Goal: Task Accomplishment & Management: Complete application form

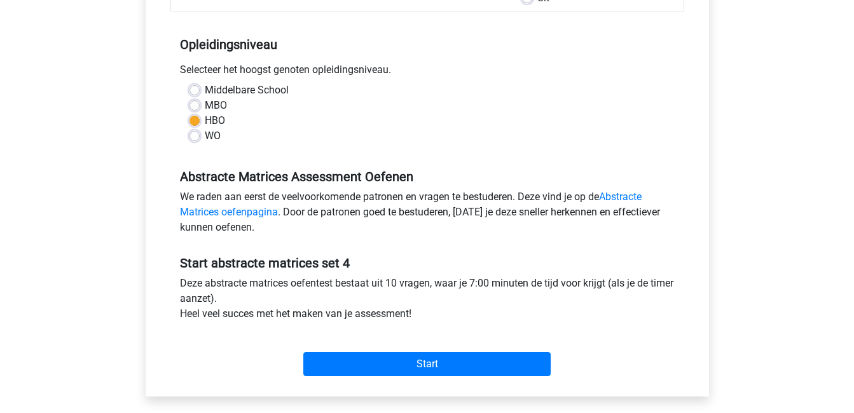
scroll to position [313, 0]
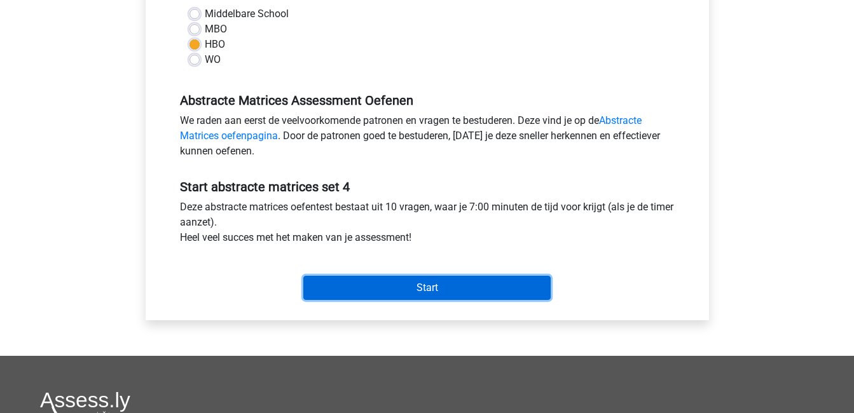
click at [432, 285] on input "Start" at bounding box center [426, 288] width 247 height 24
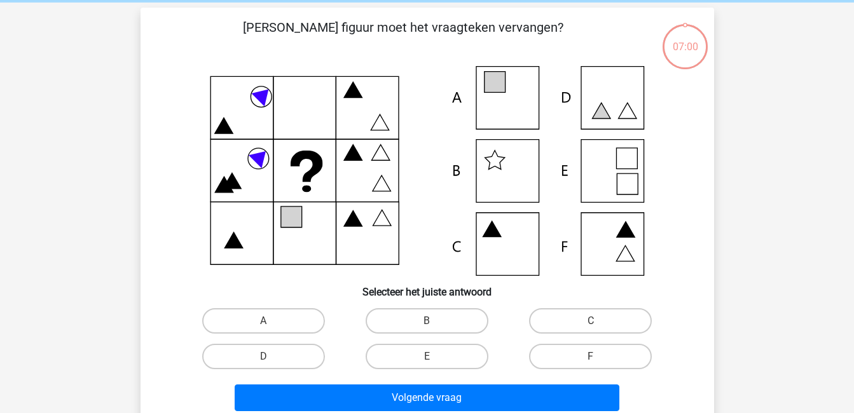
scroll to position [52, 0]
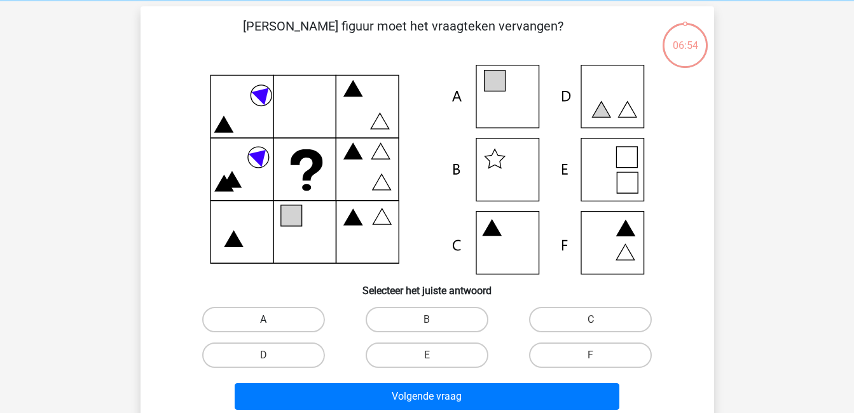
click at [252, 318] on label "A" at bounding box center [263, 319] width 123 height 25
click at [263, 320] on input "A" at bounding box center [267, 324] width 8 height 8
radio input "true"
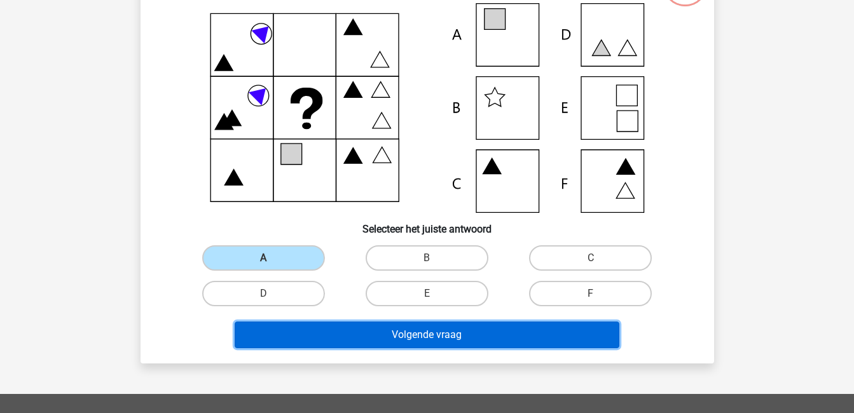
click at [306, 327] on button "Volgende vraag" at bounding box center [427, 335] width 385 height 27
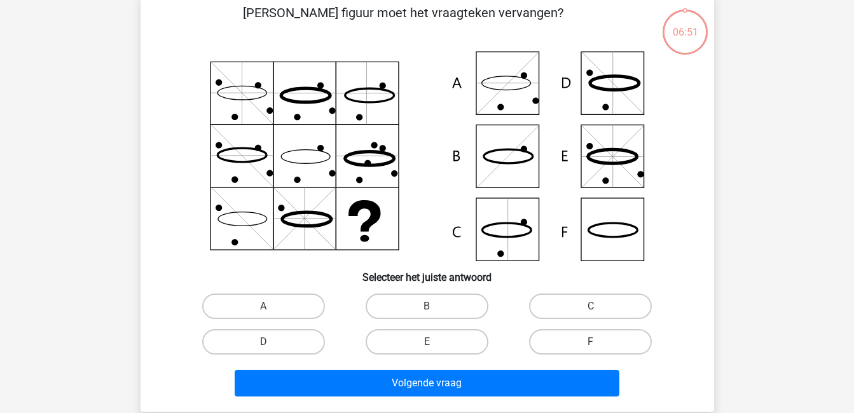
scroll to position [58, 0]
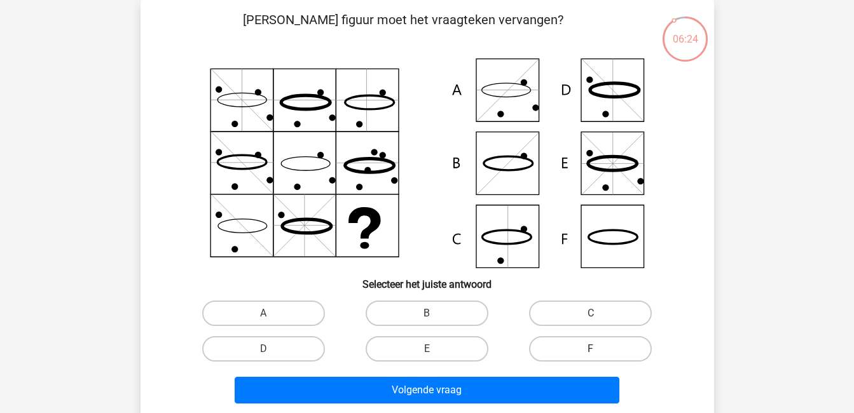
click at [591, 343] on label "F" at bounding box center [590, 348] width 123 height 25
click at [591, 349] on input "F" at bounding box center [595, 353] width 8 height 8
radio input "true"
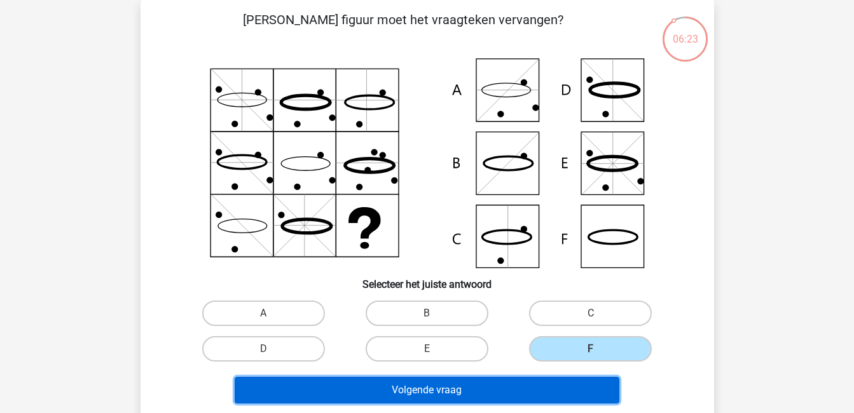
click at [580, 387] on button "Volgende vraag" at bounding box center [427, 390] width 385 height 27
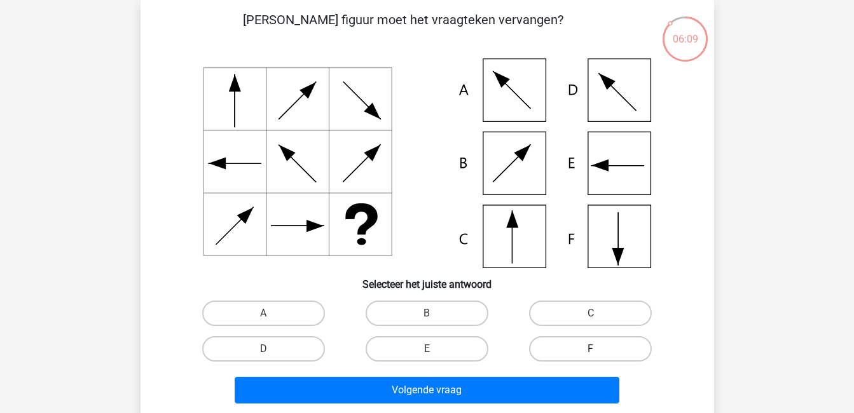
click at [623, 350] on label "F" at bounding box center [590, 348] width 123 height 25
click at [599, 350] on input "F" at bounding box center [595, 353] width 8 height 8
radio input "true"
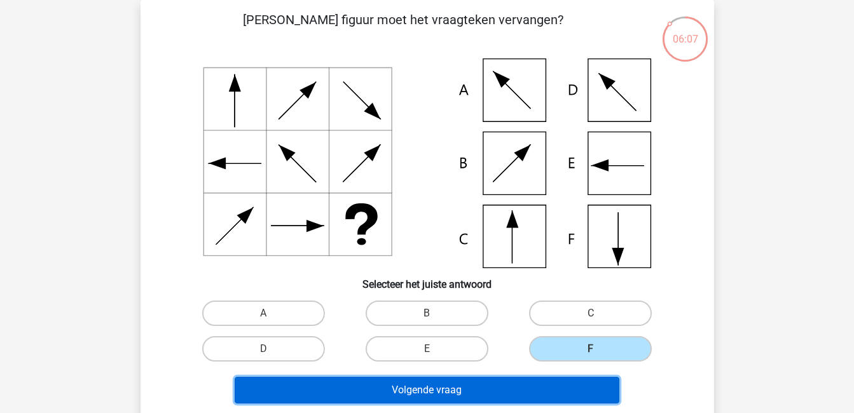
click at [580, 386] on button "Volgende vraag" at bounding box center [427, 390] width 385 height 27
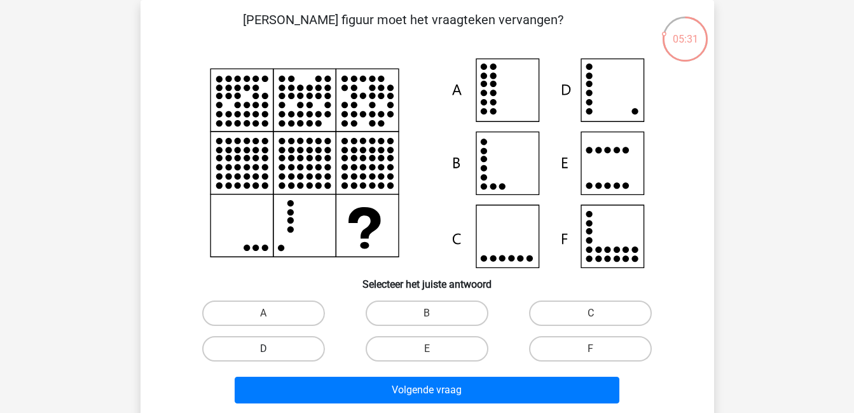
click at [308, 346] on label "D" at bounding box center [263, 348] width 123 height 25
click at [271, 349] on input "D" at bounding box center [267, 353] width 8 height 8
radio input "true"
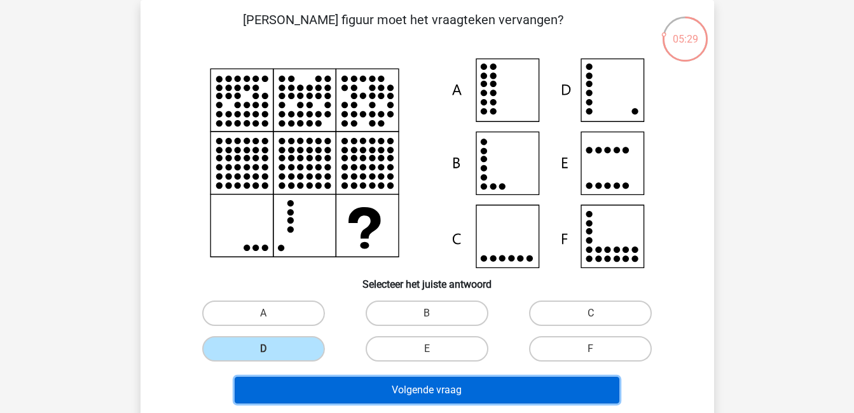
click at [371, 383] on button "Volgende vraag" at bounding box center [427, 390] width 385 height 27
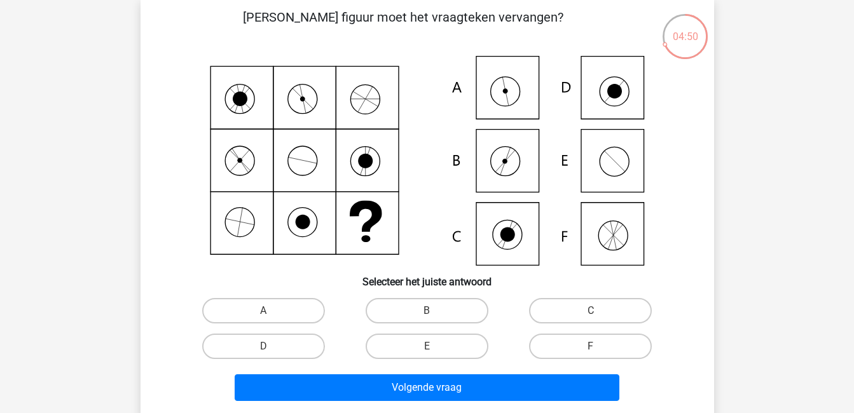
scroll to position [100, 0]
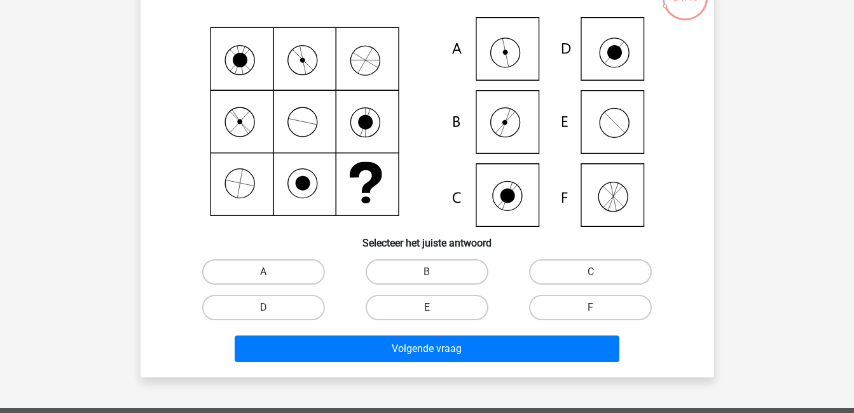
click at [230, 261] on label "A" at bounding box center [263, 271] width 123 height 25
click at [263, 272] on input "A" at bounding box center [267, 276] width 8 height 8
radio input "true"
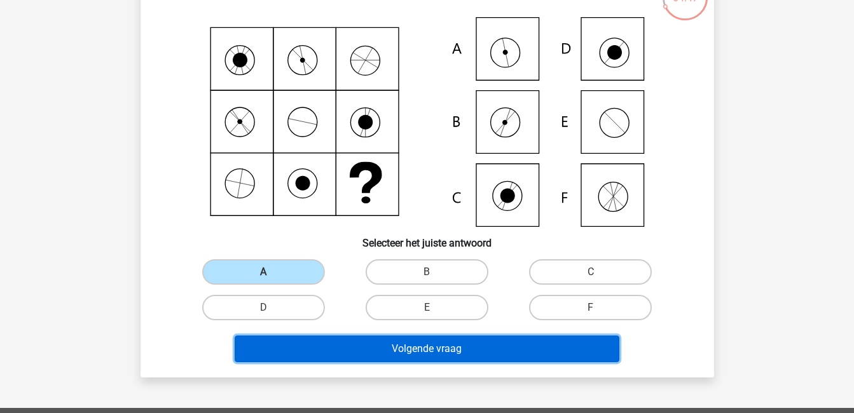
click at [355, 352] on button "Volgende vraag" at bounding box center [427, 349] width 385 height 27
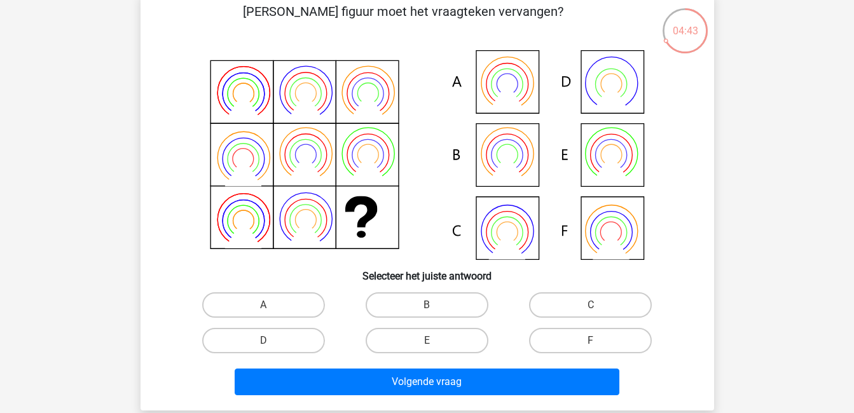
scroll to position [66, 0]
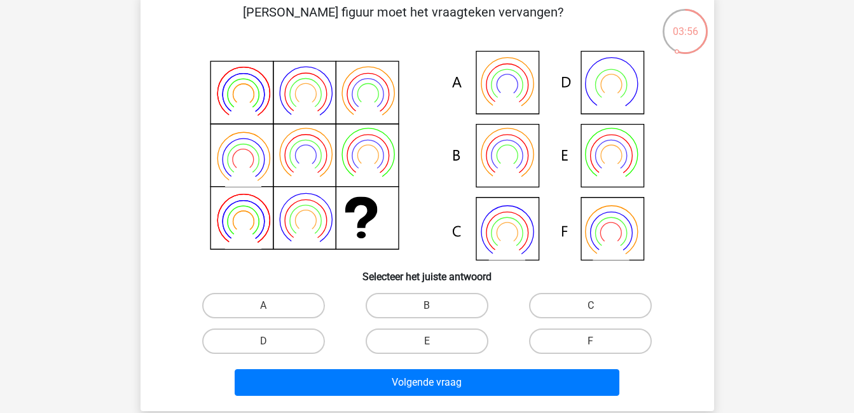
click at [499, 95] on icon at bounding box center [506, 97] width 36 height 29
click at [448, 299] on label "B" at bounding box center [427, 305] width 123 height 25
click at [435, 306] on input "B" at bounding box center [431, 310] width 8 height 8
radio input "true"
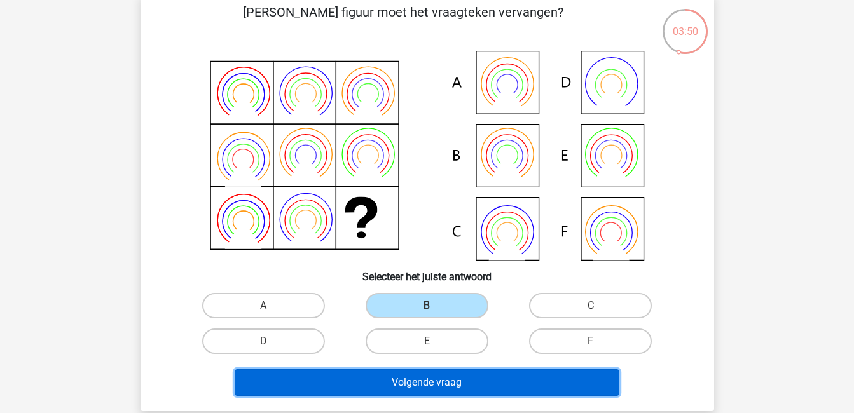
click at [479, 381] on button "Volgende vraag" at bounding box center [427, 382] width 385 height 27
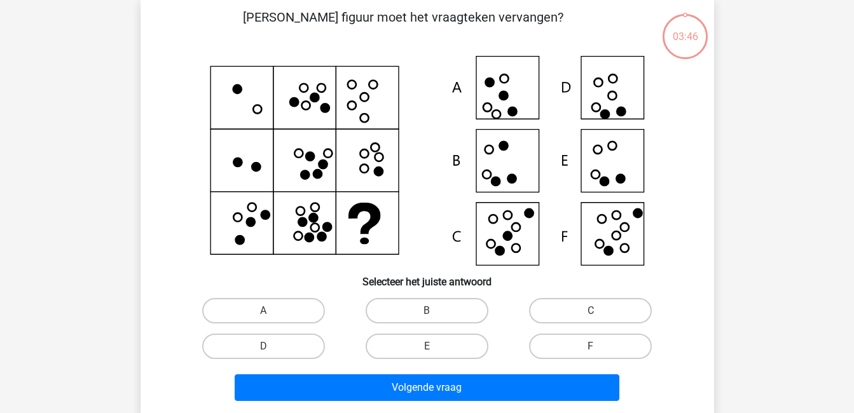
scroll to position [58, 0]
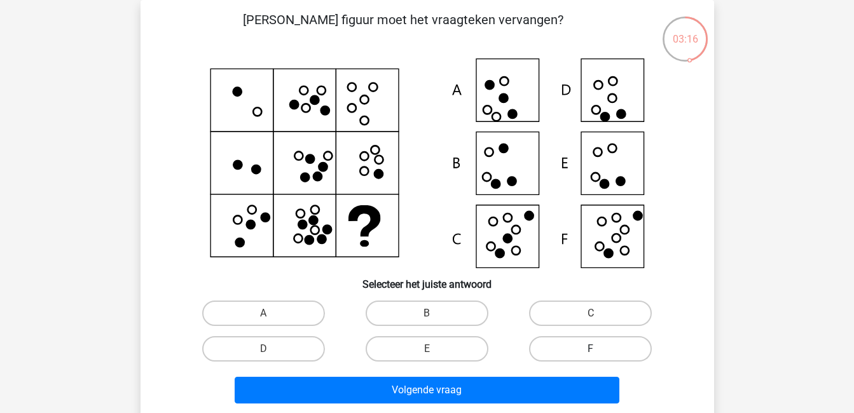
click at [620, 343] on label "F" at bounding box center [590, 348] width 123 height 25
click at [599, 349] on input "F" at bounding box center [595, 353] width 8 height 8
radio input "true"
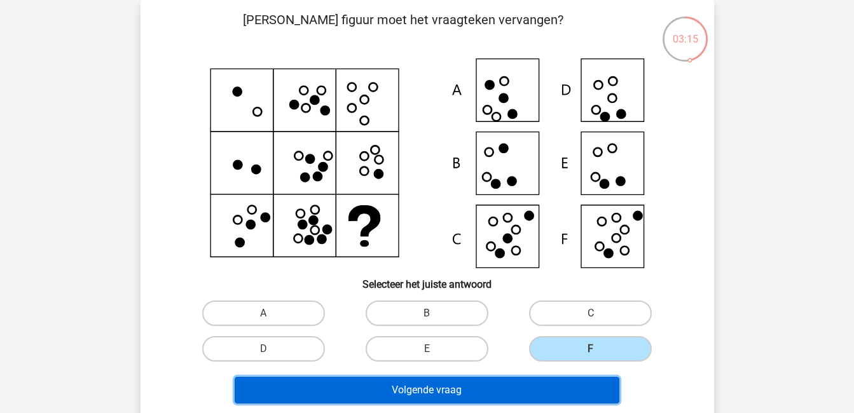
click at [598, 386] on button "Volgende vraag" at bounding box center [427, 390] width 385 height 27
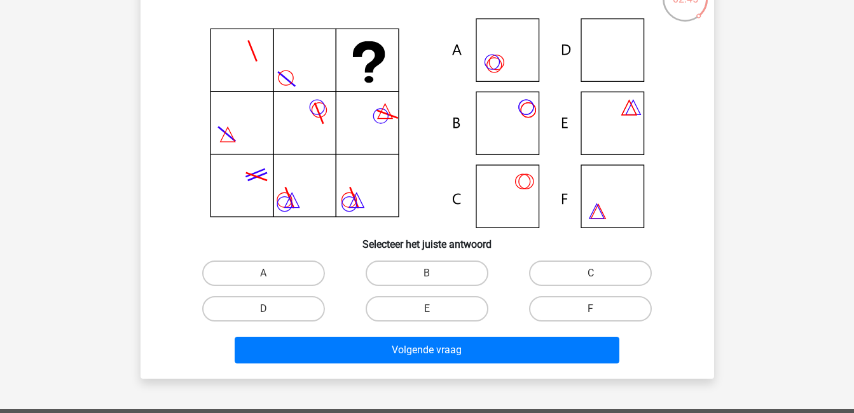
scroll to position [101, 0]
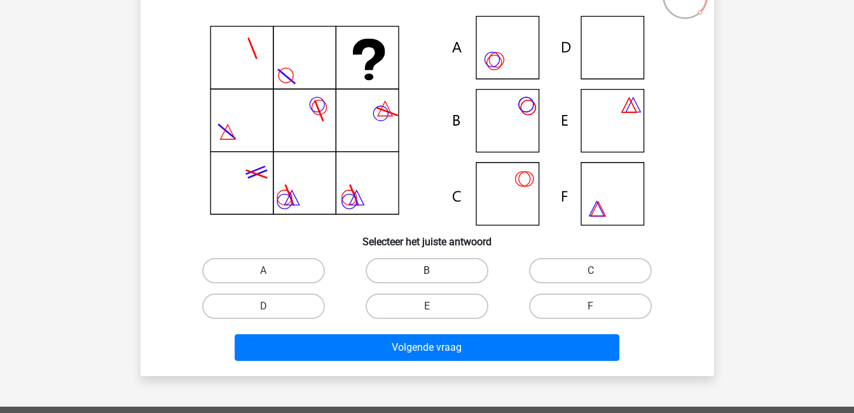
click at [430, 265] on label "B" at bounding box center [427, 270] width 123 height 25
click at [430, 271] on input "B" at bounding box center [431, 275] width 8 height 8
radio input "true"
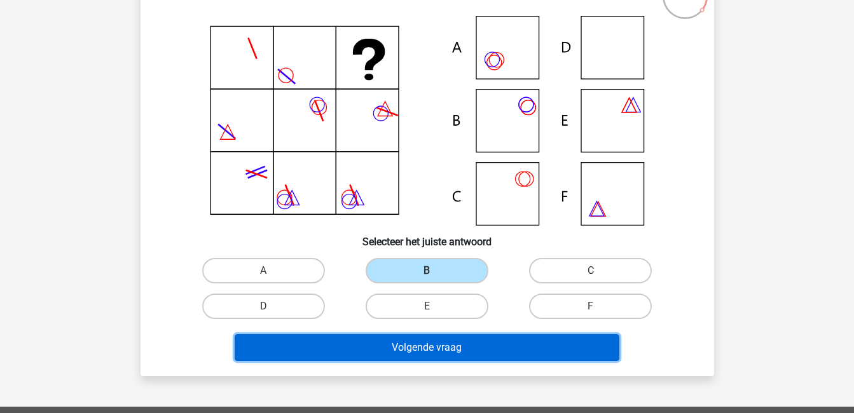
click at [442, 345] on button "Volgende vraag" at bounding box center [427, 347] width 385 height 27
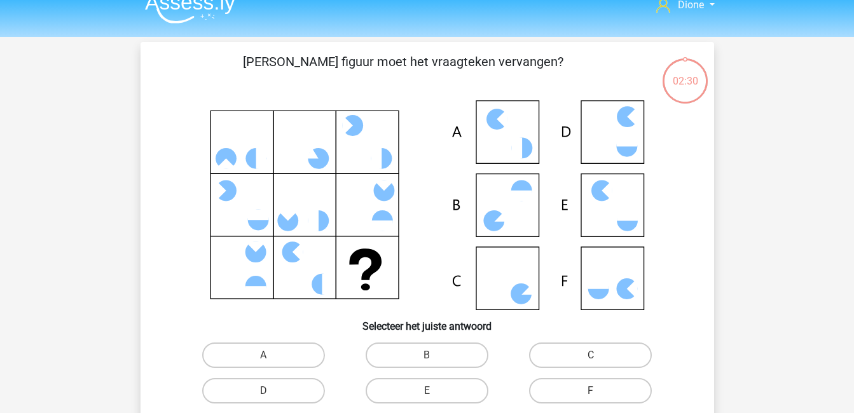
scroll to position [16, 0]
click at [571, 357] on label "C" at bounding box center [590, 355] width 123 height 25
click at [591, 357] on input "C" at bounding box center [595, 360] width 8 height 8
radio input "true"
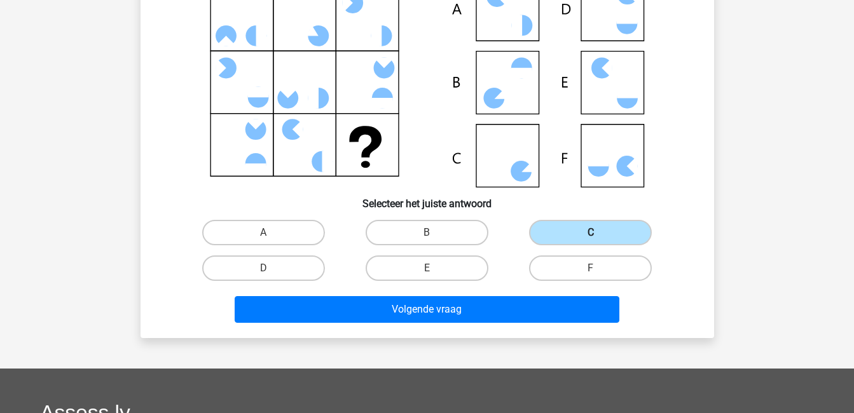
scroll to position [140, 0]
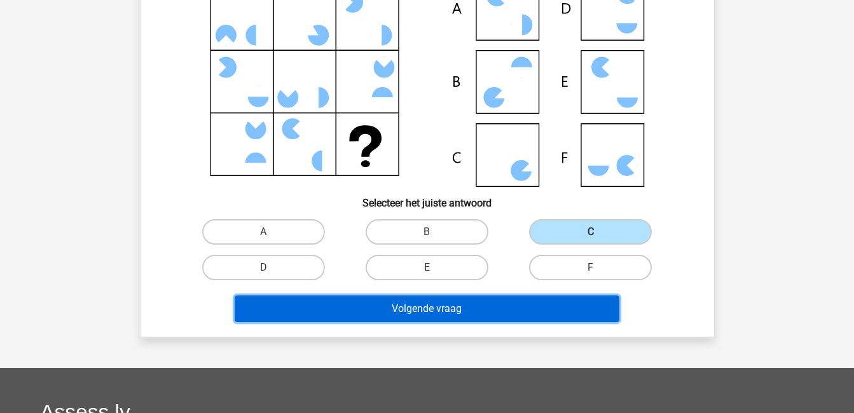
click at [534, 303] on button "Volgende vraag" at bounding box center [427, 309] width 385 height 27
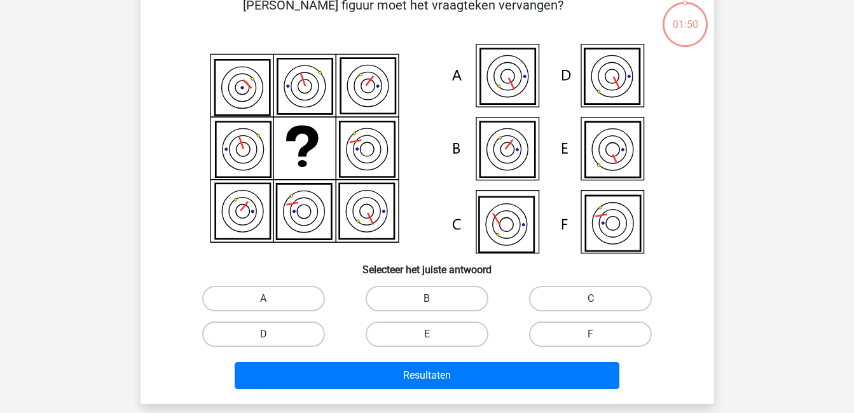
scroll to position [58, 0]
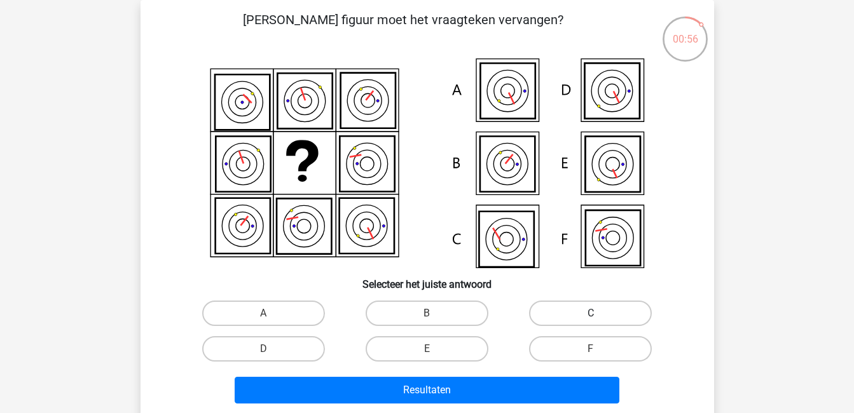
click at [566, 304] on label "C" at bounding box center [590, 313] width 123 height 25
click at [591, 313] on input "C" at bounding box center [595, 317] width 8 height 8
radio input "true"
click at [547, 355] on label "F" at bounding box center [590, 348] width 123 height 25
click at [591, 355] on input "F" at bounding box center [595, 353] width 8 height 8
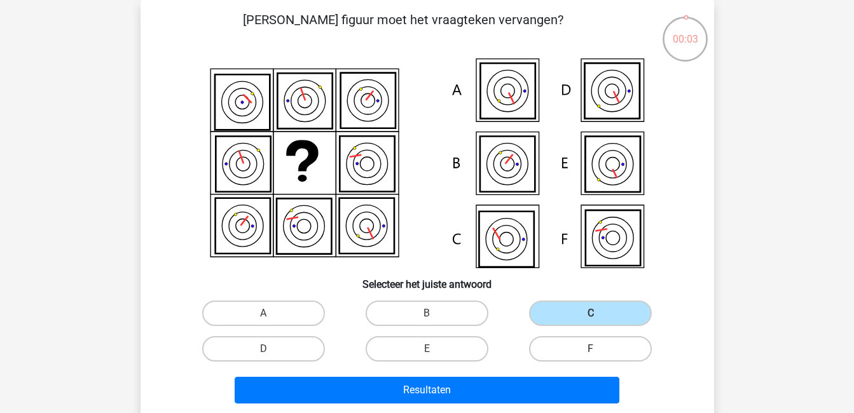
radio input "true"
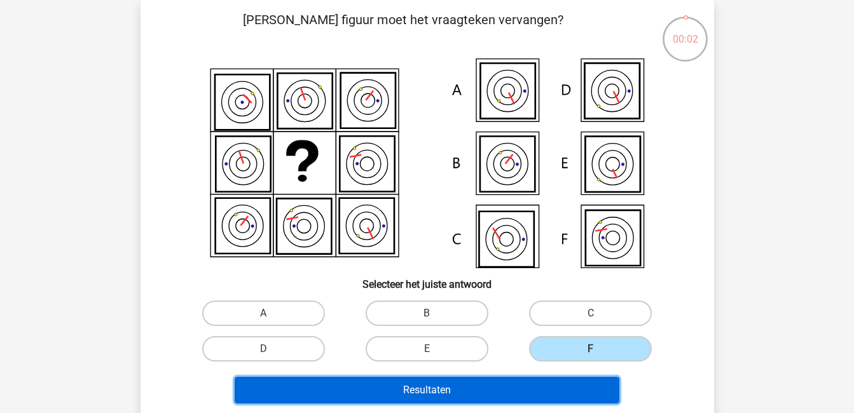
click at [531, 390] on button "Resultaten" at bounding box center [427, 390] width 385 height 27
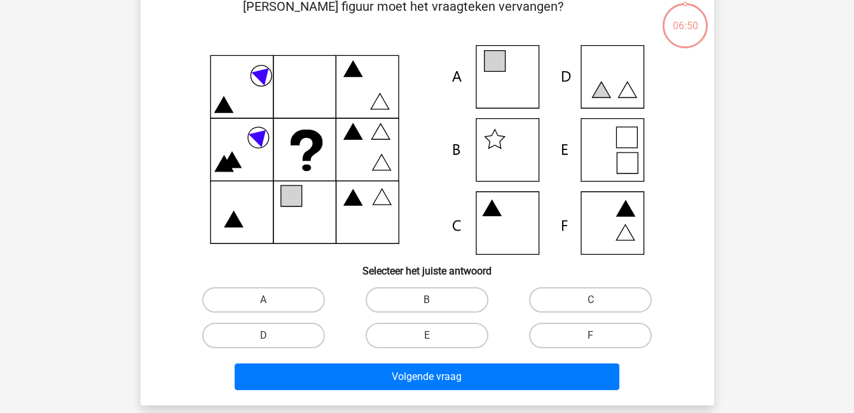
scroll to position [73, 0]
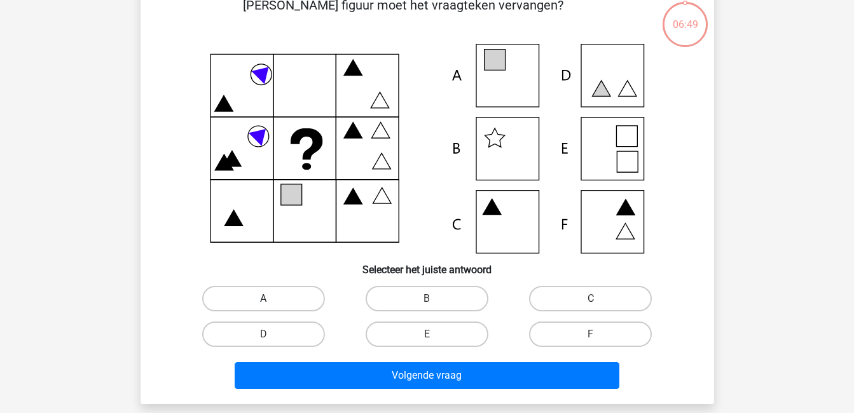
click at [290, 298] on label "A" at bounding box center [263, 298] width 123 height 25
click at [271, 299] on input "A" at bounding box center [267, 303] width 8 height 8
radio input "true"
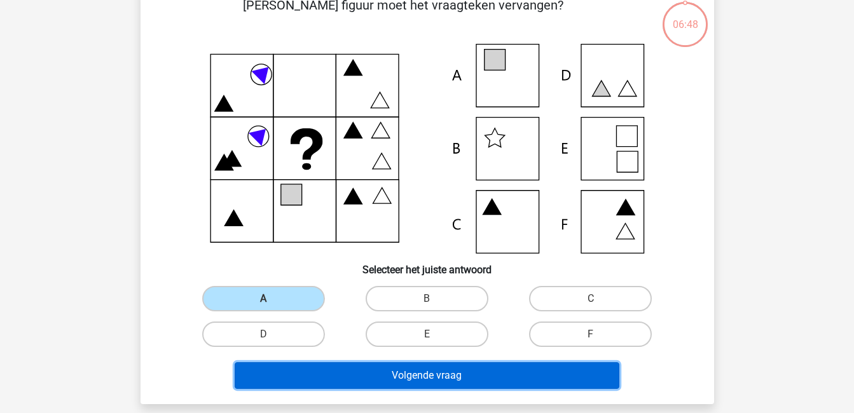
click at [385, 375] on button "Volgende vraag" at bounding box center [427, 375] width 385 height 27
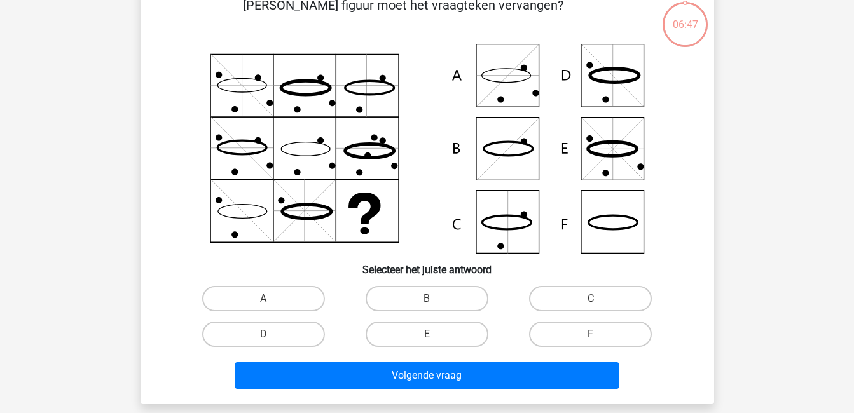
scroll to position [58, 0]
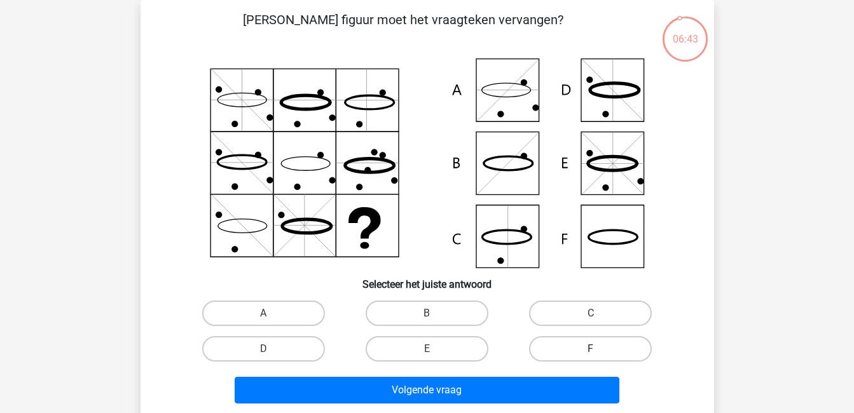
click at [597, 346] on label "F" at bounding box center [590, 348] width 123 height 25
click at [597, 349] on input "F" at bounding box center [595, 353] width 8 height 8
radio input "true"
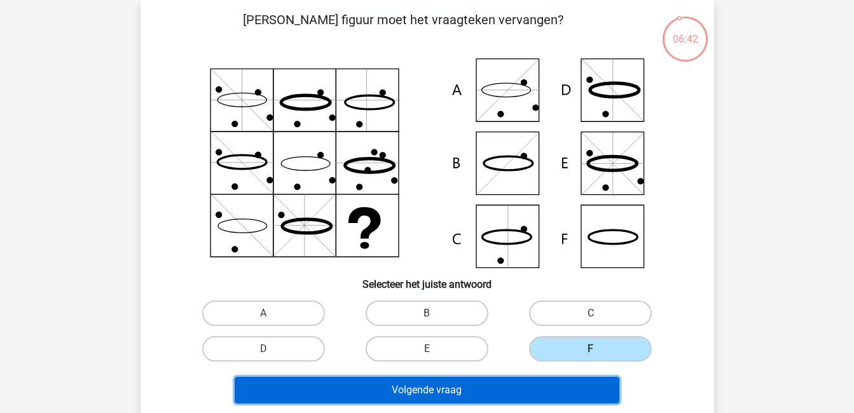
click at [592, 389] on button "Volgende vraag" at bounding box center [427, 390] width 385 height 27
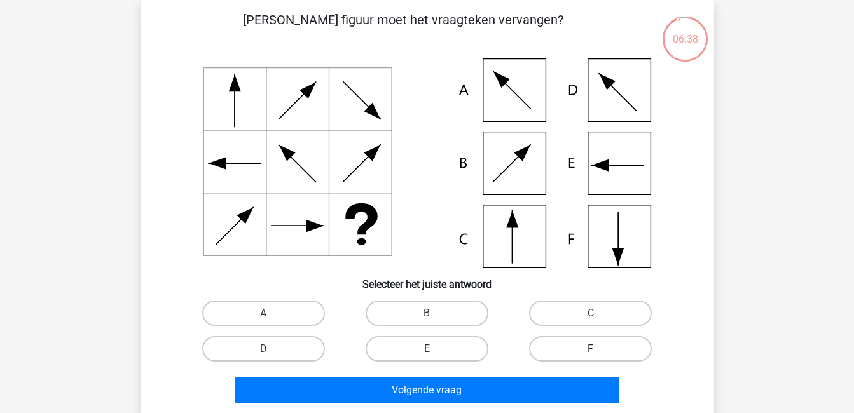
click at [612, 343] on label "F" at bounding box center [590, 348] width 123 height 25
click at [599, 349] on input "F" at bounding box center [595, 353] width 8 height 8
radio input "true"
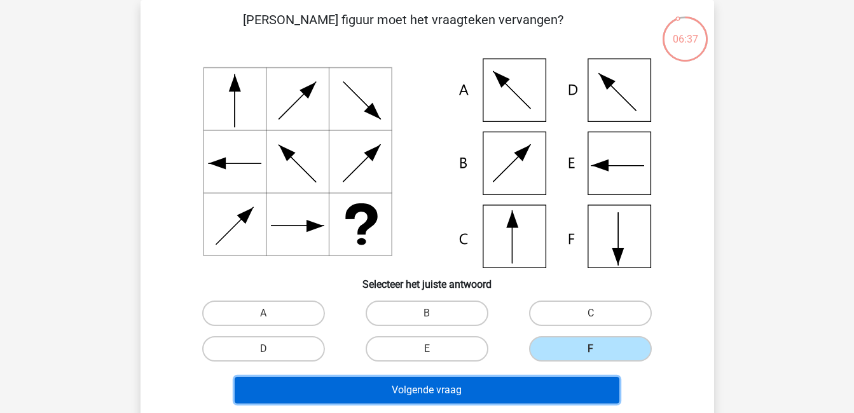
click at [582, 387] on button "Volgende vraag" at bounding box center [427, 390] width 385 height 27
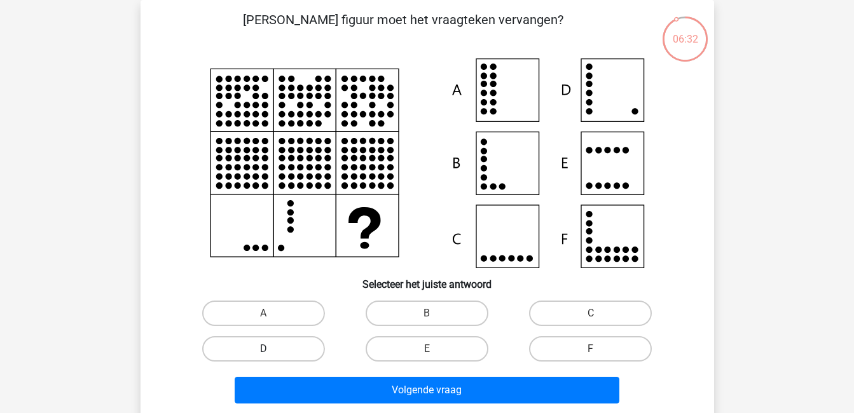
click at [259, 357] on label "D" at bounding box center [263, 348] width 123 height 25
click at [263, 357] on input "D" at bounding box center [267, 353] width 8 height 8
radio input "true"
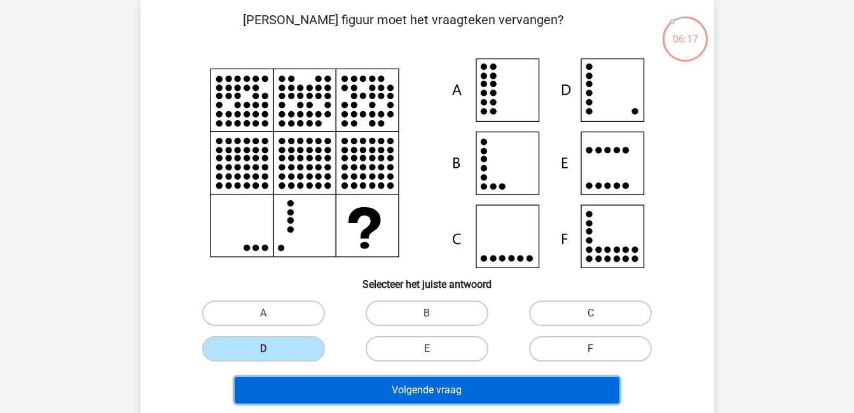
click at [319, 388] on button "Volgende vraag" at bounding box center [427, 390] width 385 height 27
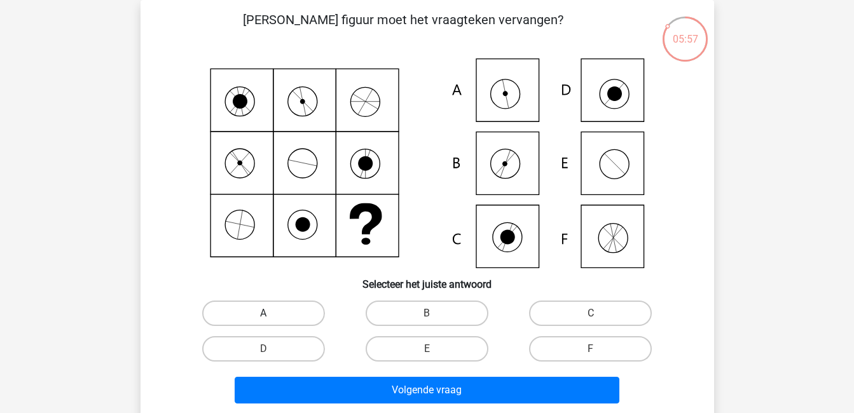
click at [280, 313] on label "A" at bounding box center [263, 313] width 123 height 25
click at [271, 313] on input "A" at bounding box center [267, 317] width 8 height 8
radio input "true"
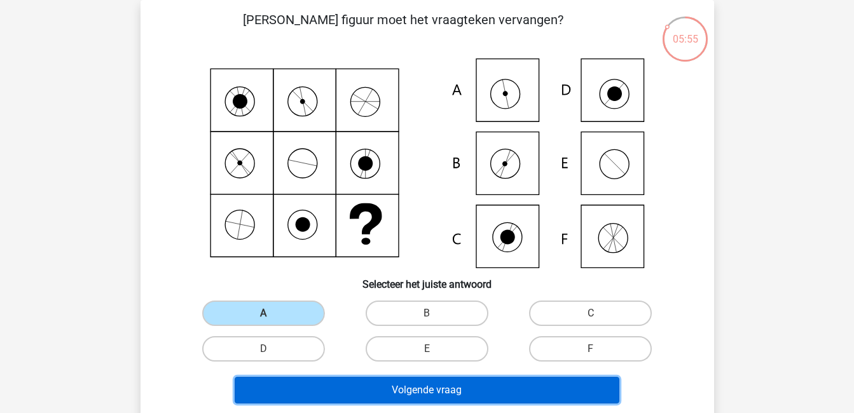
click at [408, 391] on button "Volgende vraag" at bounding box center [427, 390] width 385 height 27
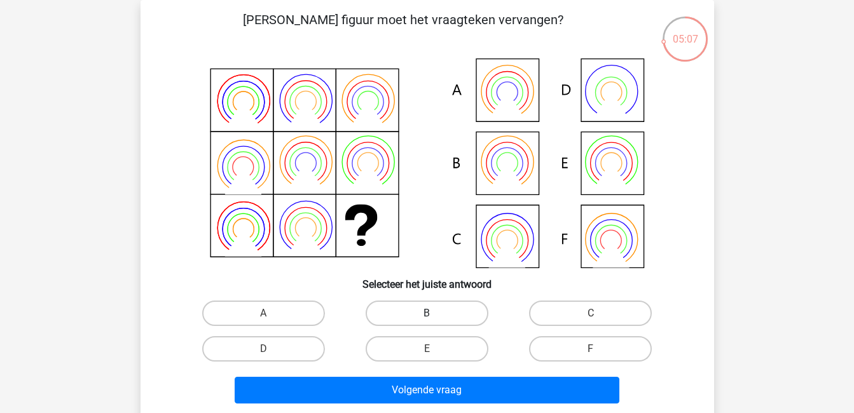
click at [456, 311] on label "B" at bounding box center [427, 313] width 123 height 25
click at [435, 313] on input "B" at bounding box center [431, 317] width 8 height 8
radio input "true"
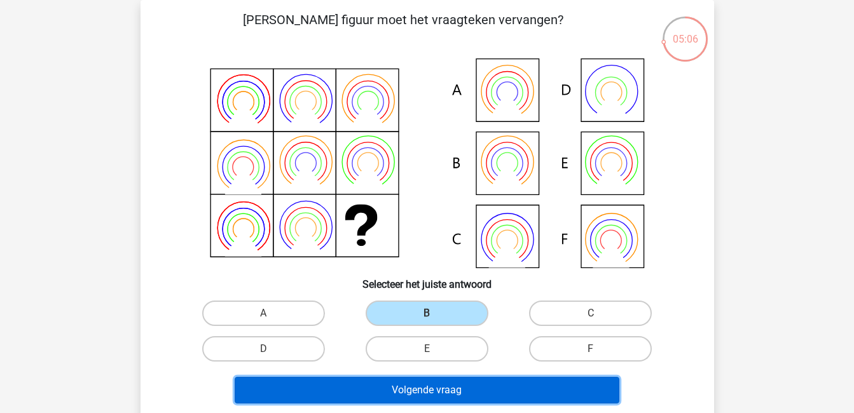
click at [494, 385] on button "Volgende vraag" at bounding box center [427, 390] width 385 height 27
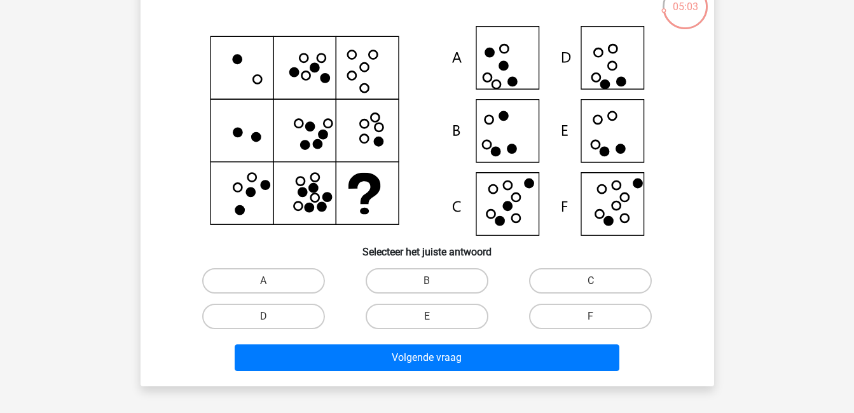
scroll to position [96, 0]
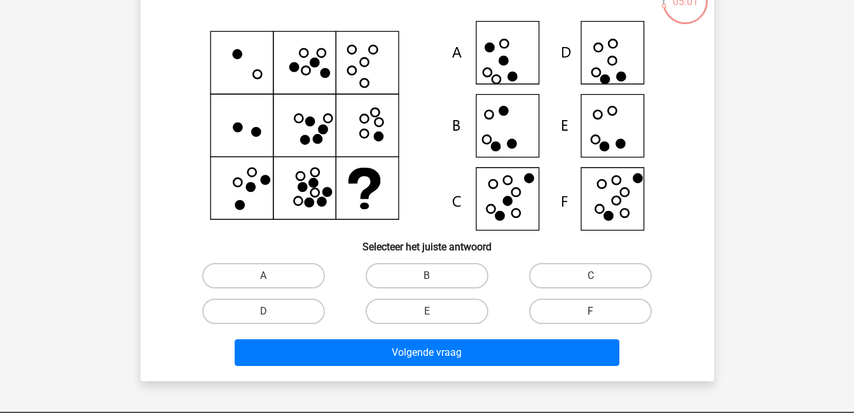
click at [588, 315] on label "F" at bounding box center [590, 311] width 123 height 25
click at [591, 315] on input "F" at bounding box center [595, 315] width 8 height 8
radio input "true"
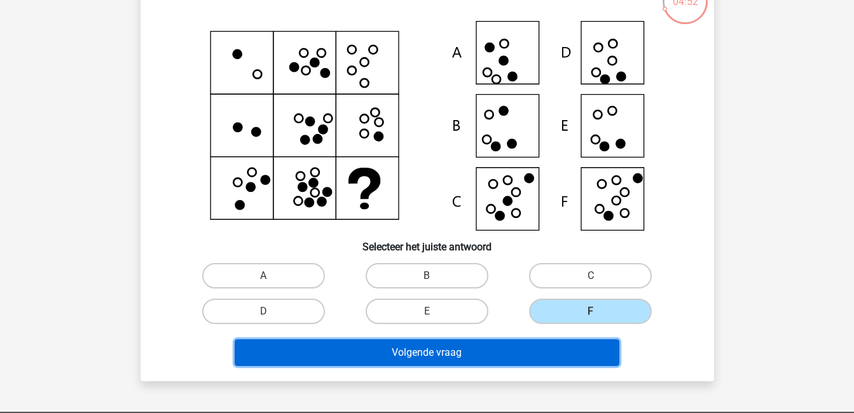
click at [533, 348] on button "Volgende vraag" at bounding box center [427, 352] width 385 height 27
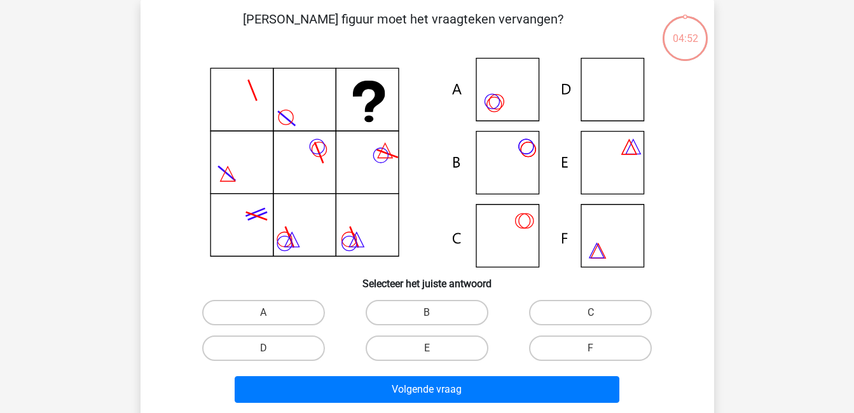
scroll to position [58, 0]
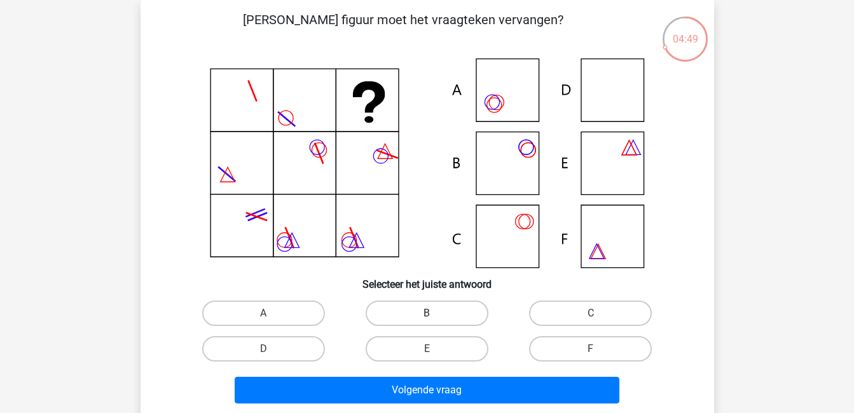
click at [453, 310] on label "B" at bounding box center [427, 313] width 123 height 25
click at [435, 313] on input "B" at bounding box center [431, 317] width 8 height 8
radio input "true"
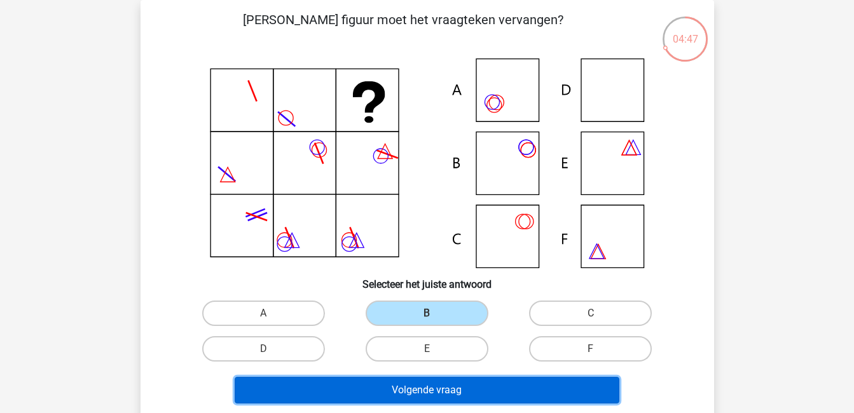
click at [507, 390] on button "Volgende vraag" at bounding box center [427, 390] width 385 height 27
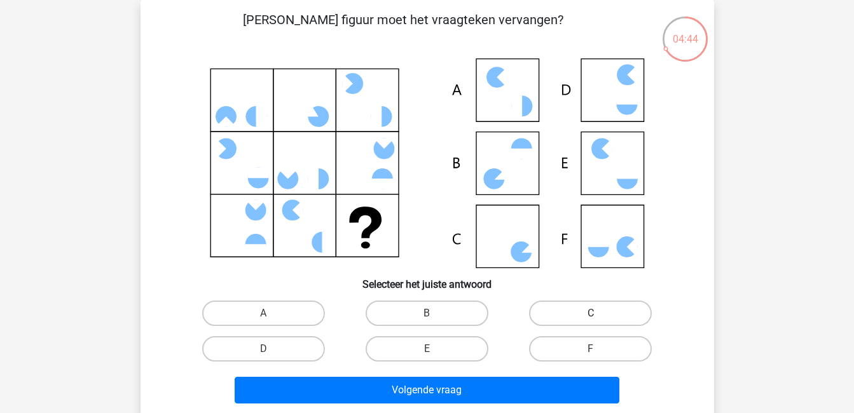
click at [548, 307] on label "C" at bounding box center [590, 313] width 123 height 25
click at [591, 313] on input "C" at bounding box center [595, 317] width 8 height 8
radio input "true"
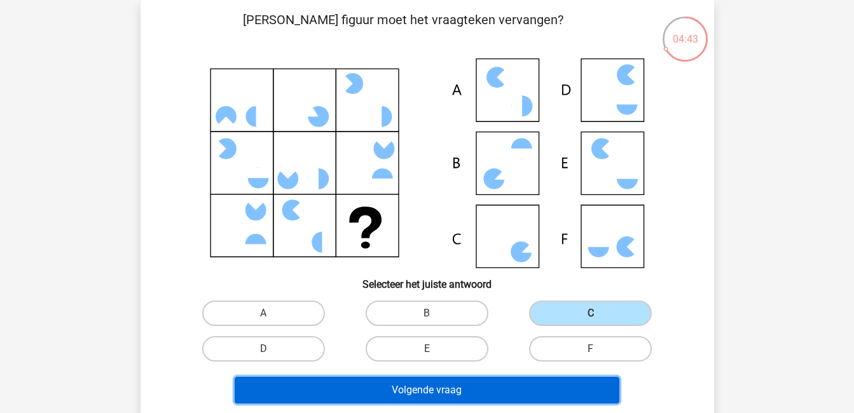
click at [566, 395] on button "Volgende vraag" at bounding box center [427, 390] width 385 height 27
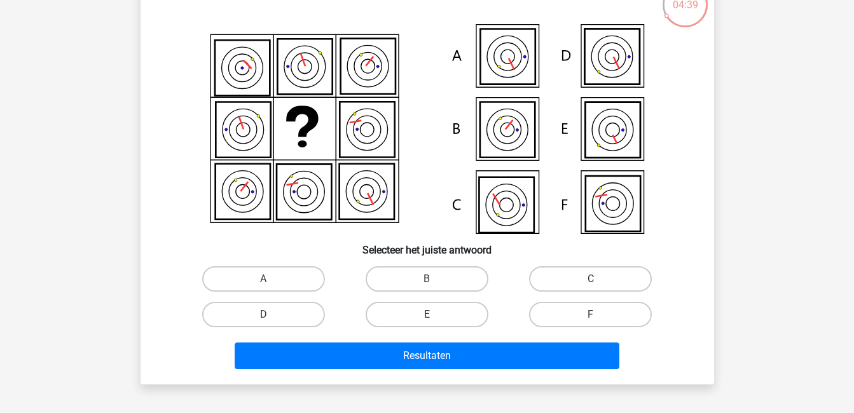
scroll to position [92, 0]
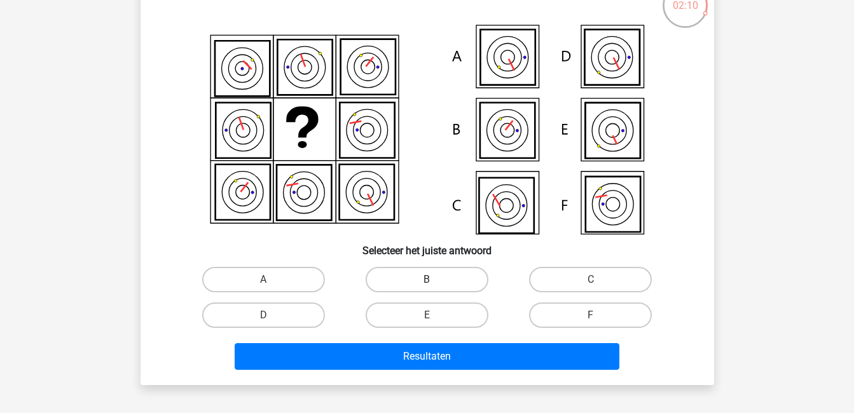
click at [421, 277] on label "B" at bounding box center [427, 279] width 123 height 25
click at [427, 280] on input "B" at bounding box center [431, 284] width 8 height 8
radio input "true"
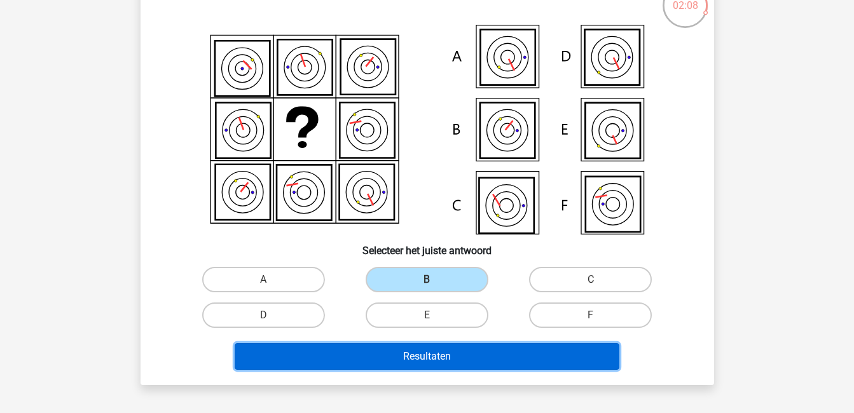
click at [429, 353] on button "Resultaten" at bounding box center [427, 356] width 385 height 27
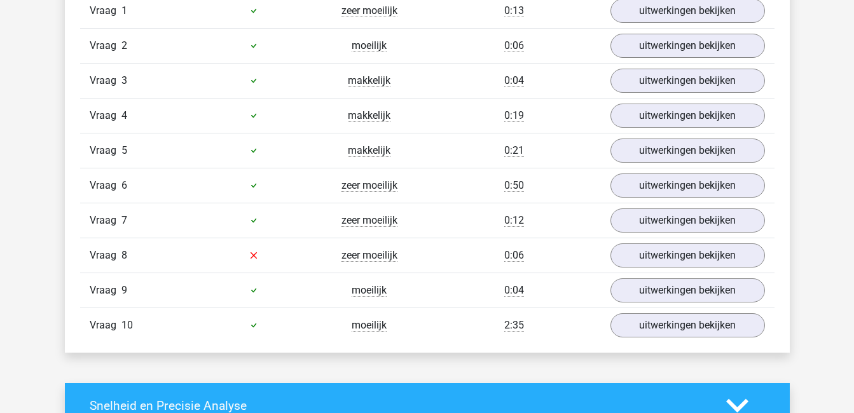
scroll to position [878, 0]
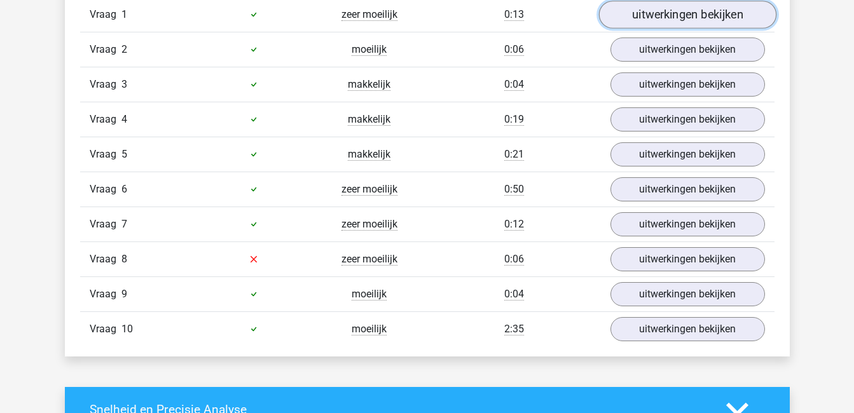
click at [637, 14] on link "uitwerkingen bekijken" at bounding box center [686, 15] width 177 height 28
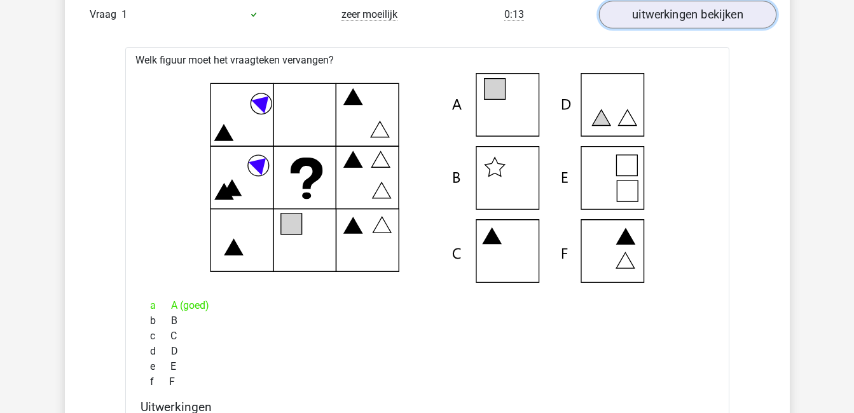
click at [637, 14] on link "uitwerkingen bekijken" at bounding box center [686, 15] width 177 height 28
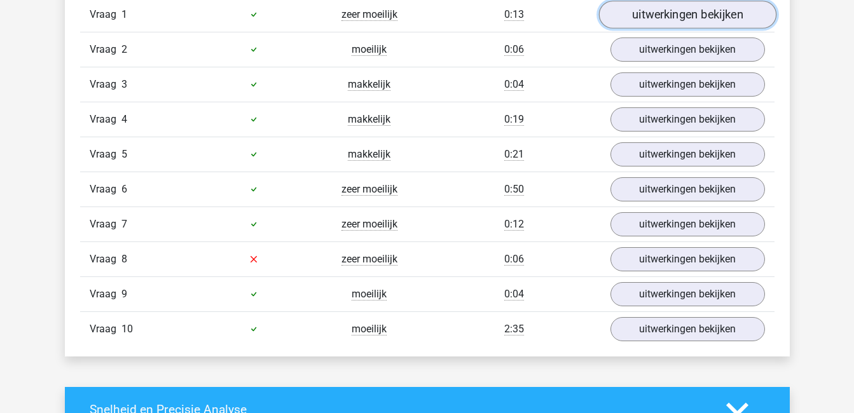
click at [637, 14] on link "uitwerkingen bekijken" at bounding box center [686, 15] width 177 height 28
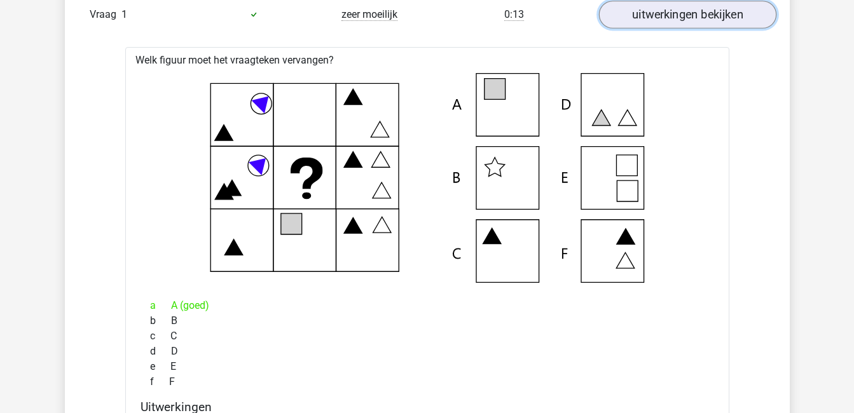
click at [637, 14] on link "uitwerkingen bekijken" at bounding box center [686, 15] width 177 height 28
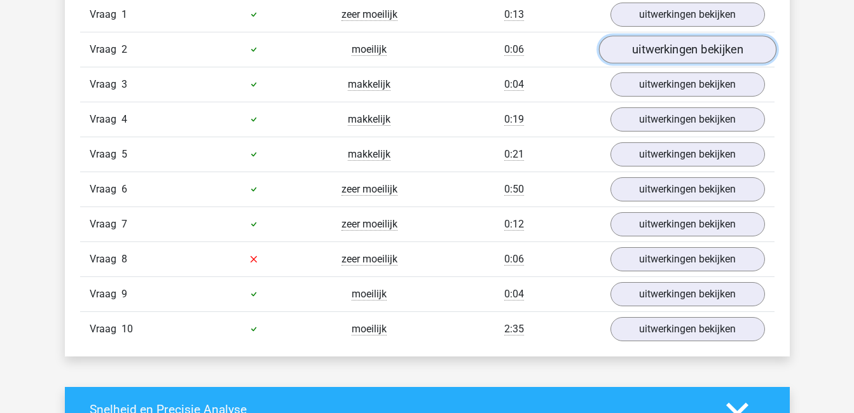
click at [662, 50] on link "uitwerkingen bekijken" at bounding box center [686, 50] width 177 height 28
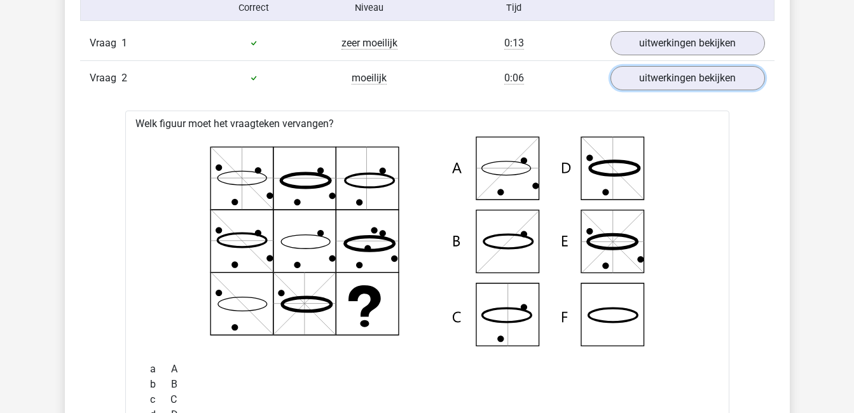
scroll to position [849, 0]
click at [679, 81] on link "uitwerkingen bekijken" at bounding box center [687, 79] width 154 height 24
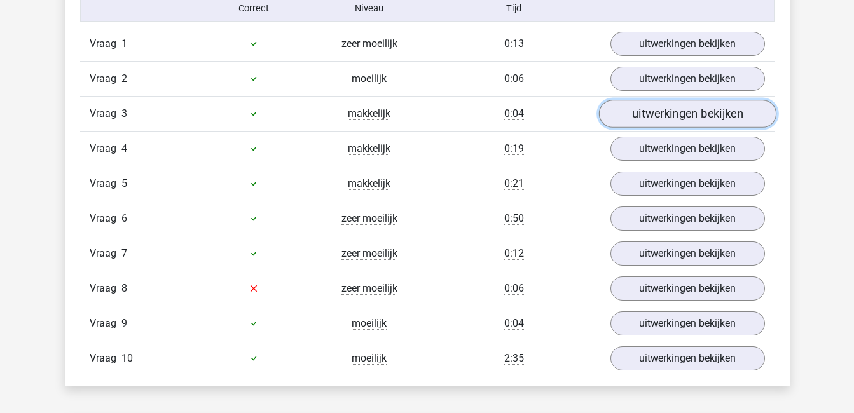
click at [689, 109] on link "uitwerkingen bekijken" at bounding box center [686, 114] width 177 height 28
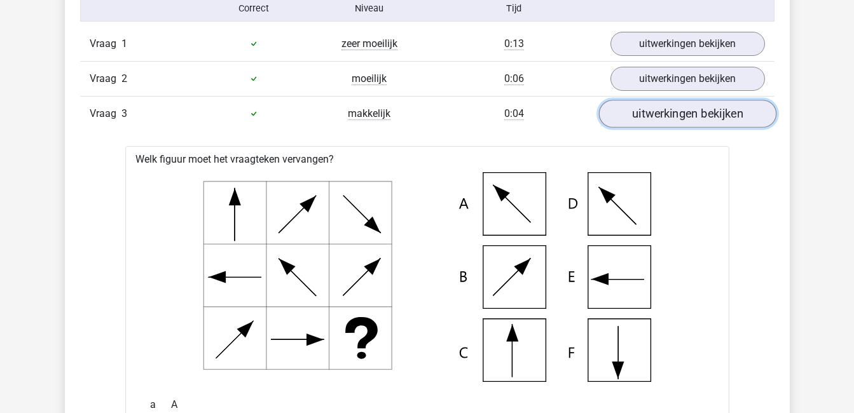
click at [689, 109] on link "uitwerkingen bekijken" at bounding box center [686, 114] width 177 height 28
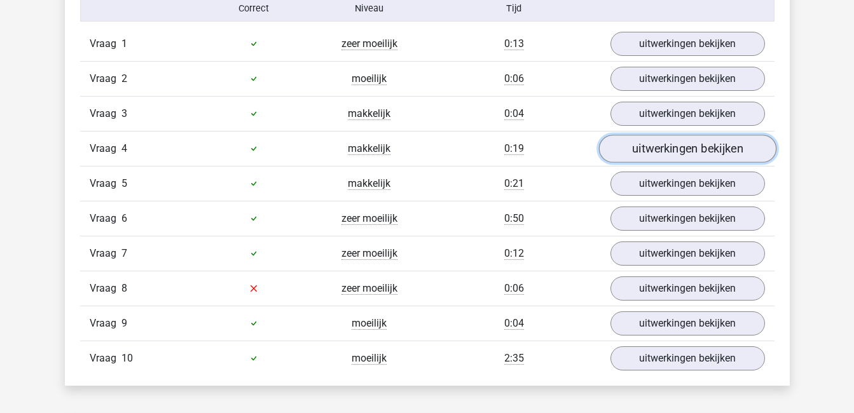
click at [692, 149] on link "uitwerkingen bekijken" at bounding box center [686, 149] width 177 height 28
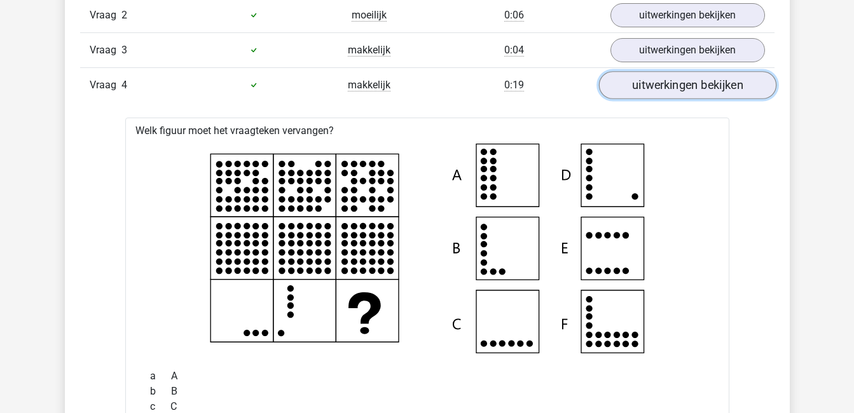
scroll to position [913, 0]
click at [685, 87] on link "uitwerkingen bekijken" at bounding box center [686, 85] width 177 height 28
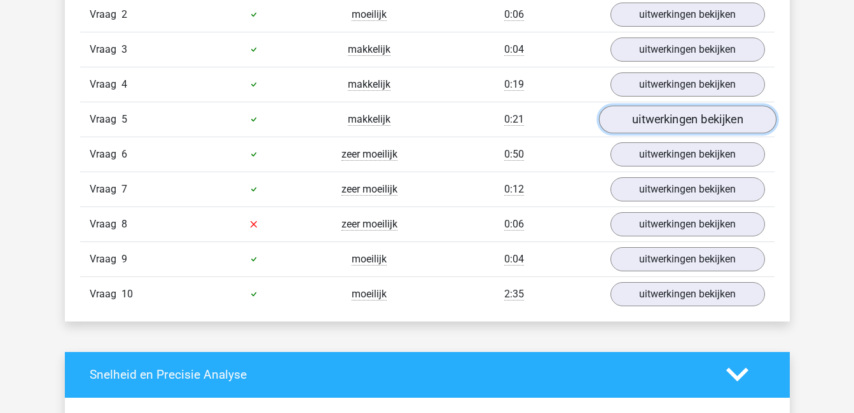
click at [685, 117] on link "uitwerkingen bekijken" at bounding box center [686, 120] width 177 height 28
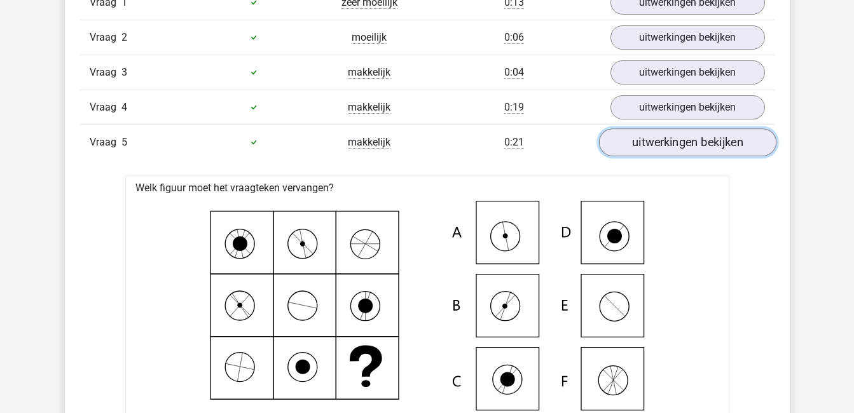
scroll to position [888, 0]
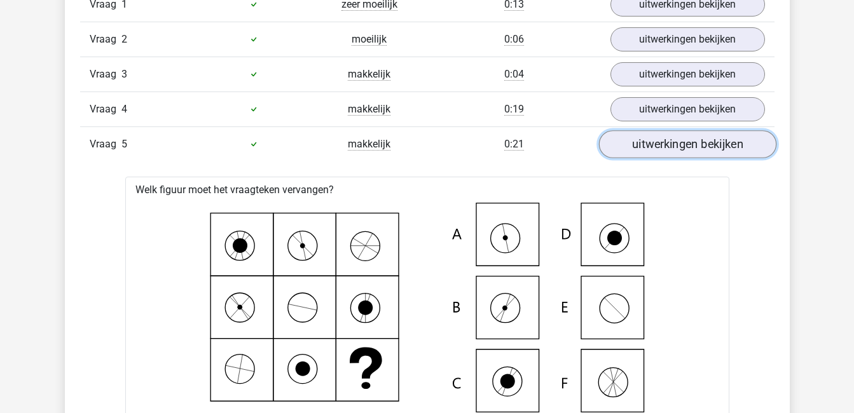
click at [683, 144] on link "uitwerkingen bekijken" at bounding box center [686, 144] width 177 height 28
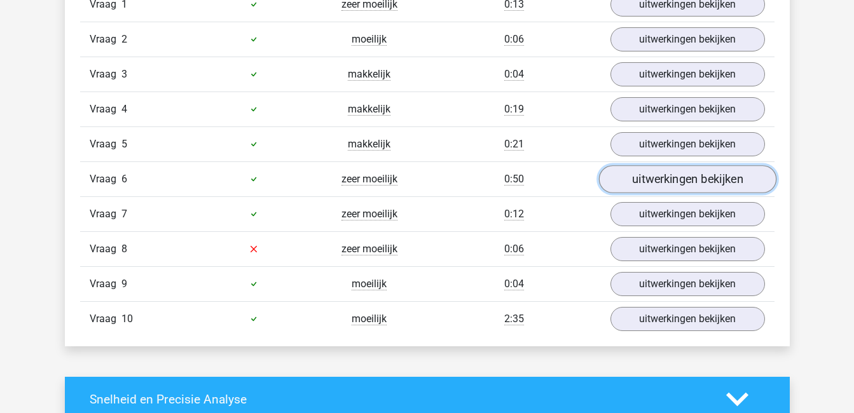
click at [693, 175] on link "uitwerkingen bekijken" at bounding box center [686, 179] width 177 height 28
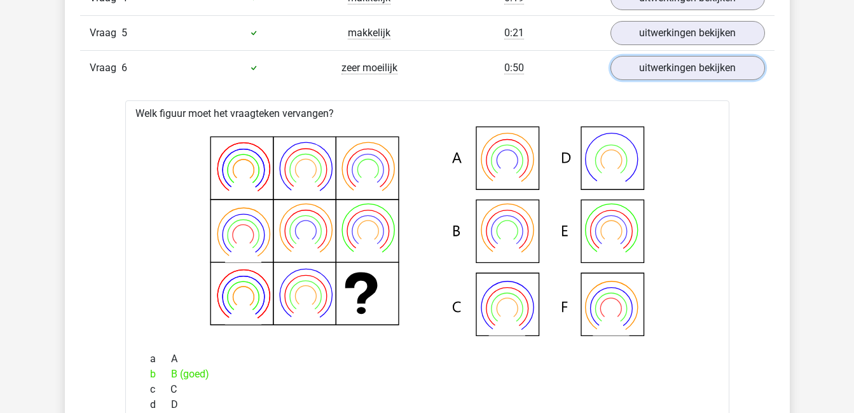
scroll to position [999, 0]
click at [700, 70] on link "uitwerkingen bekijken" at bounding box center [686, 69] width 177 height 28
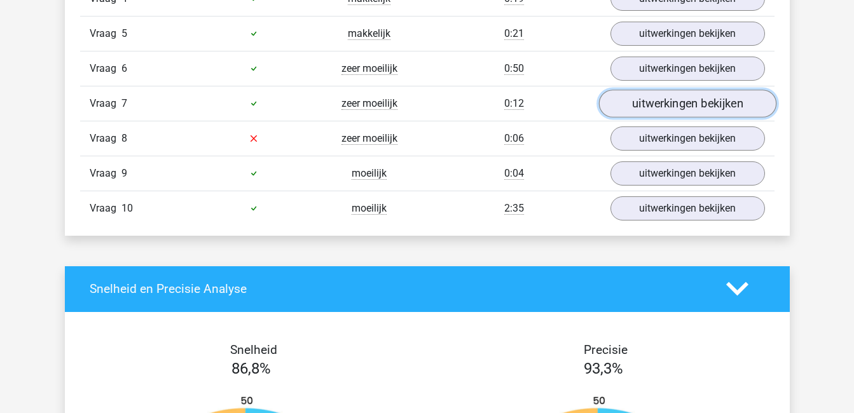
click at [695, 109] on link "uitwerkingen bekijken" at bounding box center [686, 104] width 177 height 28
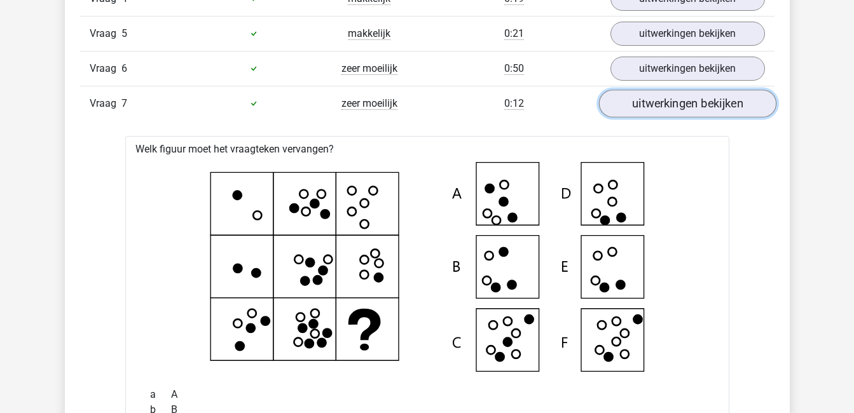
click at [695, 109] on link "uitwerkingen bekijken" at bounding box center [686, 104] width 177 height 28
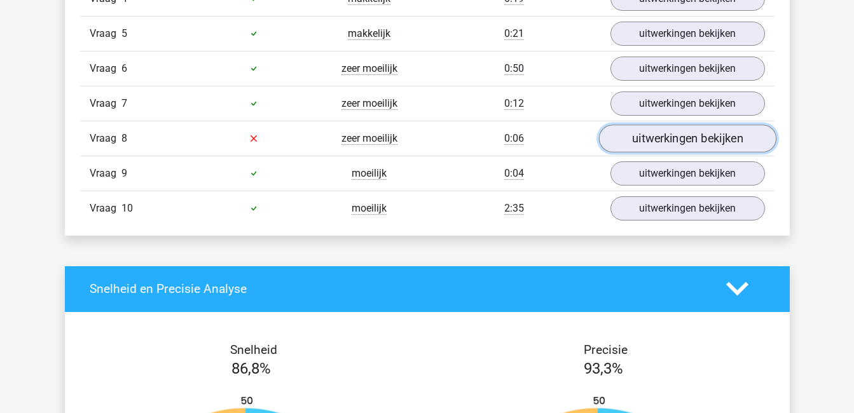
click at [705, 134] on link "uitwerkingen bekijken" at bounding box center [686, 139] width 177 height 28
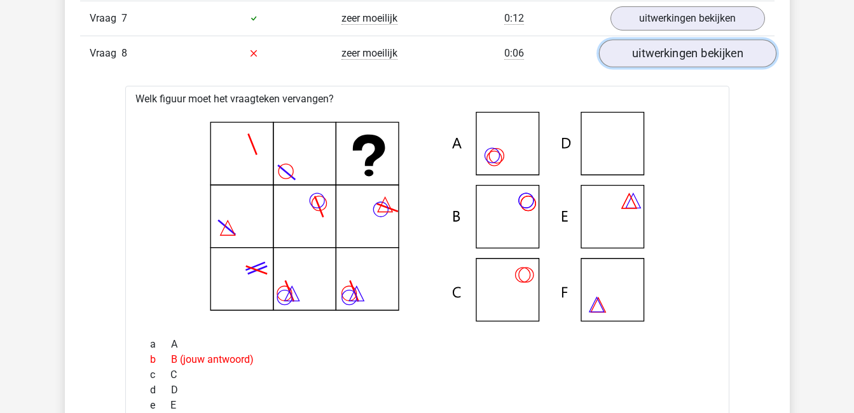
scroll to position [1082, 0]
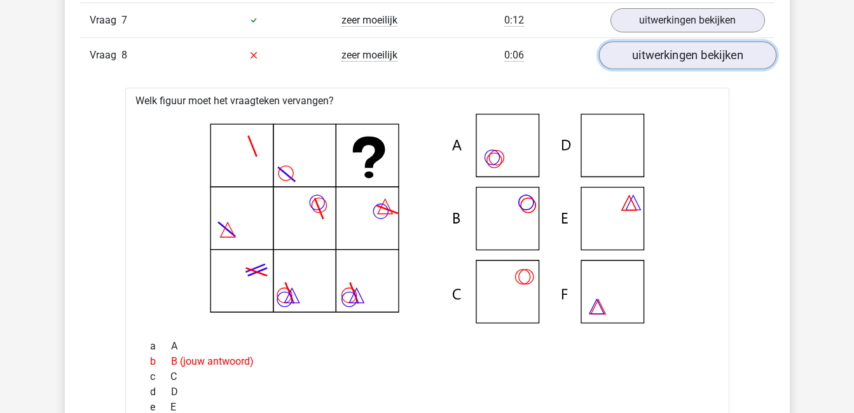
click at [708, 52] on link "uitwerkingen bekijken" at bounding box center [686, 55] width 177 height 28
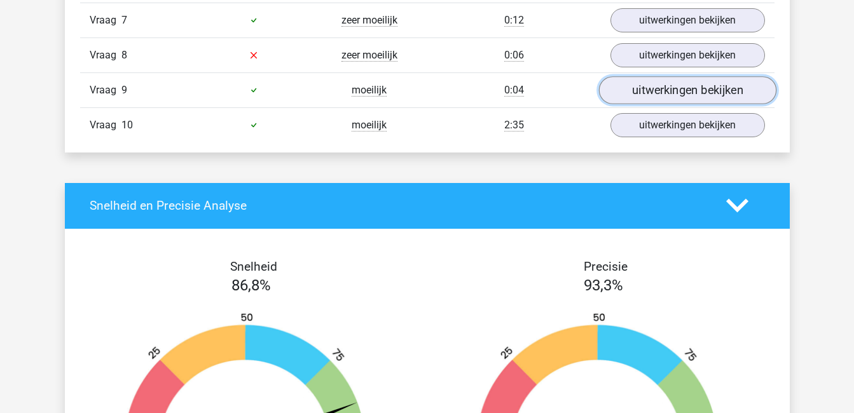
click at [704, 91] on link "uitwerkingen bekijken" at bounding box center [686, 90] width 177 height 28
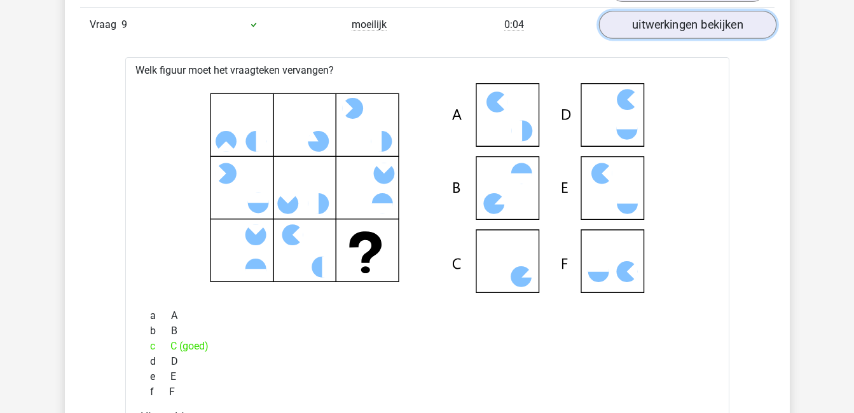
scroll to position [1140, 0]
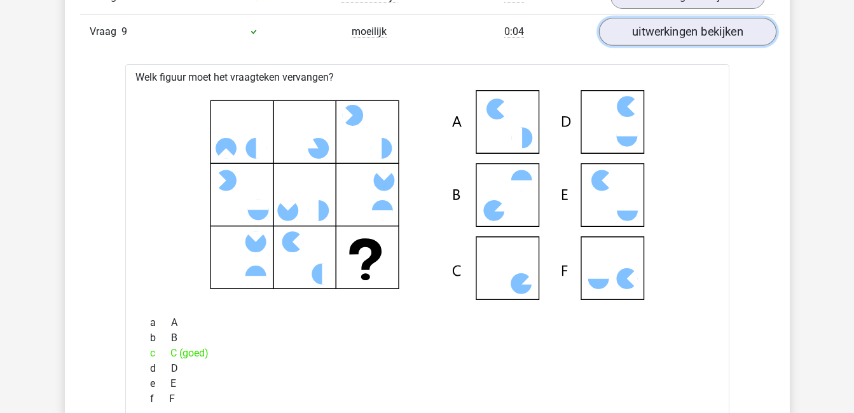
click at [677, 29] on link "uitwerkingen bekijken" at bounding box center [686, 32] width 177 height 28
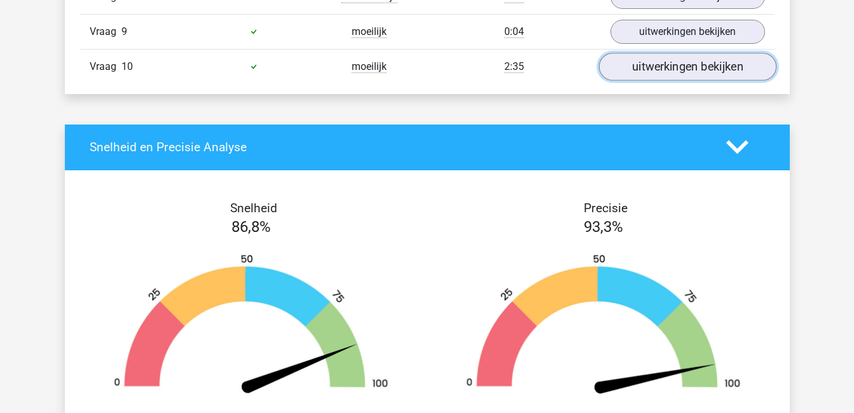
click at [685, 69] on link "uitwerkingen bekijken" at bounding box center [686, 67] width 177 height 28
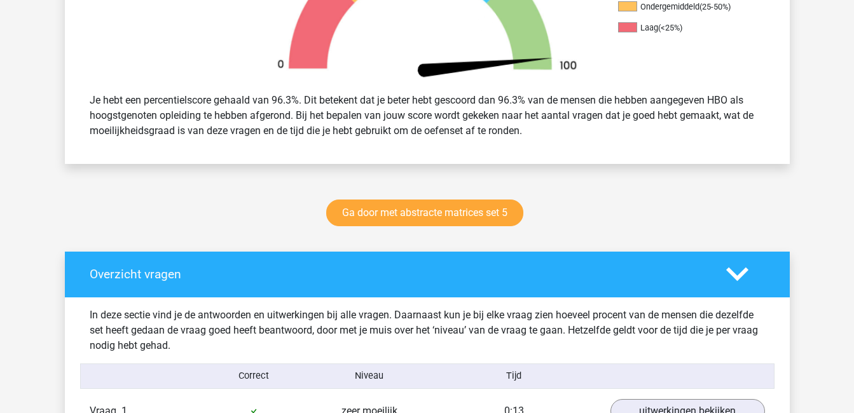
scroll to position [477, 0]
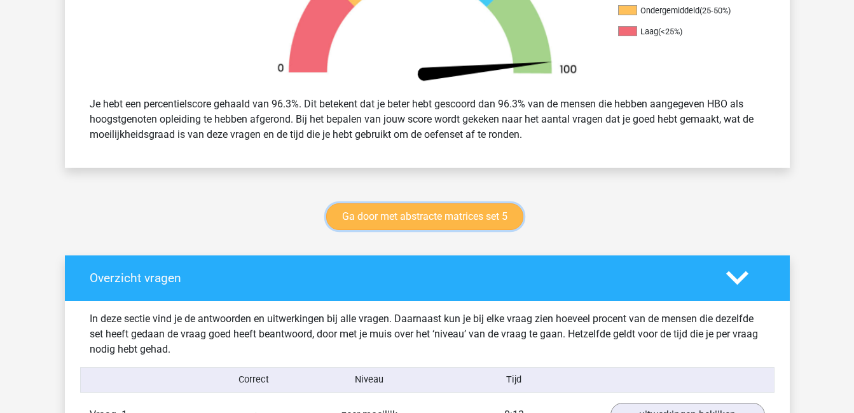
click at [458, 215] on link "Ga door met abstracte matrices set 5" at bounding box center [424, 216] width 197 height 27
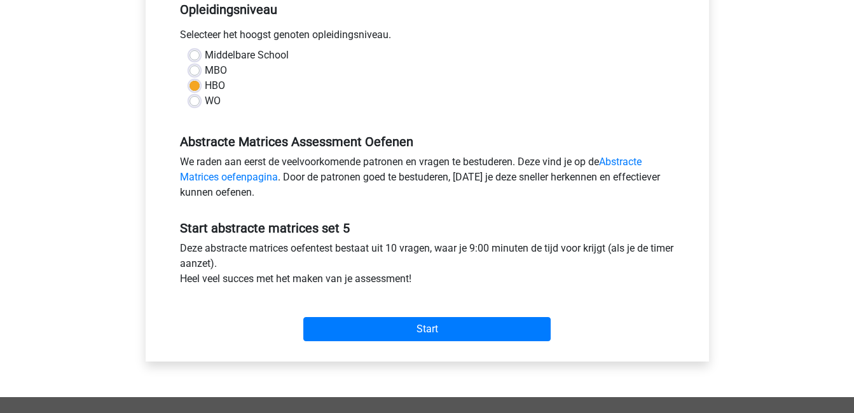
scroll to position [290, 0]
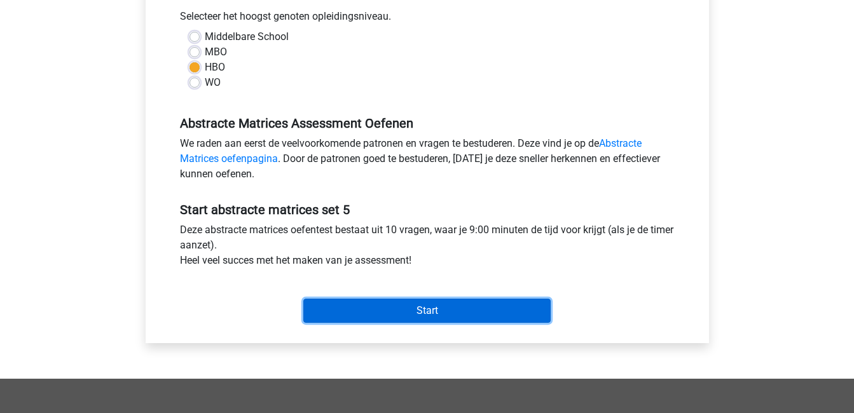
click at [444, 303] on input "Start" at bounding box center [426, 311] width 247 height 24
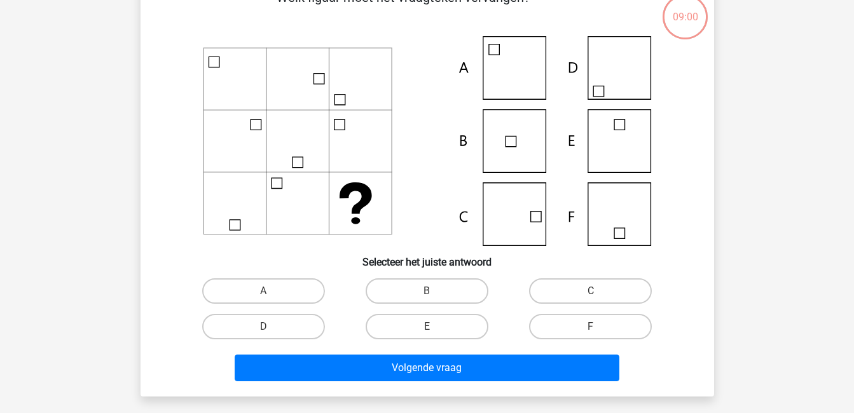
scroll to position [81, 0]
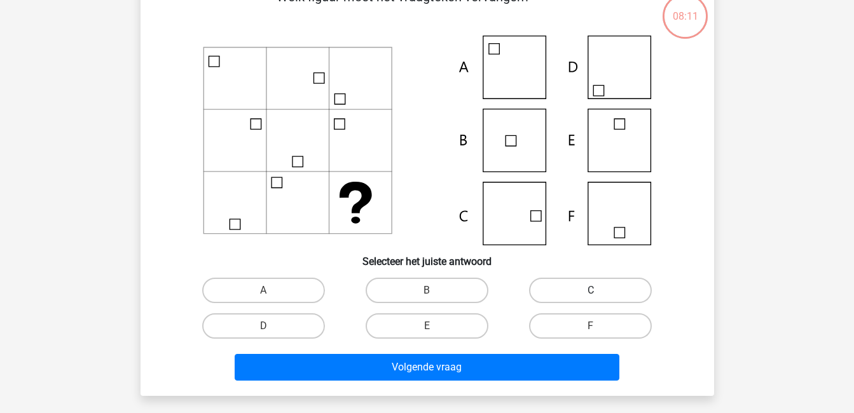
click at [580, 285] on label "C" at bounding box center [590, 290] width 123 height 25
click at [591, 291] on input "C" at bounding box center [595, 295] width 8 height 8
radio input "true"
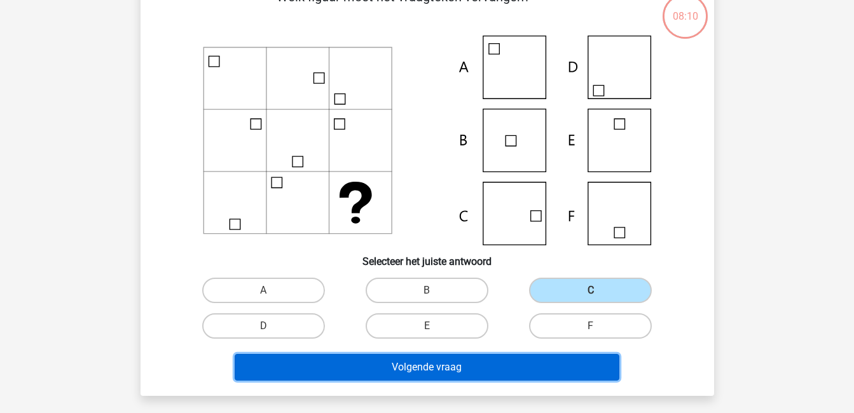
click at [570, 369] on button "Volgende vraag" at bounding box center [427, 367] width 385 height 27
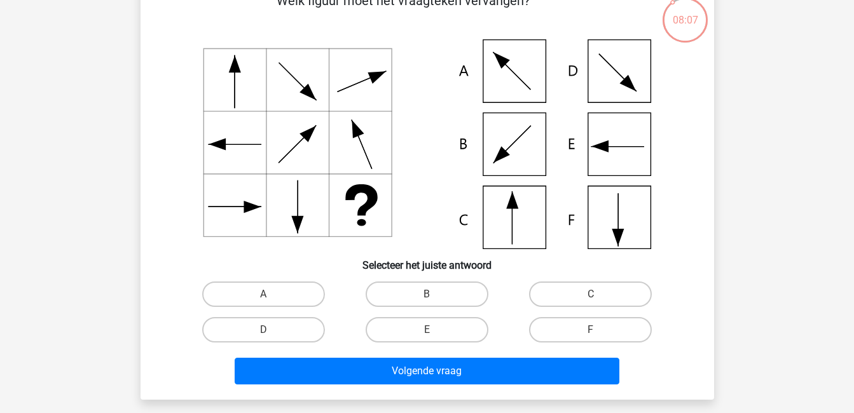
scroll to position [76, 0]
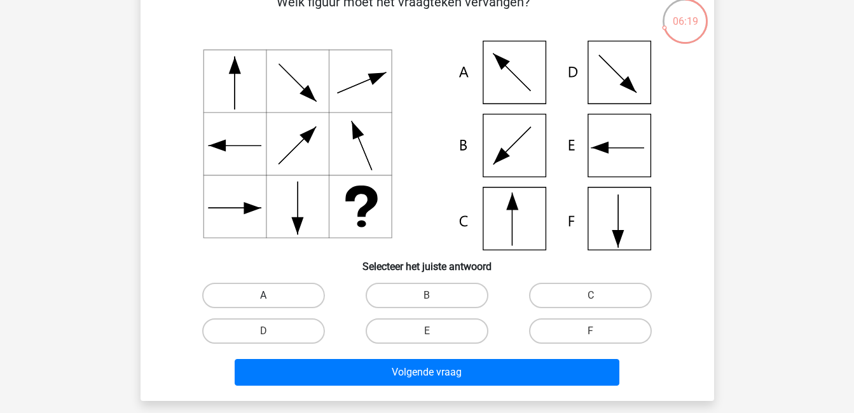
click at [273, 290] on label "A" at bounding box center [263, 295] width 123 height 25
click at [271, 296] on input "A" at bounding box center [267, 300] width 8 height 8
radio input "true"
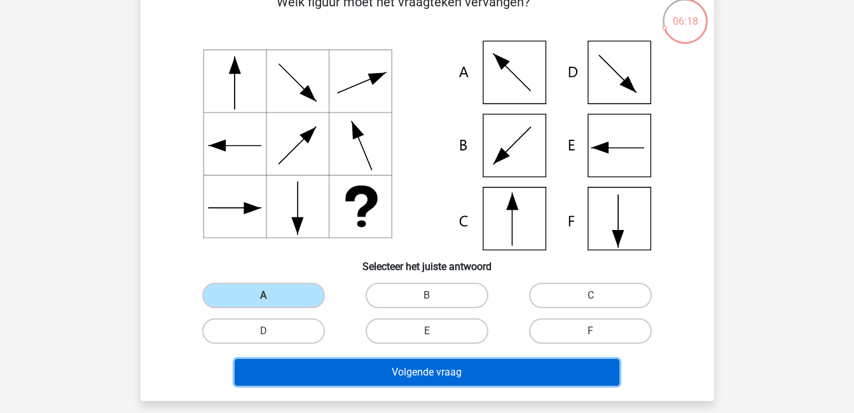
click at [399, 371] on button "Volgende vraag" at bounding box center [427, 372] width 385 height 27
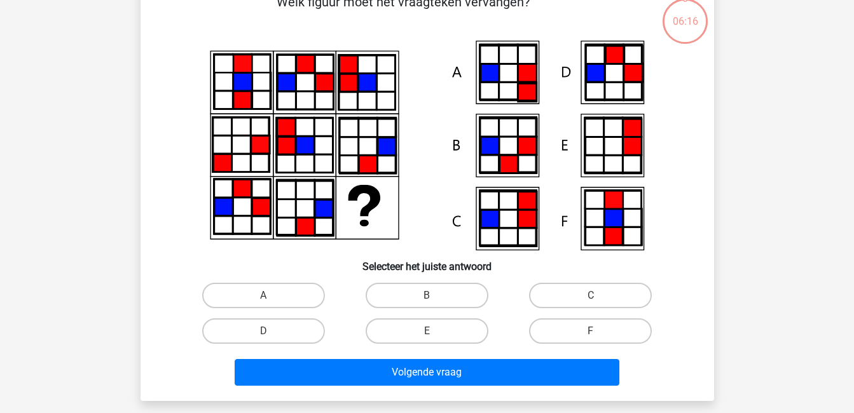
scroll to position [58, 0]
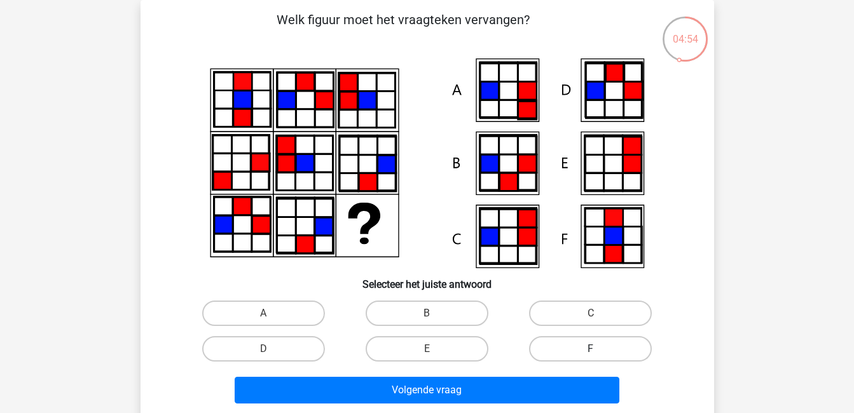
click at [575, 350] on label "F" at bounding box center [590, 348] width 123 height 25
click at [591, 350] on input "F" at bounding box center [595, 353] width 8 height 8
radio input "true"
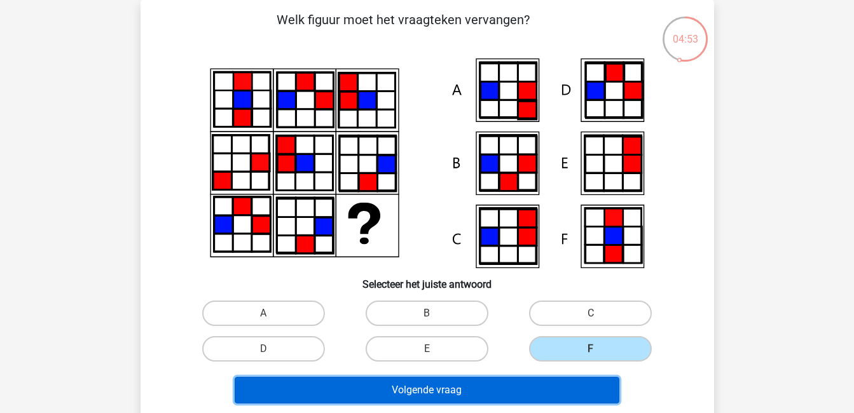
click at [583, 390] on button "Volgende vraag" at bounding box center [427, 390] width 385 height 27
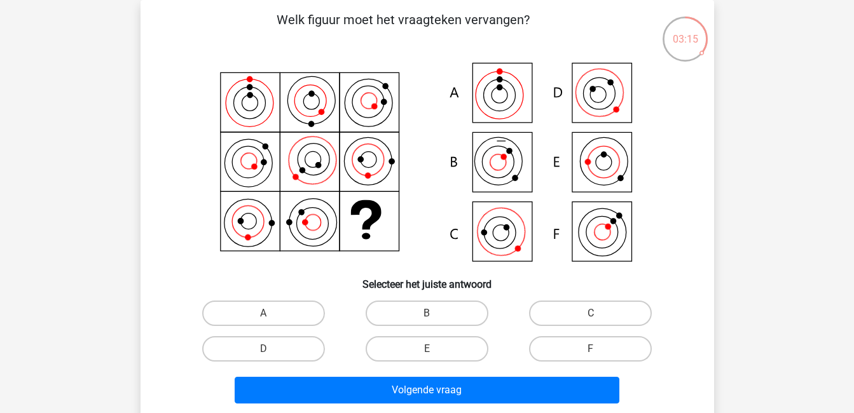
click at [269, 313] on input "A" at bounding box center [267, 317] width 8 height 8
radio input "true"
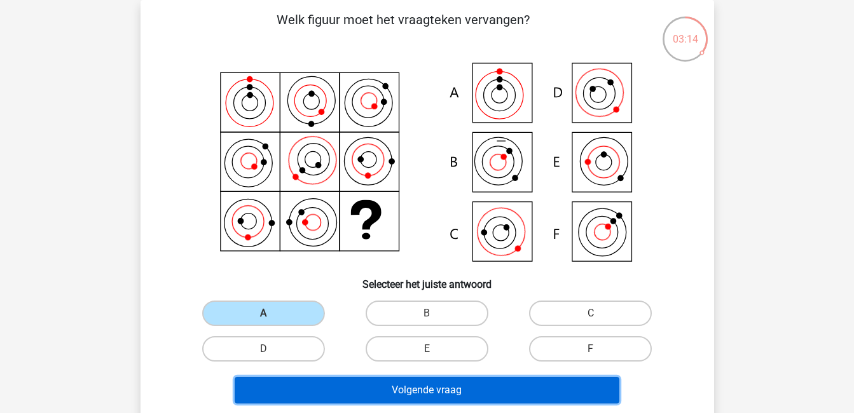
click at [481, 384] on button "Volgende vraag" at bounding box center [427, 390] width 385 height 27
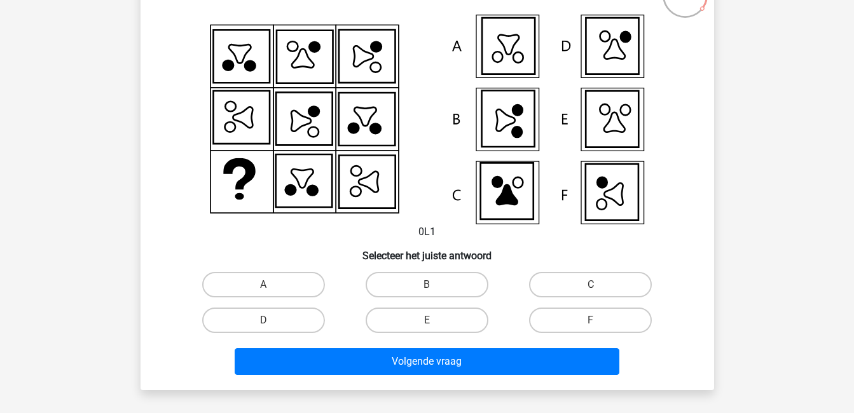
scroll to position [103, 0]
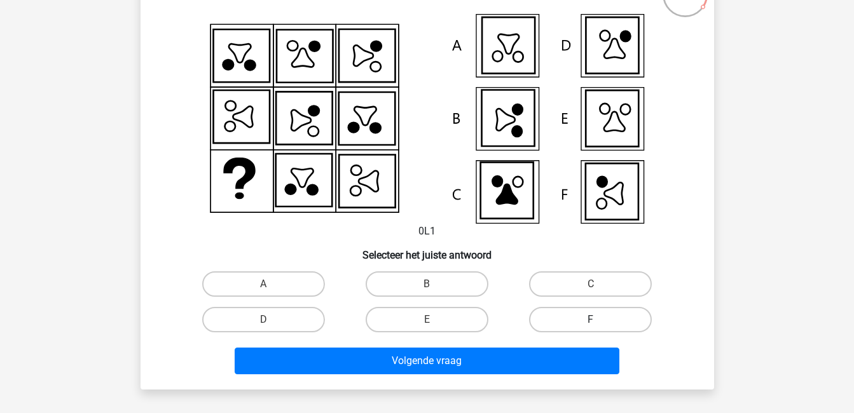
click at [598, 318] on label "F" at bounding box center [590, 319] width 123 height 25
click at [598, 320] on input "F" at bounding box center [595, 324] width 8 height 8
radio input "true"
click at [627, 200] on icon at bounding box center [611, 191] width 53 height 57
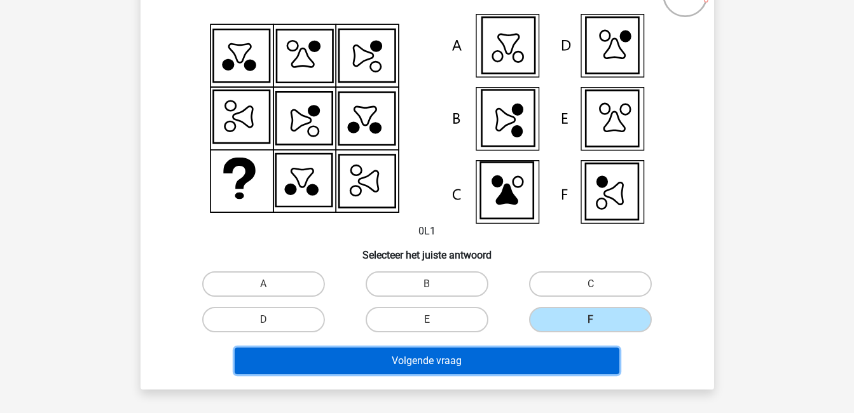
click at [547, 359] on button "Volgende vraag" at bounding box center [427, 361] width 385 height 27
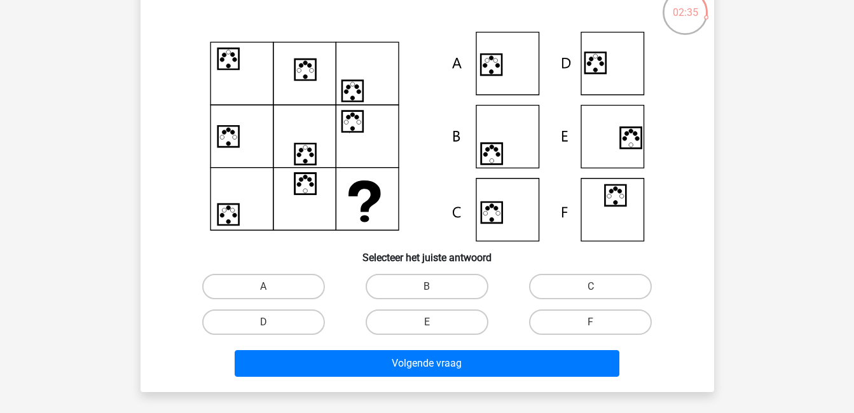
scroll to position [86, 0]
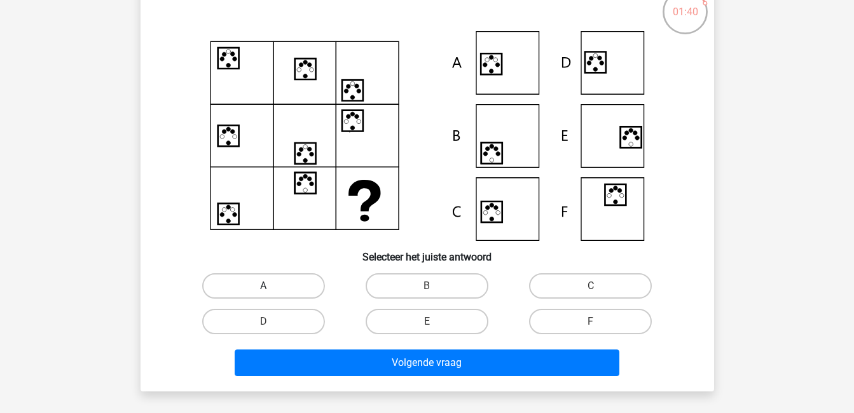
click at [289, 287] on label "A" at bounding box center [263, 285] width 123 height 25
click at [271, 287] on input "A" at bounding box center [267, 290] width 8 height 8
radio input "true"
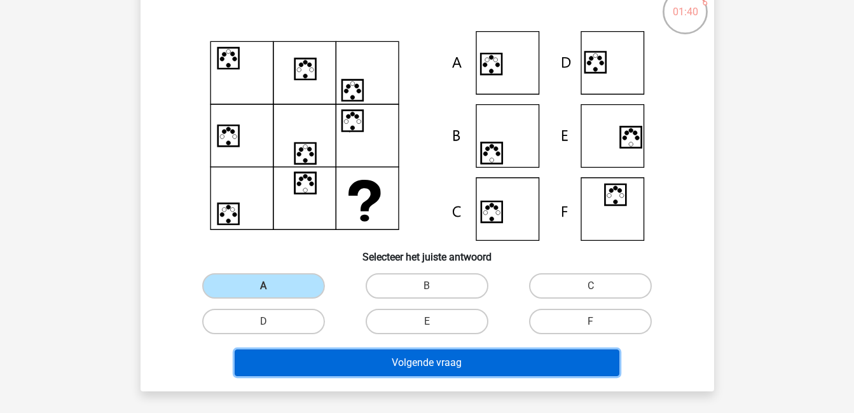
click at [424, 360] on button "Volgende vraag" at bounding box center [427, 363] width 385 height 27
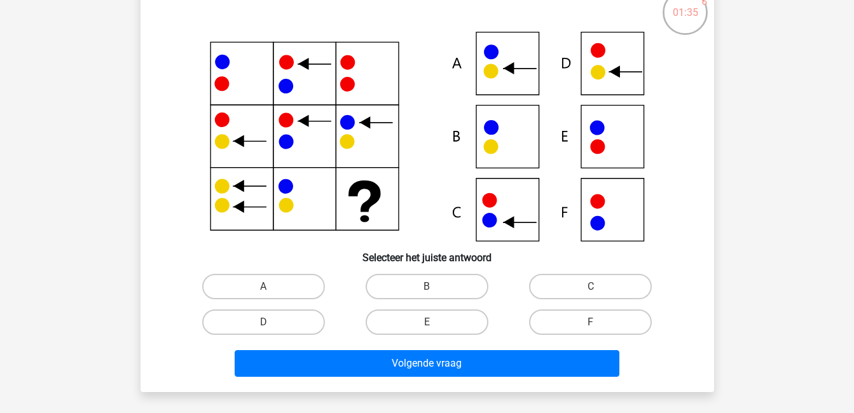
scroll to position [86, 0]
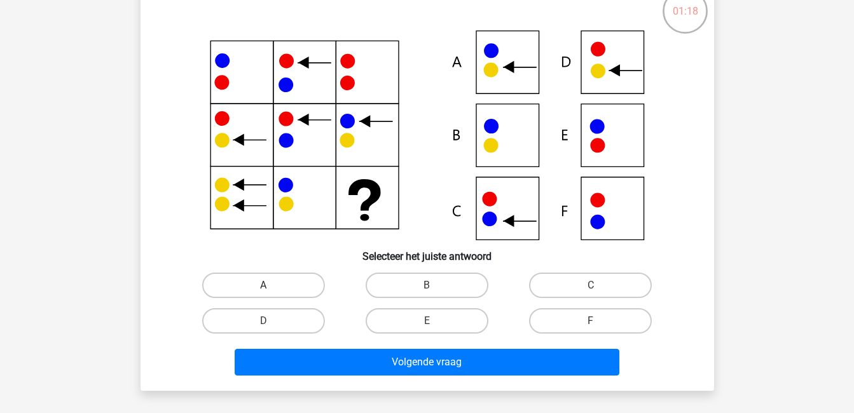
click at [286, 289] on label "A" at bounding box center [263, 285] width 123 height 25
click at [271, 289] on input "A" at bounding box center [267, 289] width 8 height 8
radio input "true"
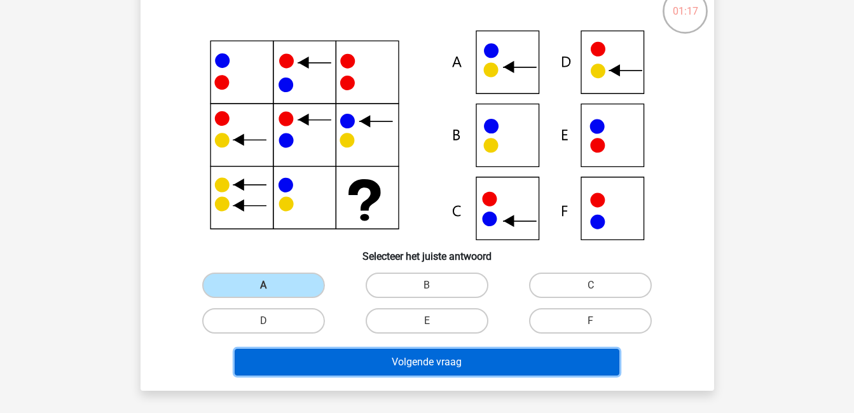
click at [369, 362] on button "Volgende vraag" at bounding box center [427, 362] width 385 height 27
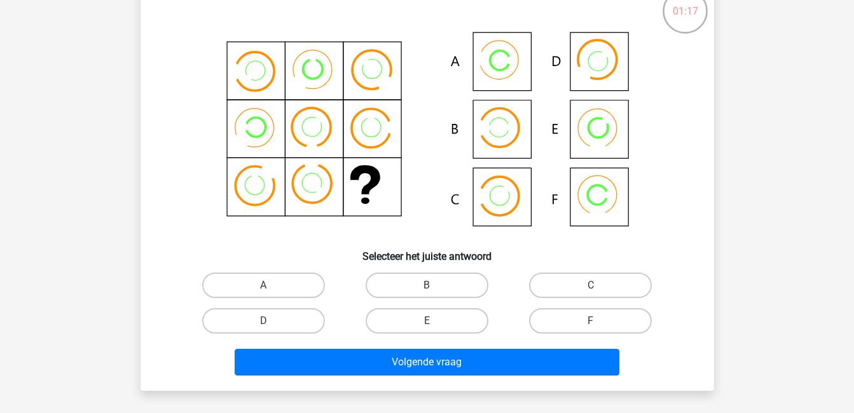
scroll to position [58, 0]
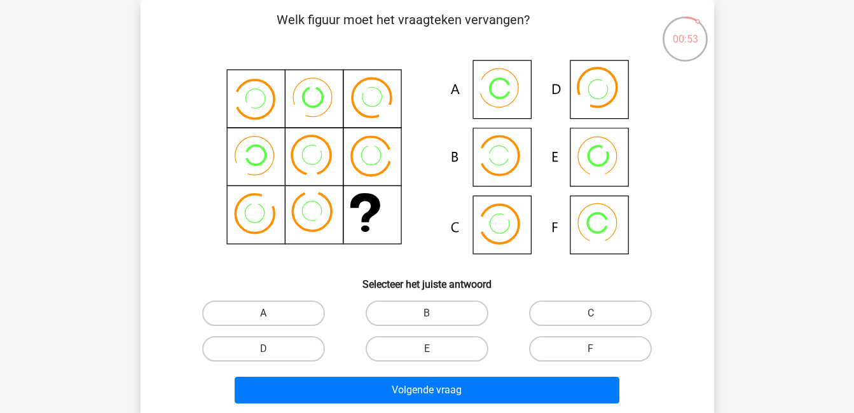
click at [256, 301] on label "A" at bounding box center [263, 313] width 123 height 25
click at [263, 313] on input "A" at bounding box center [267, 317] width 8 height 8
radio input "true"
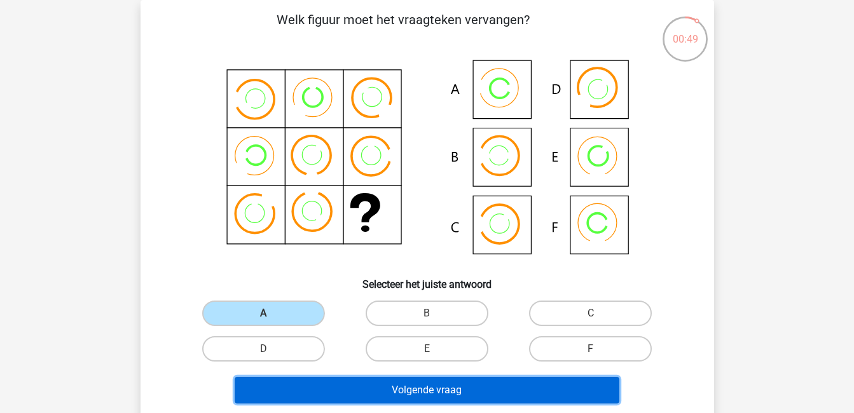
click at [389, 389] on button "Volgende vraag" at bounding box center [427, 390] width 385 height 27
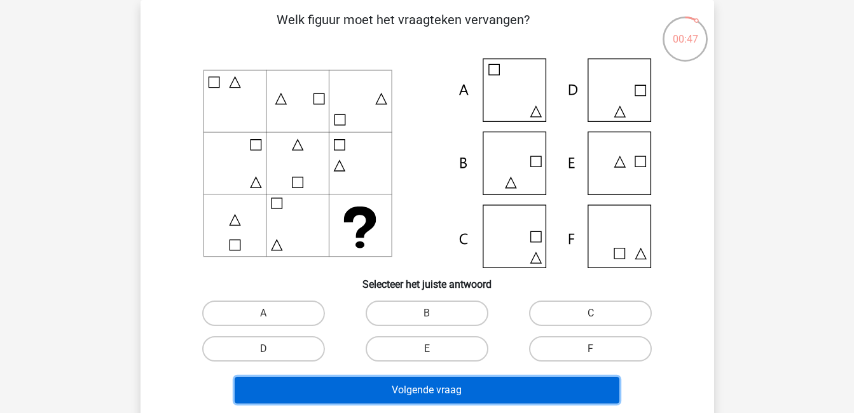
click at [389, 389] on button "Volgende vraag" at bounding box center [427, 390] width 385 height 27
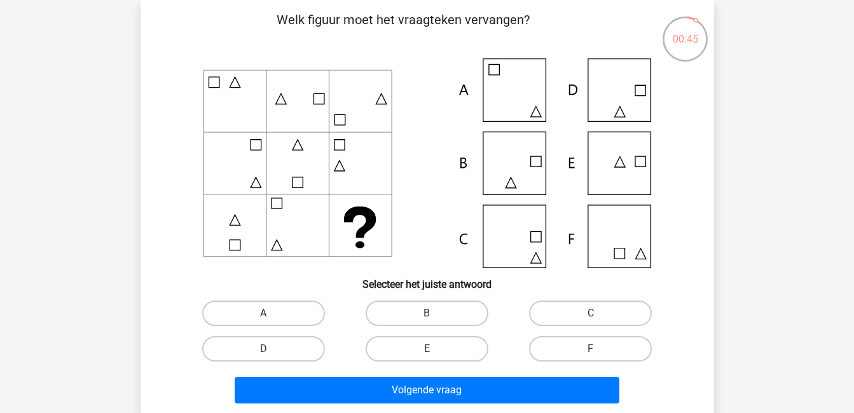
click at [268, 310] on label "A" at bounding box center [263, 313] width 123 height 25
click at [268, 313] on input "A" at bounding box center [267, 317] width 8 height 8
radio input "true"
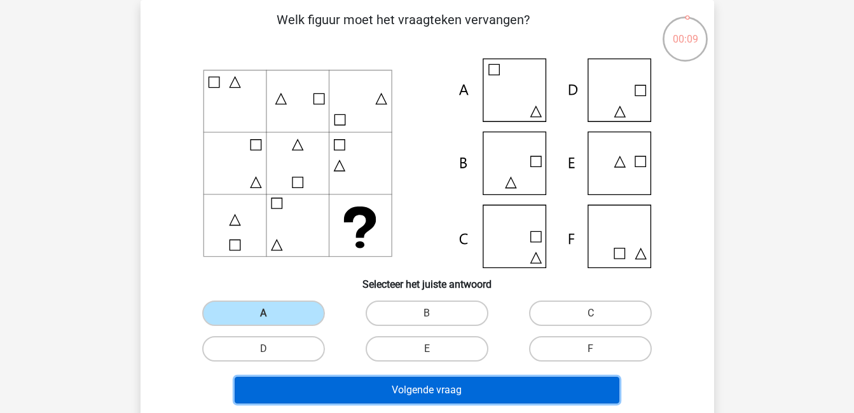
click at [433, 389] on button "Volgende vraag" at bounding box center [427, 390] width 385 height 27
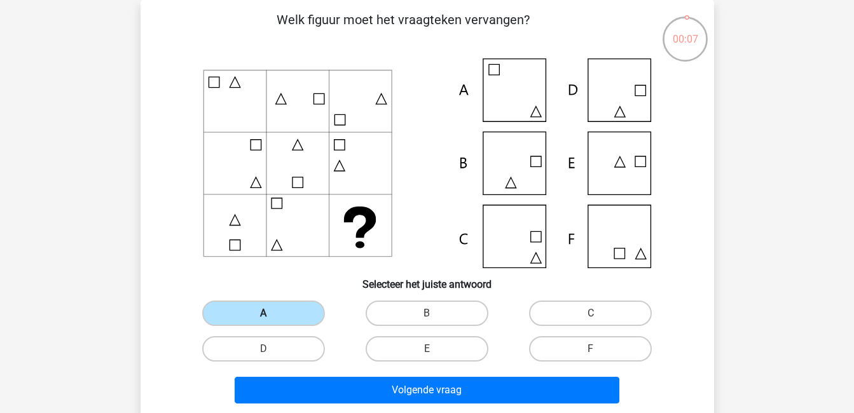
click at [282, 313] on label "A" at bounding box center [263, 313] width 123 height 25
click at [271, 313] on input "A" at bounding box center [267, 317] width 8 height 8
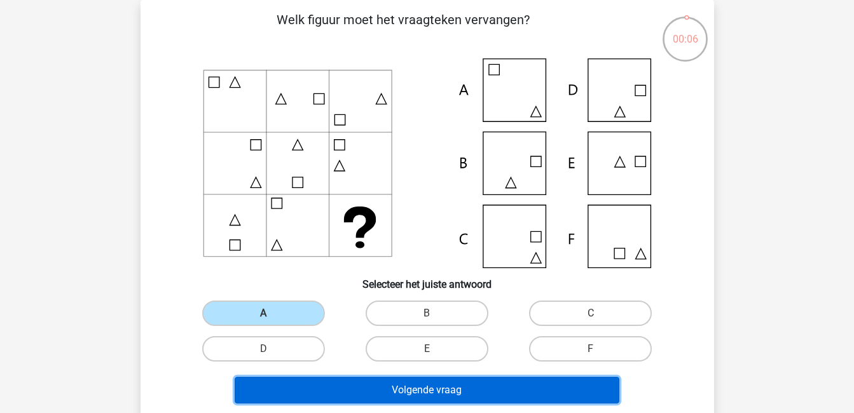
click at [416, 385] on button "Volgende vraag" at bounding box center [427, 390] width 385 height 27
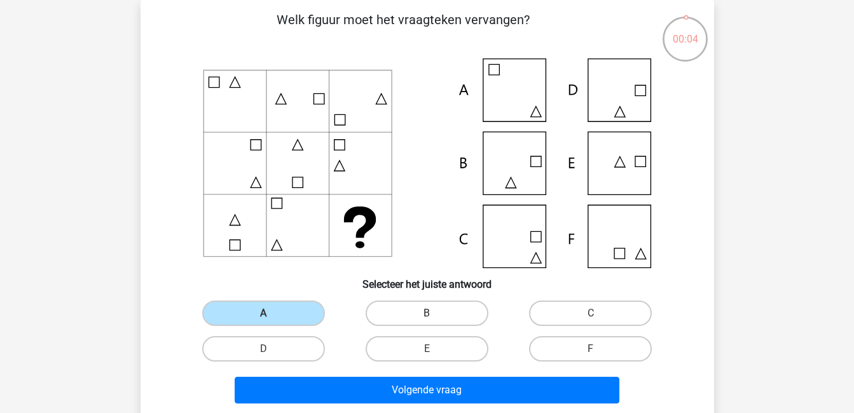
click at [413, 311] on label "B" at bounding box center [427, 313] width 123 height 25
click at [427, 313] on input "B" at bounding box center [431, 317] width 8 height 8
radio input "true"
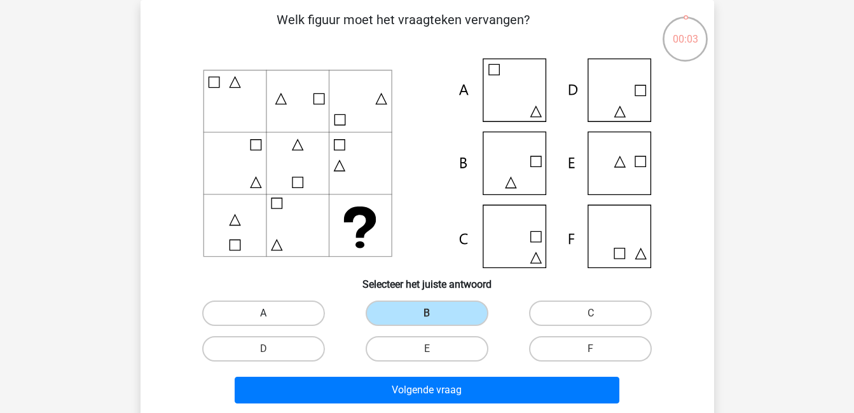
click at [299, 308] on label "A" at bounding box center [263, 313] width 123 height 25
click at [271, 313] on input "A" at bounding box center [267, 317] width 8 height 8
radio input "true"
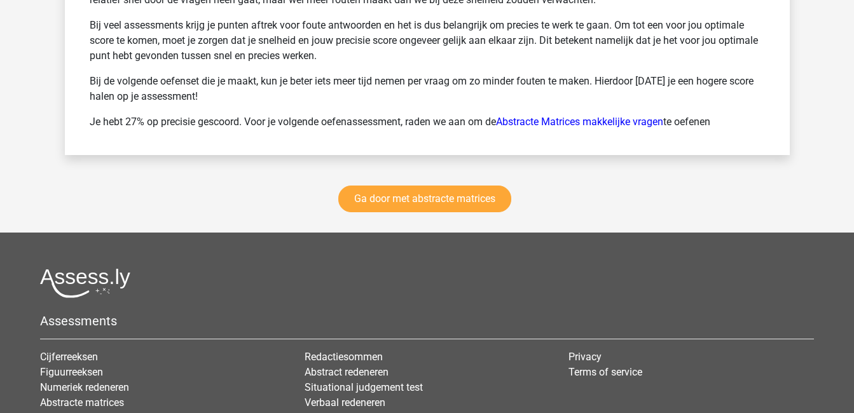
scroll to position [1830, 0]
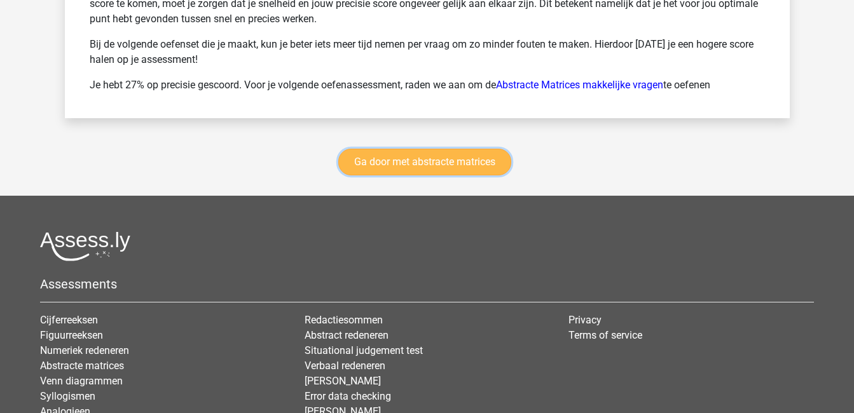
click at [440, 156] on link "Ga door met abstracte matrices" at bounding box center [424, 162] width 173 height 27
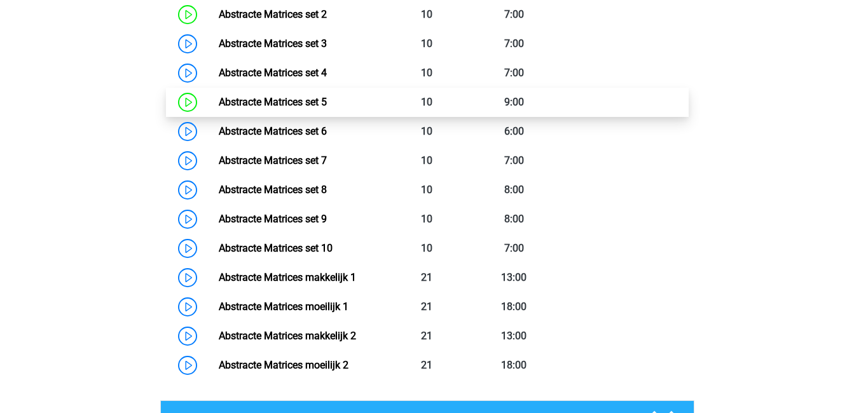
scroll to position [734, 0]
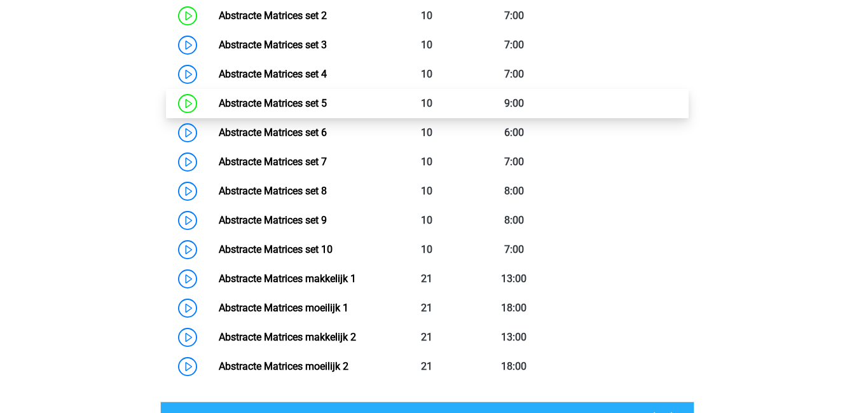
click at [325, 103] on link "Abstracte Matrices set 5" at bounding box center [273, 103] width 108 height 12
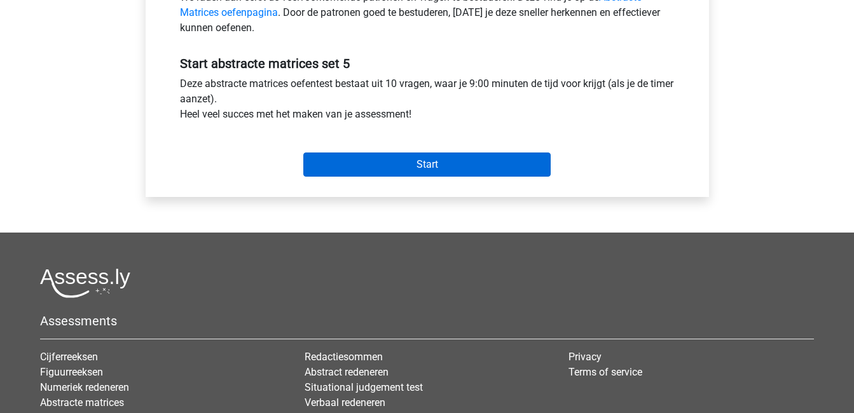
scroll to position [437, 0]
click at [429, 165] on input "Start" at bounding box center [426, 164] width 247 height 24
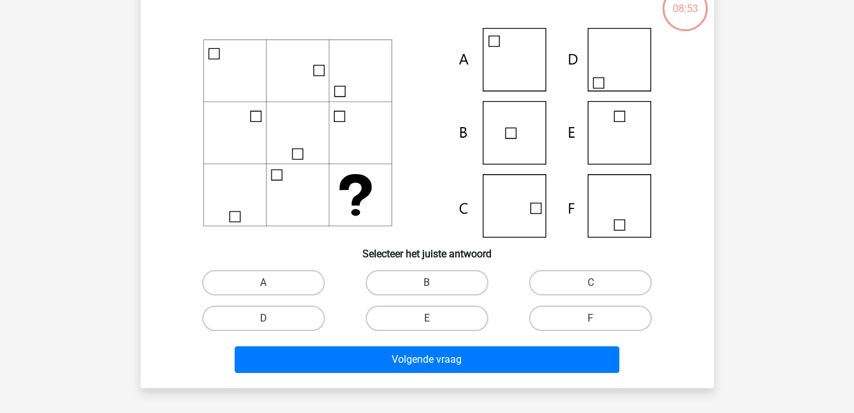
scroll to position [90, 0]
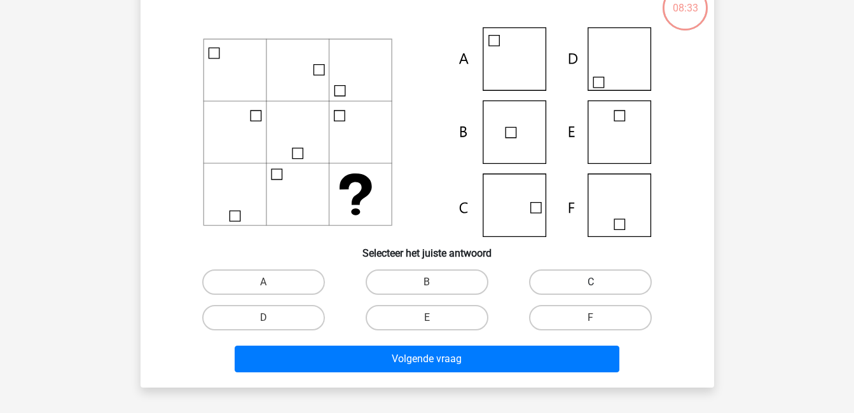
click at [556, 272] on label "C" at bounding box center [590, 282] width 123 height 25
click at [591, 282] on input "C" at bounding box center [595, 286] width 8 height 8
radio input "true"
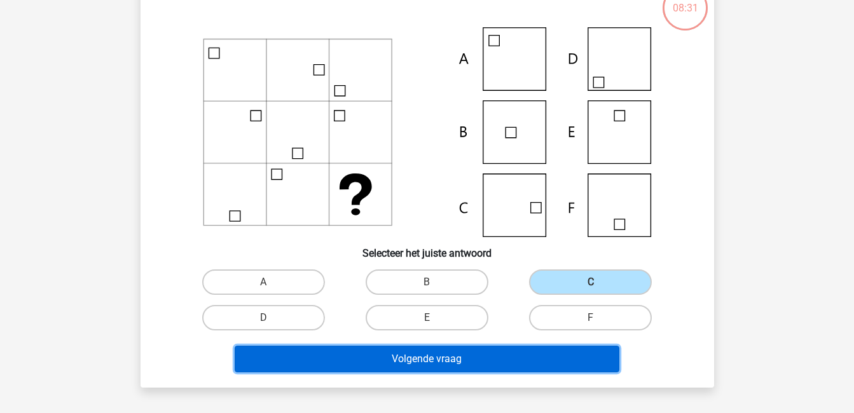
click at [566, 352] on button "Volgende vraag" at bounding box center [427, 359] width 385 height 27
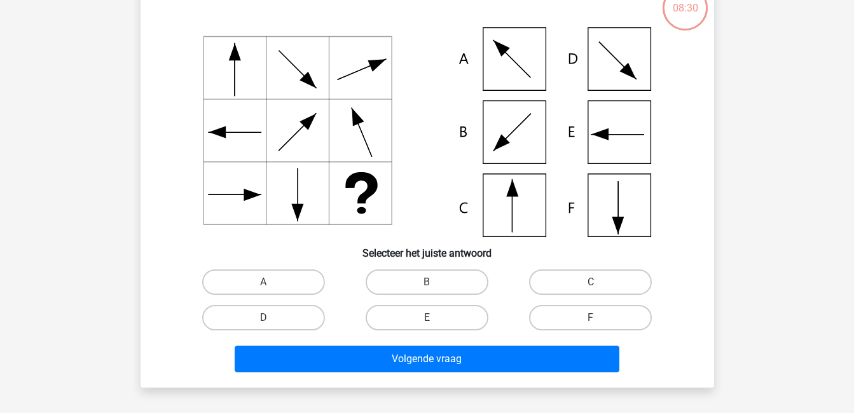
scroll to position [58, 0]
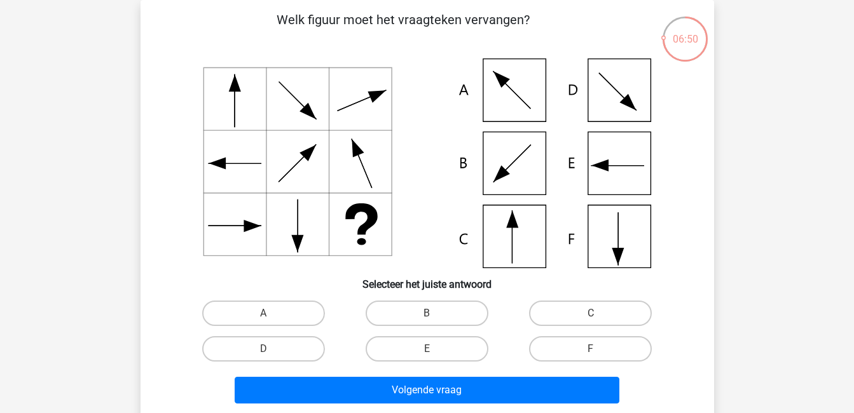
click at [507, 266] on icon at bounding box center [427, 163] width 512 height 210
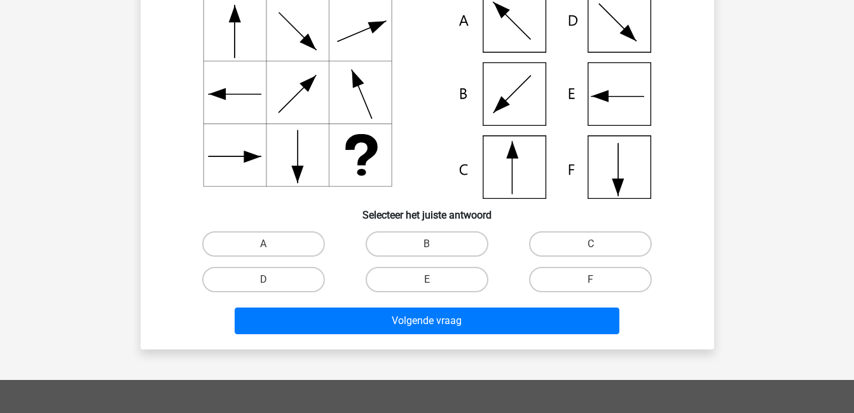
scroll to position [130, 0]
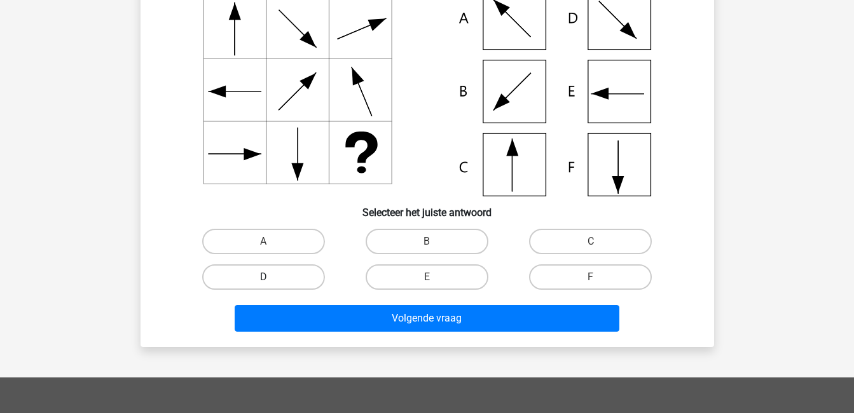
click at [297, 280] on label "D" at bounding box center [263, 276] width 123 height 25
click at [271, 280] on input "D" at bounding box center [267, 281] width 8 height 8
radio input "true"
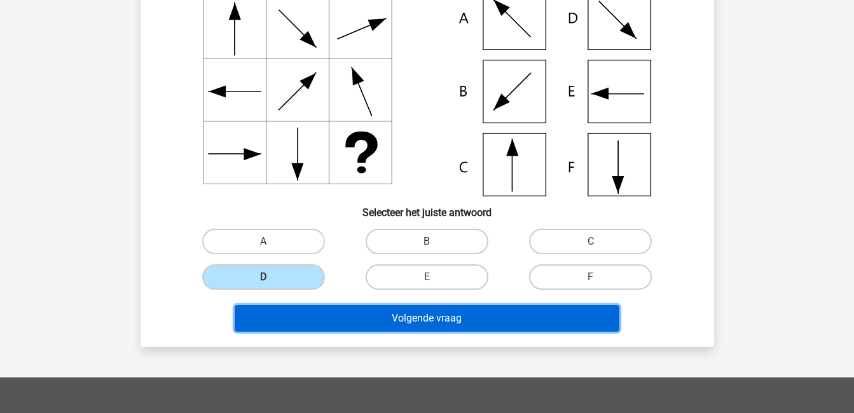
click at [386, 311] on button "Volgende vraag" at bounding box center [427, 318] width 385 height 27
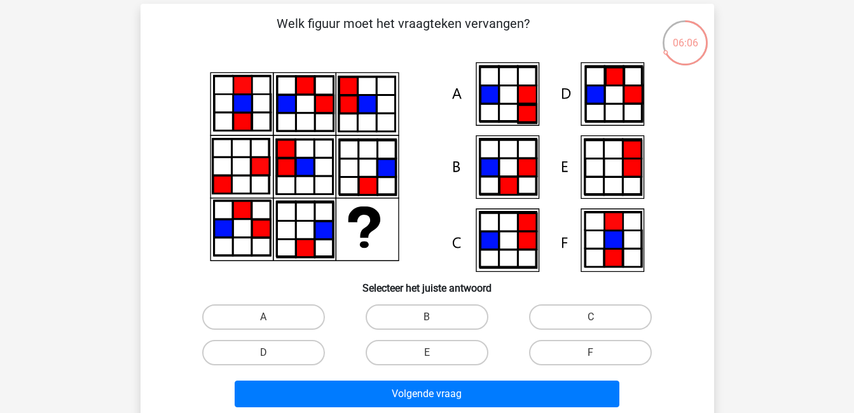
scroll to position [57, 0]
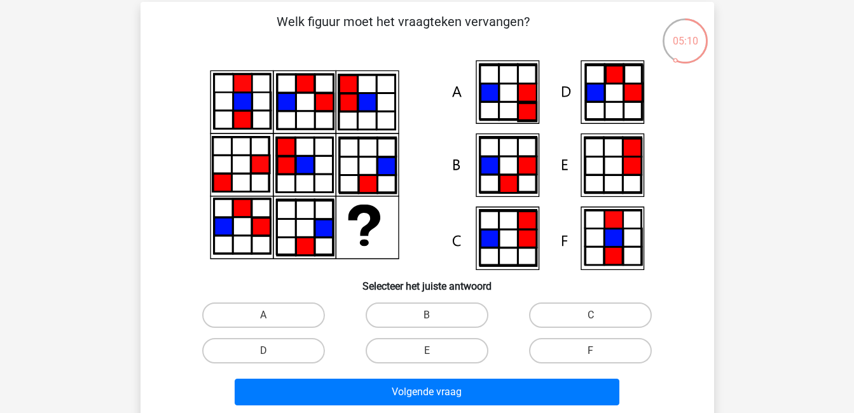
click at [588, 272] on h6 "Selecteer het juiste antwoord" at bounding box center [427, 281] width 533 height 22
click at [599, 357] on label "F" at bounding box center [590, 350] width 123 height 25
click at [599, 357] on input "F" at bounding box center [595, 355] width 8 height 8
radio input "true"
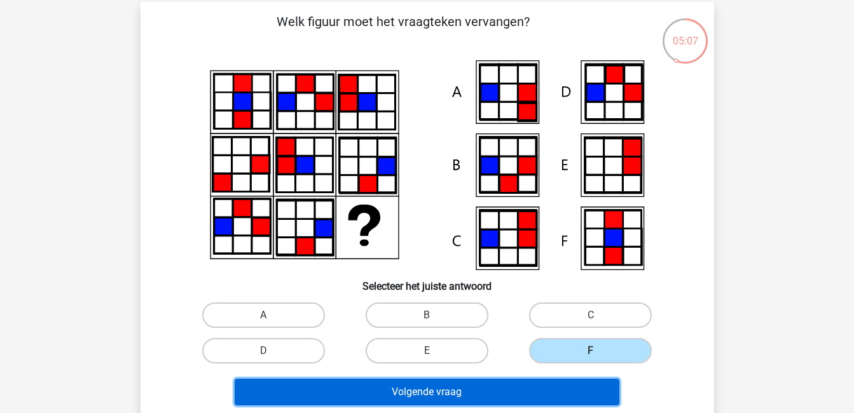
click at [589, 383] on button "Volgende vraag" at bounding box center [427, 392] width 385 height 27
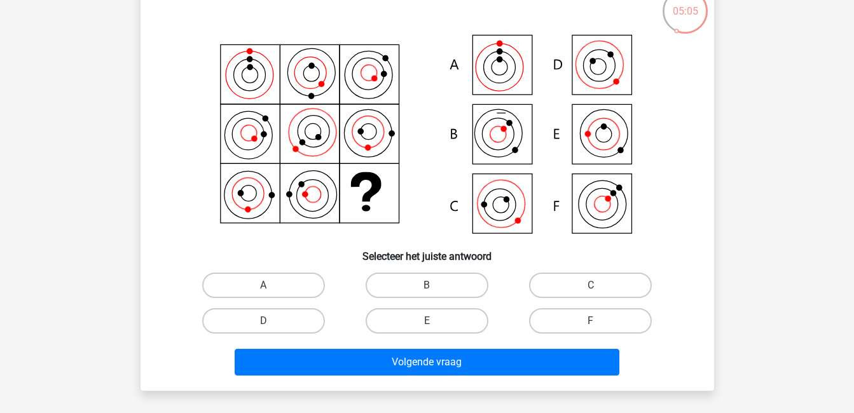
scroll to position [87, 0]
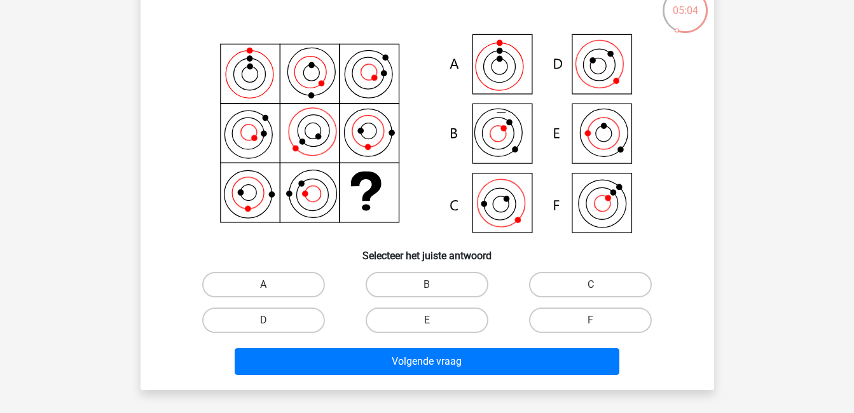
click at [250, 289] on label "A" at bounding box center [263, 284] width 123 height 25
click at [263, 289] on input "A" at bounding box center [267, 289] width 8 height 8
radio input "true"
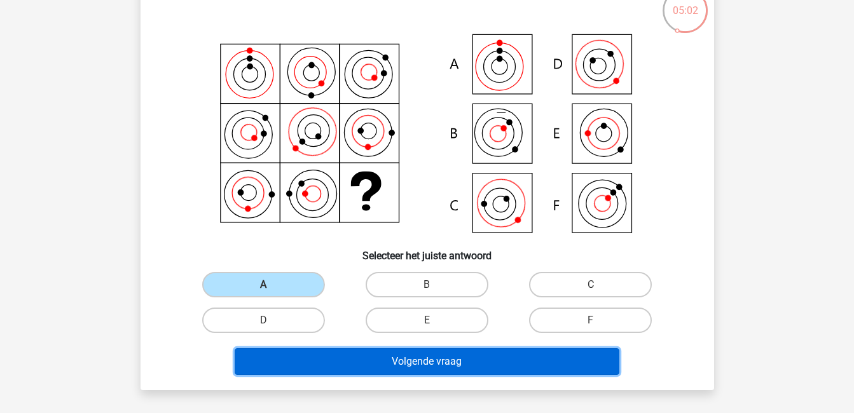
click at [392, 360] on button "Volgende vraag" at bounding box center [427, 361] width 385 height 27
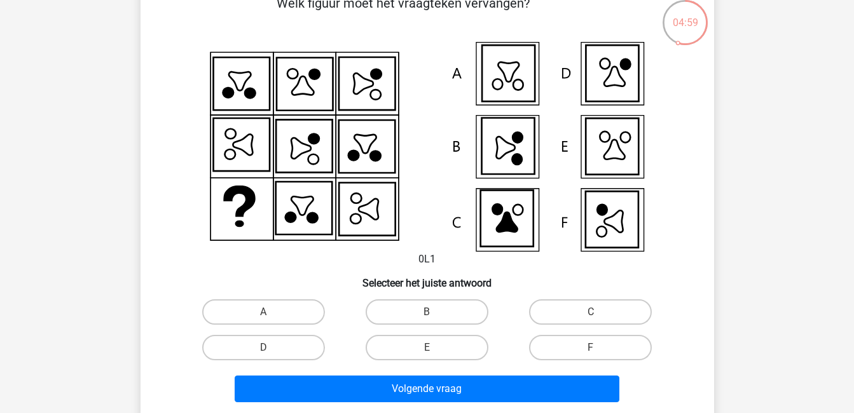
scroll to position [76, 0]
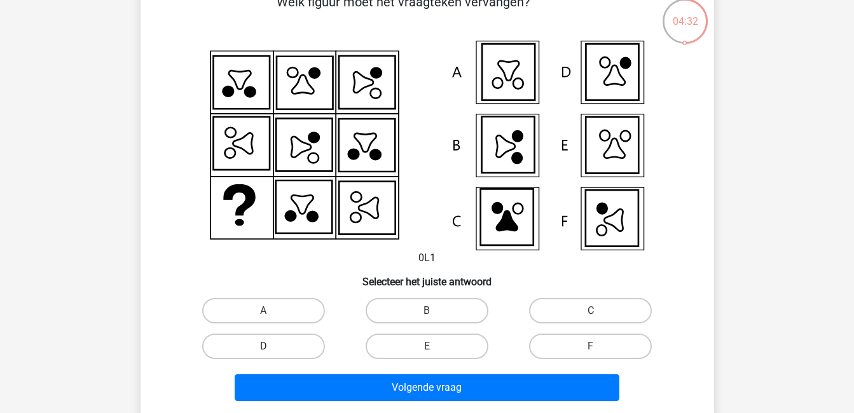
click at [287, 344] on label "D" at bounding box center [263, 346] width 123 height 25
click at [271, 346] on input "D" at bounding box center [267, 350] width 8 height 8
radio input "true"
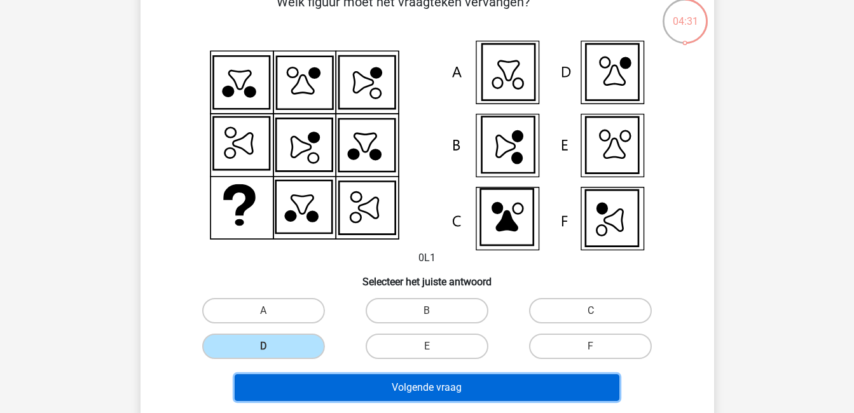
click at [381, 391] on button "Volgende vraag" at bounding box center [427, 387] width 385 height 27
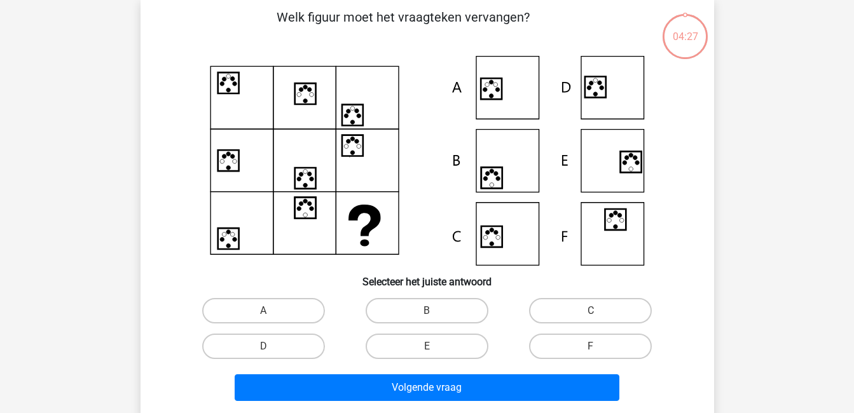
scroll to position [58, 0]
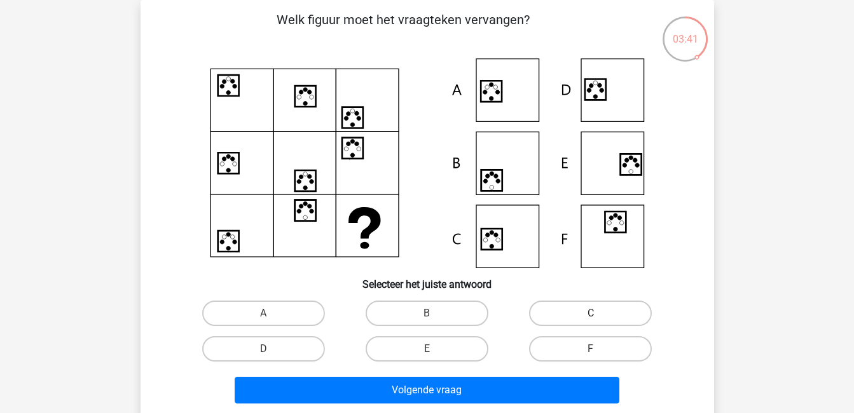
click at [574, 320] on label "C" at bounding box center [590, 313] width 123 height 25
click at [591, 320] on input "C" at bounding box center [595, 317] width 8 height 8
radio input "true"
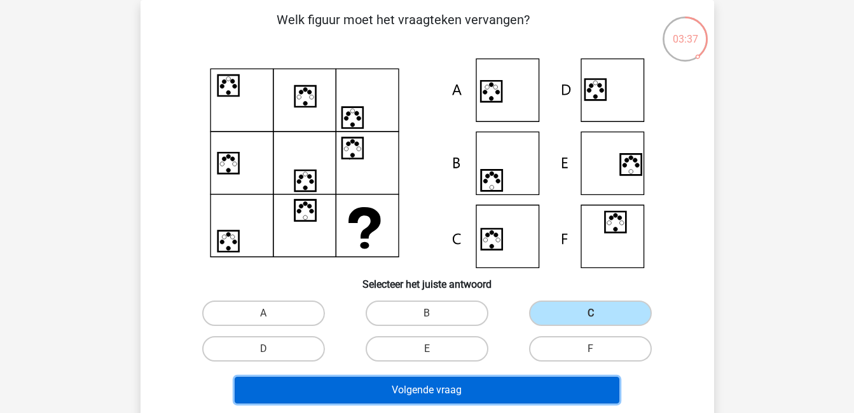
click at [516, 392] on button "Volgende vraag" at bounding box center [427, 390] width 385 height 27
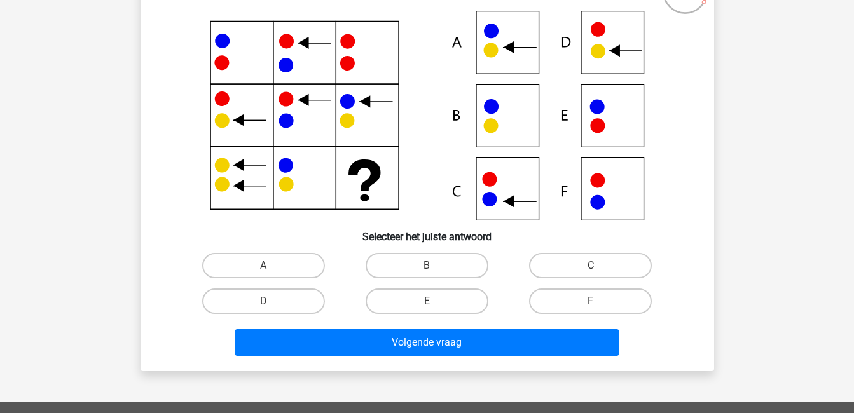
scroll to position [107, 0]
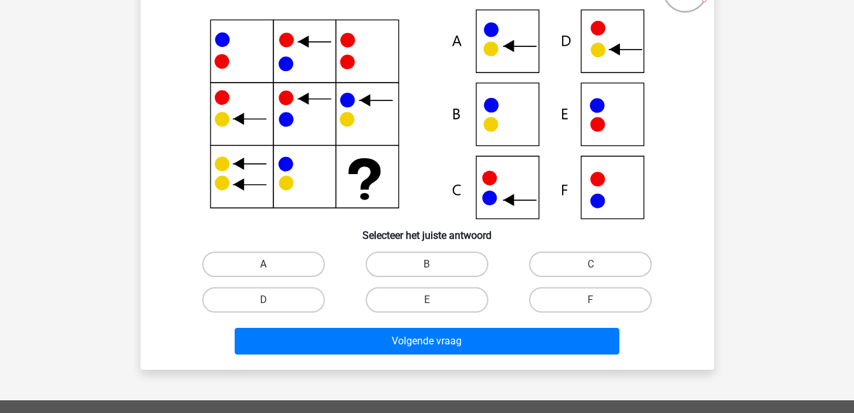
click at [287, 261] on label "A" at bounding box center [263, 264] width 123 height 25
click at [271, 264] on input "A" at bounding box center [267, 268] width 8 height 8
radio input "true"
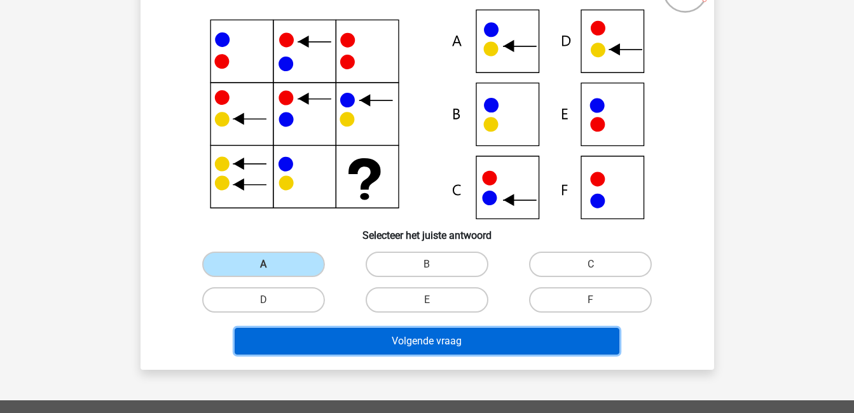
click at [466, 336] on button "Volgende vraag" at bounding box center [427, 341] width 385 height 27
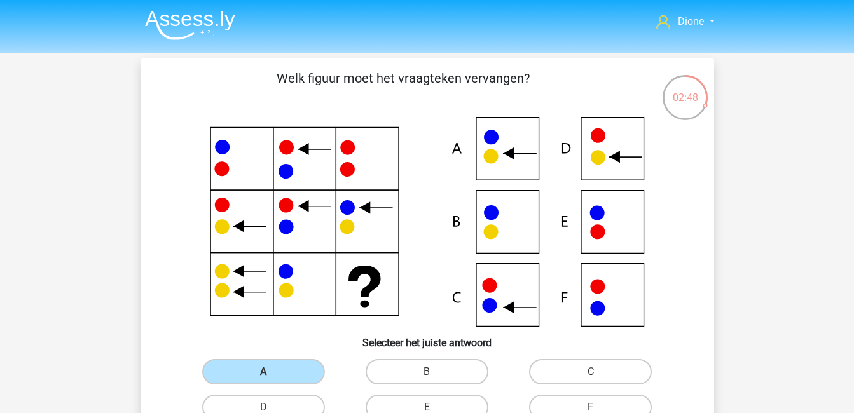
scroll to position [106, 0]
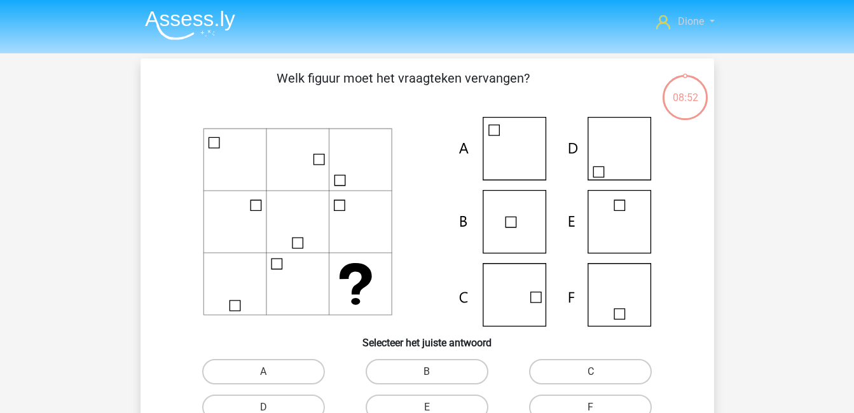
click at [702, 24] on span "Dione" at bounding box center [691, 21] width 26 height 12
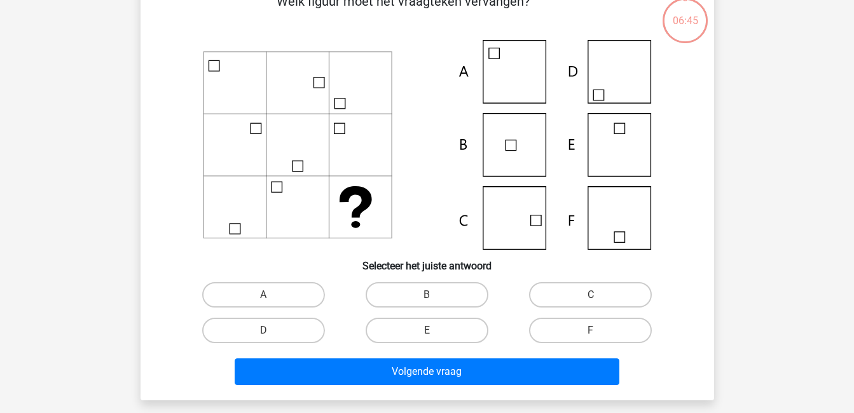
scroll to position [76, 0]
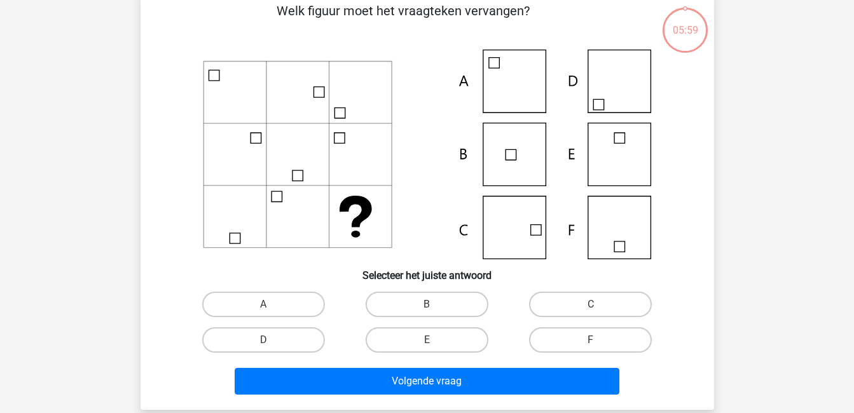
scroll to position [68, 0]
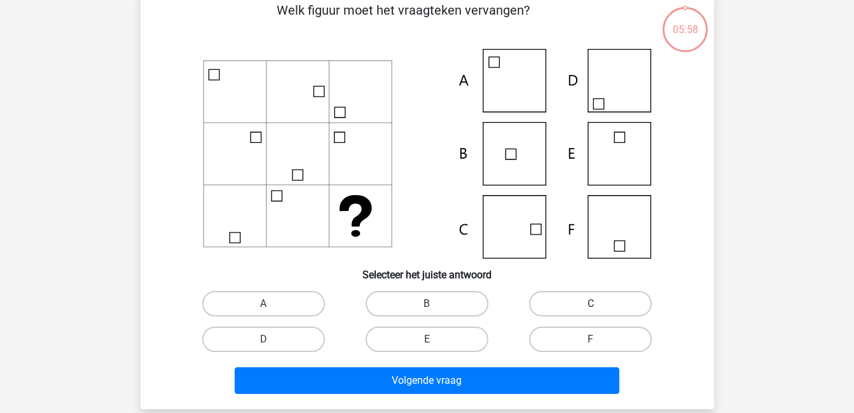
click at [560, 296] on label "C" at bounding box center [590, 303] width 123 height 25
click at [591, 304] on input "C" at bounding box center [595, 308] width 8 height 8
radio input "true"
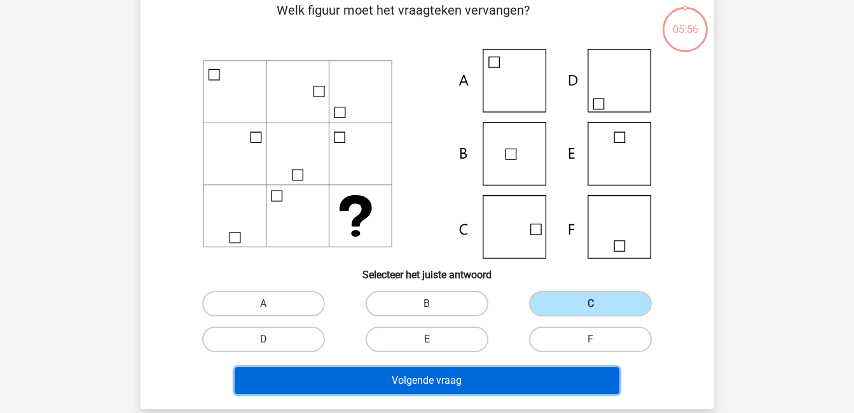
click at [563, 382] on button "Volgende vraag" at bounding box center [427, 380] width 385 height 27
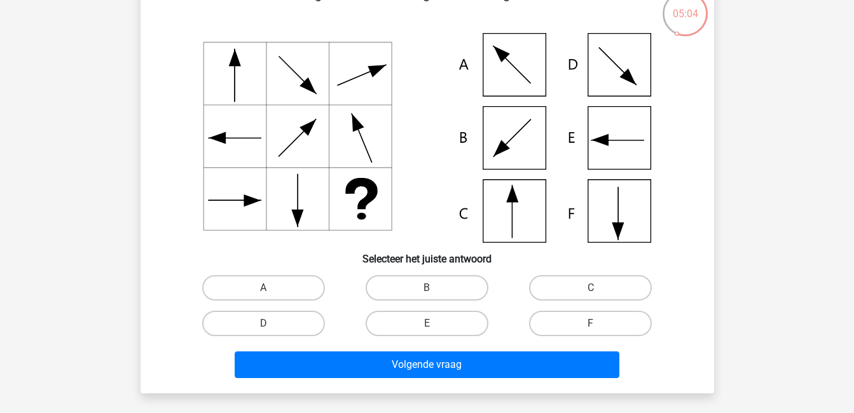
scroll to position [86, 0]
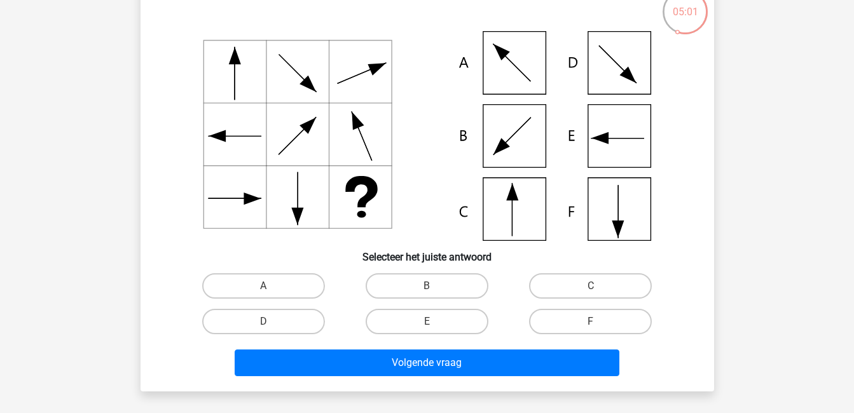
click at [263, 286] on input "A" at bounding box center [267, 290] width 8 height 8
radio input "true"
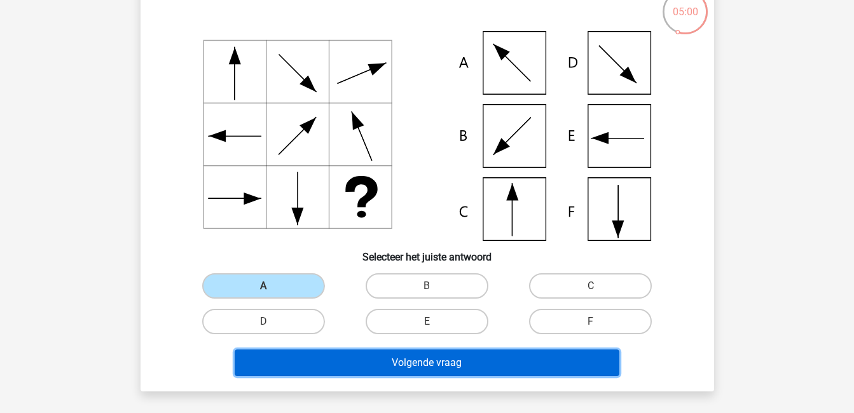
click at [459, 360] on button "Volgende vraag" at bounding box center [427, 363] width 385 height 27
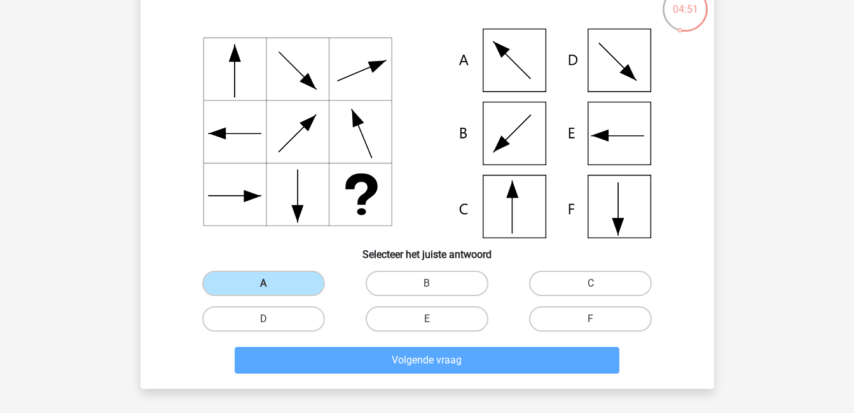
scroll to position [89, 0]
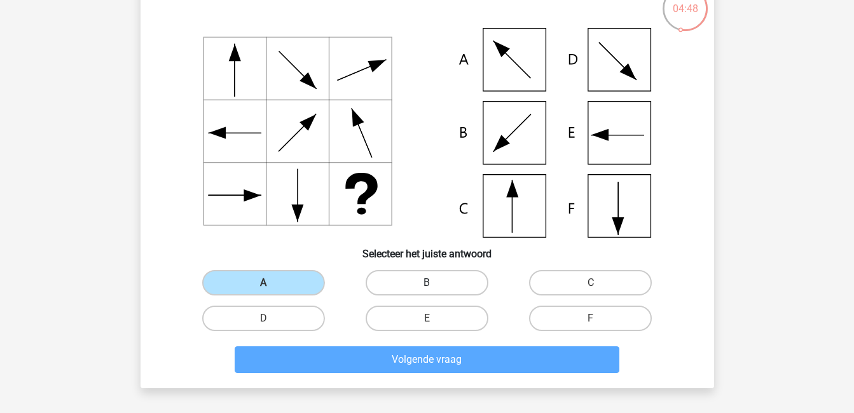
click at [407, 272] on label "B" at bounding box center [427, 282] width 123 height 25
click at [427, 283] on input "B" at bounding box center [431, 287] width 8 height 8
radio input "true"
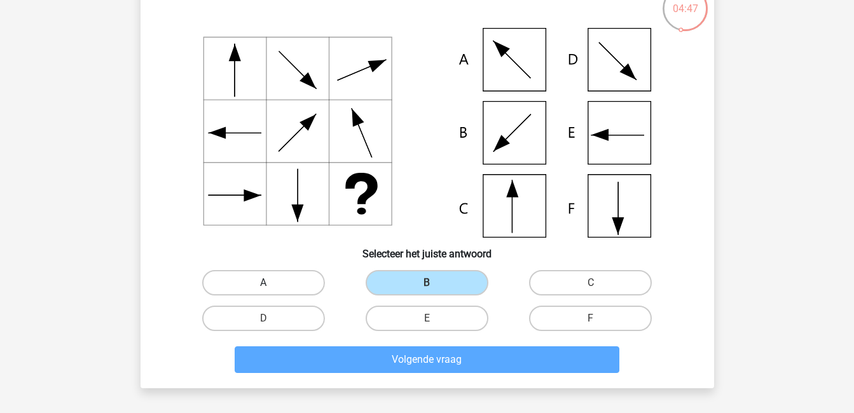
click at [299, 281] on label "A" at bounding box center [263, 282] width 123 height 25
click at [271, 283] on input "A" at bounding box center [267, 287] width 8 height 8
radio input "true"
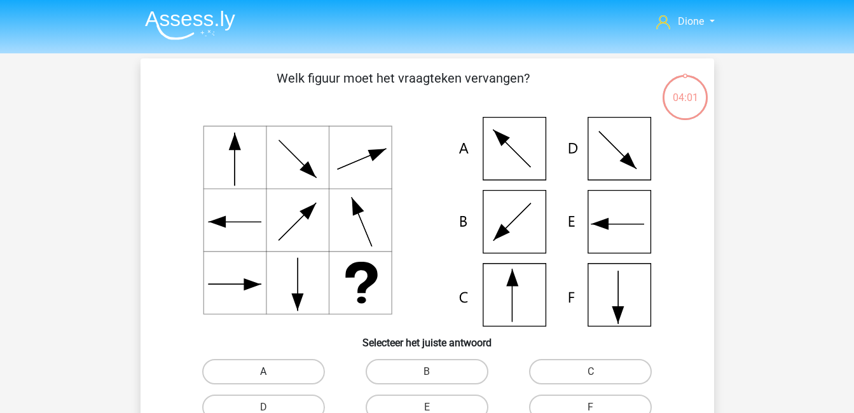
click at [278, 367] on label "A" at bounding box center [263, 371] width 123 height 25
click at [271, 372] on input "A" at bounding box center [267, 376] width 8 height 8
radio input "true"
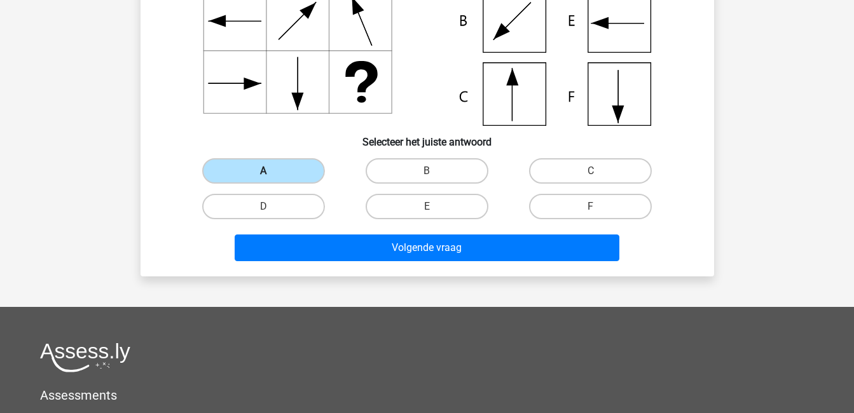
scroll to position [205, 0]
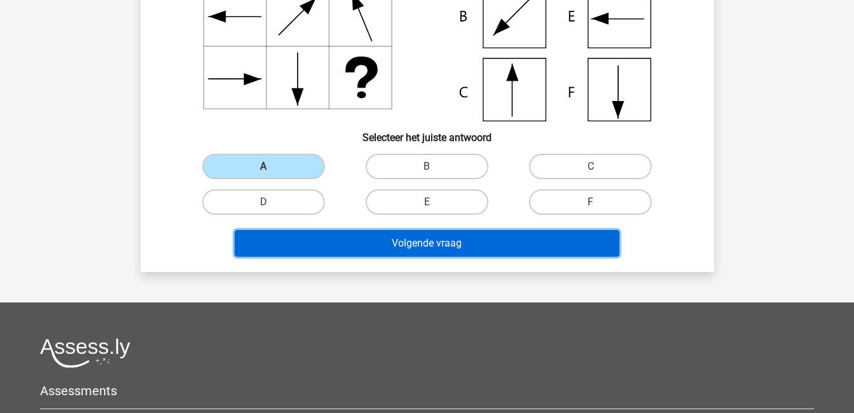
click at [411, 243] on button "Volgende vraag" at bounding box center [427, 243] width 385 height 27
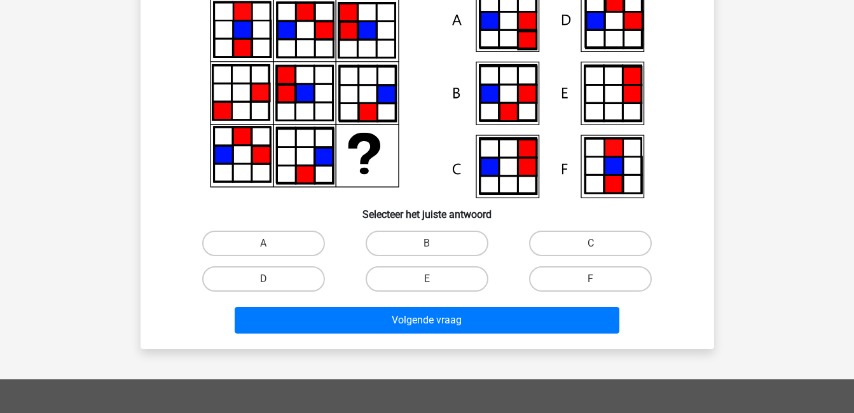
scroll to position [130, 0]
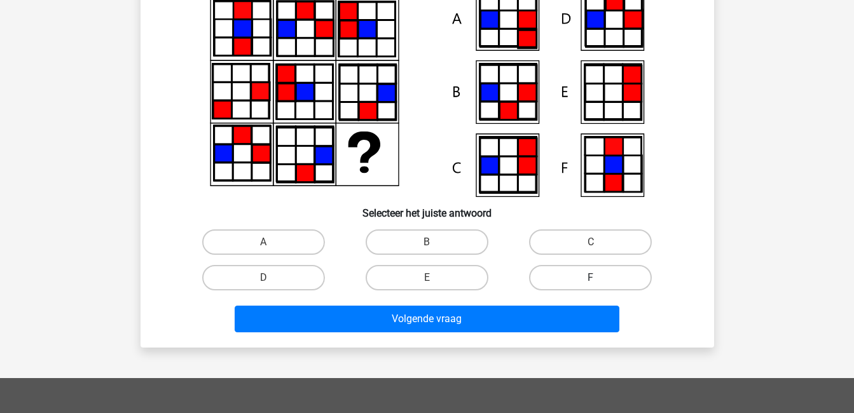
click at [561, 270] on label "F" at bounding box center [590, 277] width 123 height 25
click at [591, 278] on input "F" at bounding box center [595, 282] width 8 height 8
radio input "true"
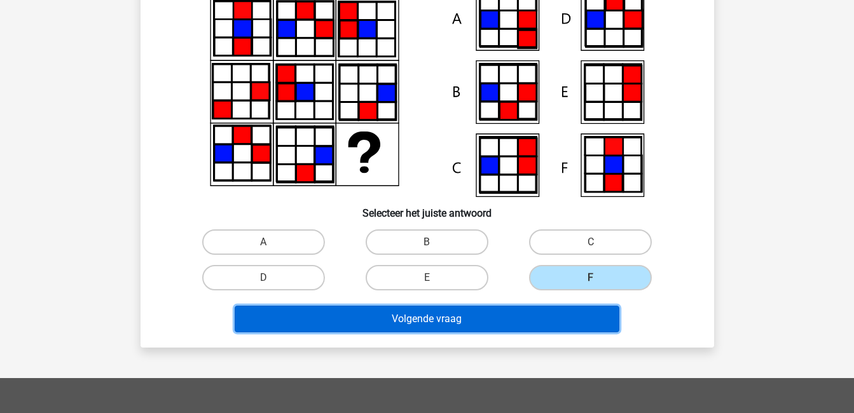
click at [579, 313] on button "Volgende vraag" at bounding box center [427, 319] width 385 height 27
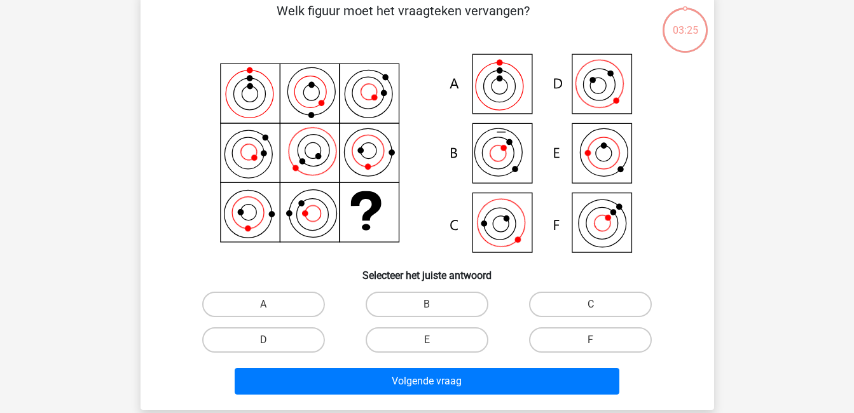
scroll to position [58, 0]
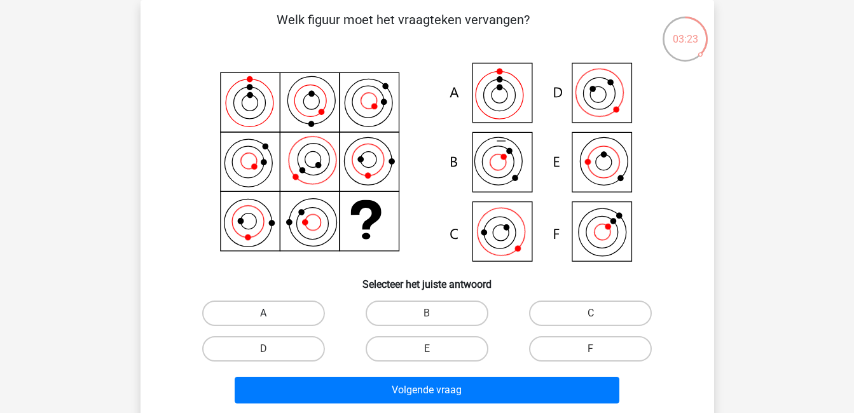
click at [278, 306] on label "A" at bounding box center [263, 313] width 123 height 25
click at [271, 313] on input "A" at bounding box center [267, 317] width 8 height 8
radio input "true"
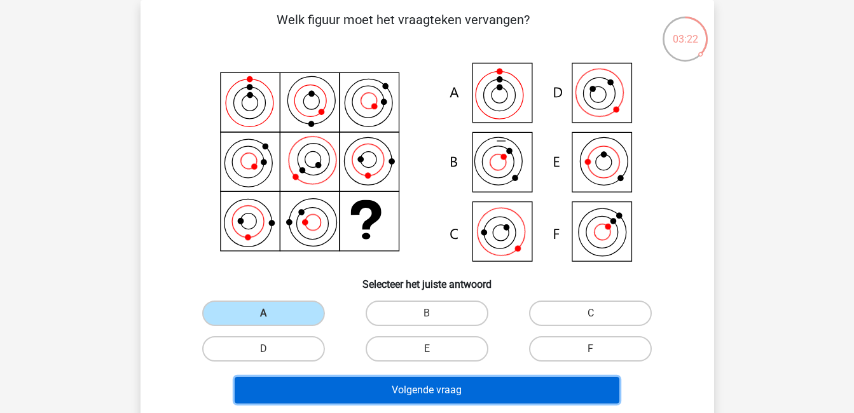
click at [390, 388] on button "Volgende vraag" at bounding box center [427, 390] width 385 height 27
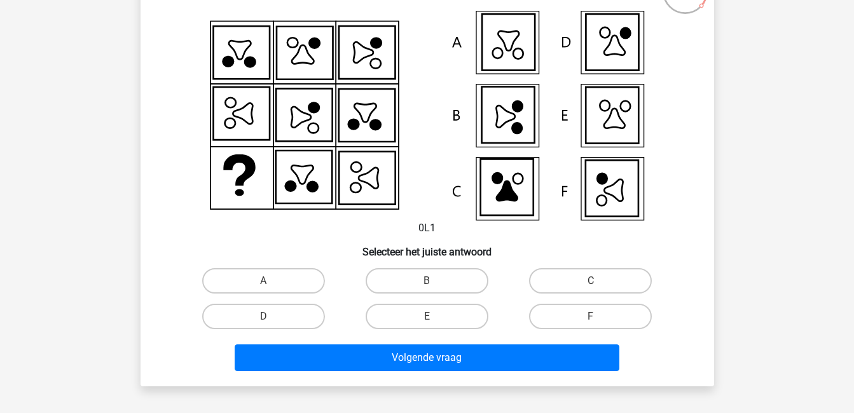
scroll to position [102, 0]
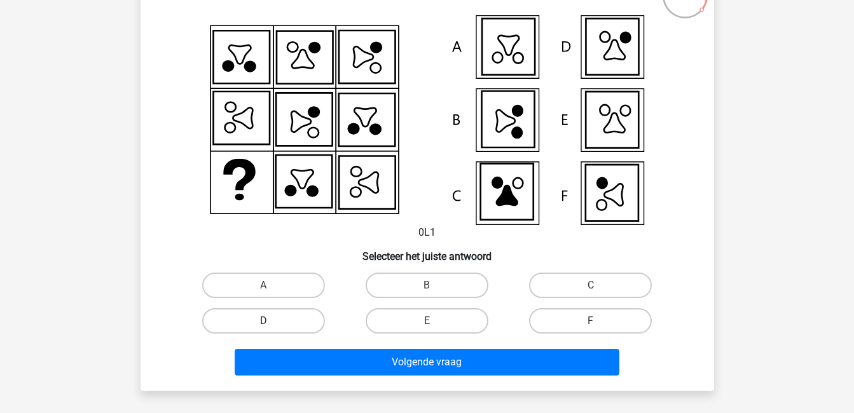
click at [273, 318] on label "D" at bounding box center [263, 320] width 123 height 25
click at [271, 321] on input "D" at bounding box center [267, 325] width 8 height 8
radio input "true"
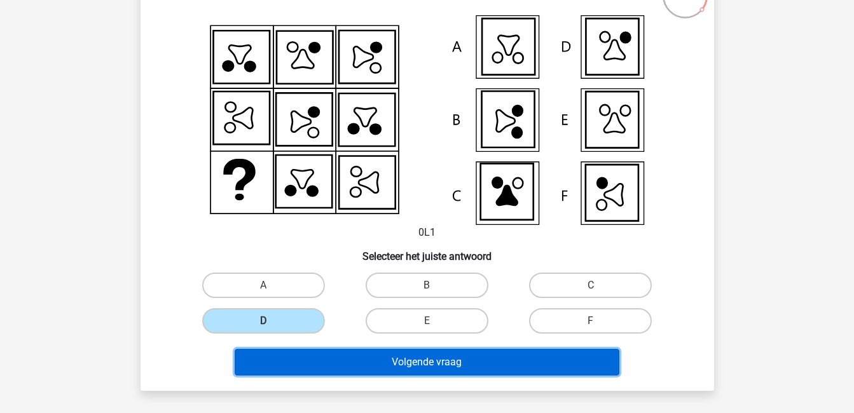
click at [348, 358] on button "Volgende vraag" at bounding box center [427, 362] width 385 height 27
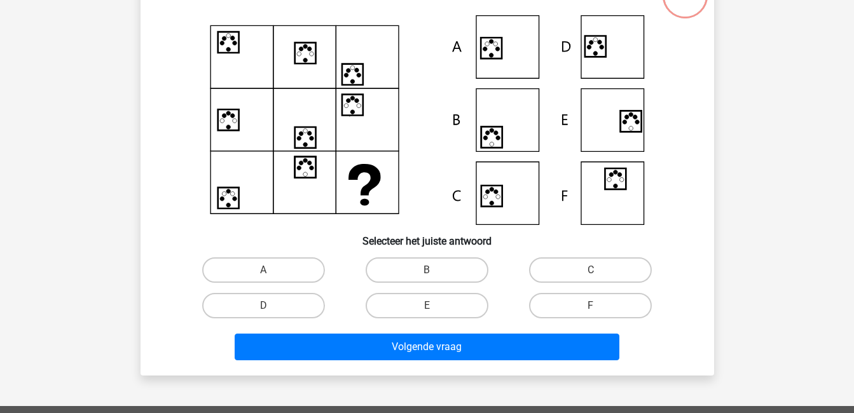
scroll to position [58, 0]
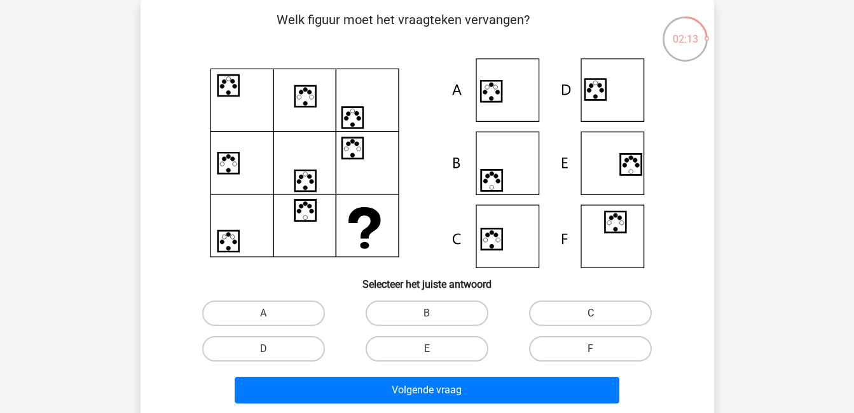
click at [610, 308] on label "C" at bounding box center [590, 313] width 123 height 25
click at [599, 313] on input "C" at bounding box center [595, 317] width 8 height 8
radio input "true"
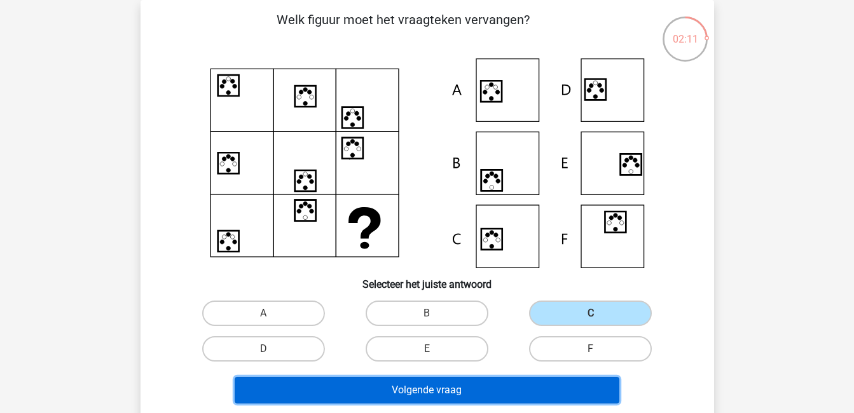
click at [557, 390] on button "Volgende vraag" at bounding box center [427, 390] width 385 height 27
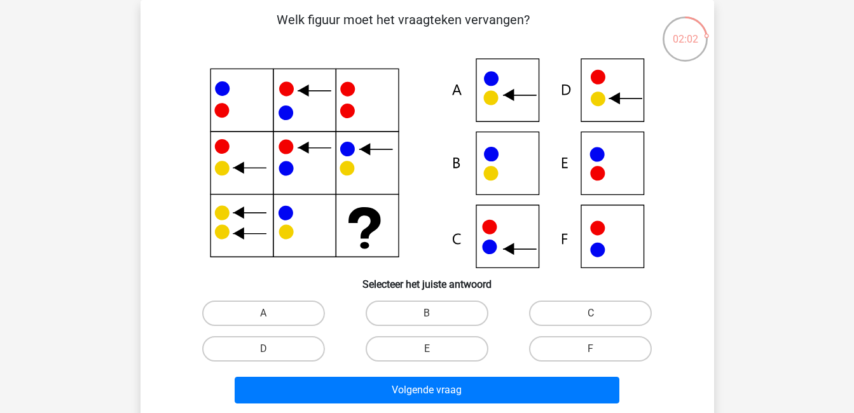
click at [526, 106] on icon at bounding box center [427, 163] width 512 height 210
click at [287, 313] on label "A" at bounding box center [263, 313] width 123 height 25
click at [271, 313] on input "A" at bounding box center [267, 317] width 8 height 8
radio input "true"
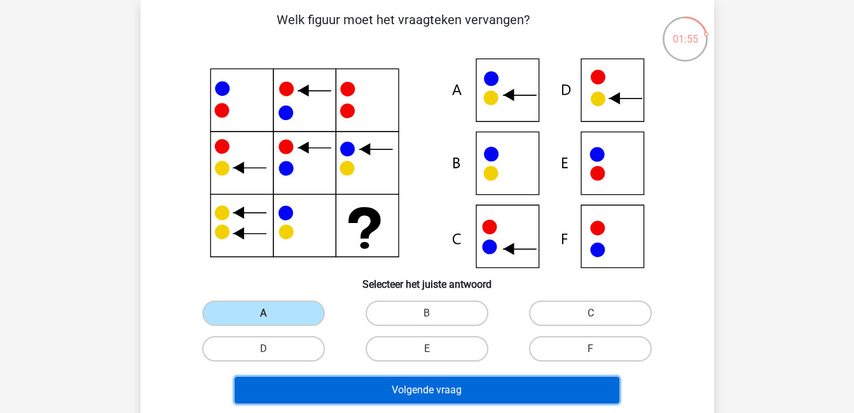
click at [414, 393] on button "Volgende vraag" at bounding box center [427, 390] width 385 height 27
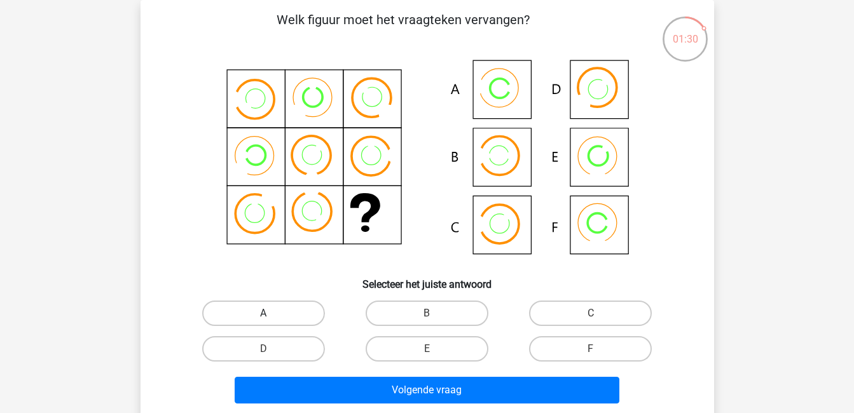
click at [283, 315] on label "A" at bounding box center [263, 313] width 123 height 25
click at [271, 315] on input "A" at bounding box center [267, 317] width 8 height 8
radio input "true"
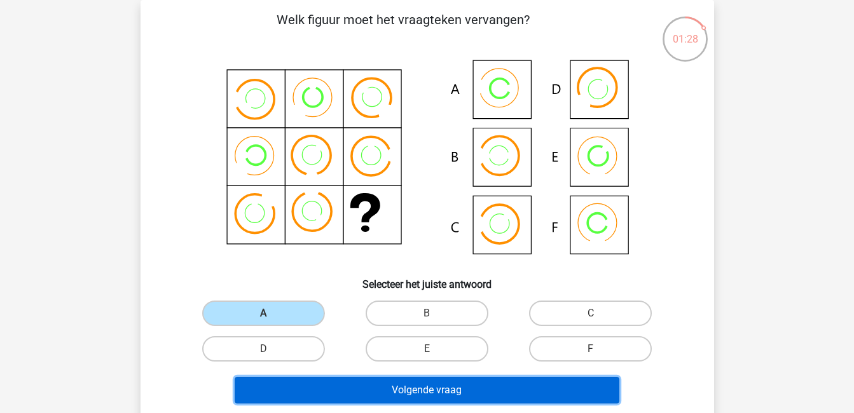
click at [435, 388] on button "Volgende vraag" at bounding box center [427, 390] width 385 height 27
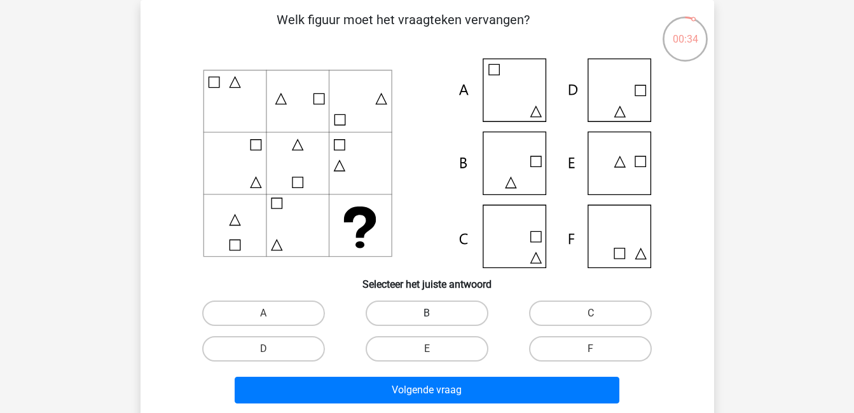
click at [402, 303] on label "B" at bounding box center [427, 313] width 123 height 25
click at [427, 313] on input "B" at bounding box center [431, 317] width 8 height 8
radio input "true"
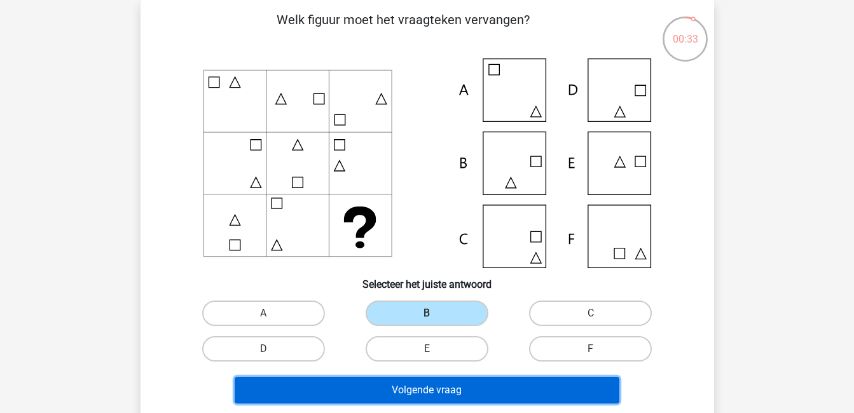
click at [458, 381] on button "Volgende vraag" at bounding box center [427, 390] width 385 height 27
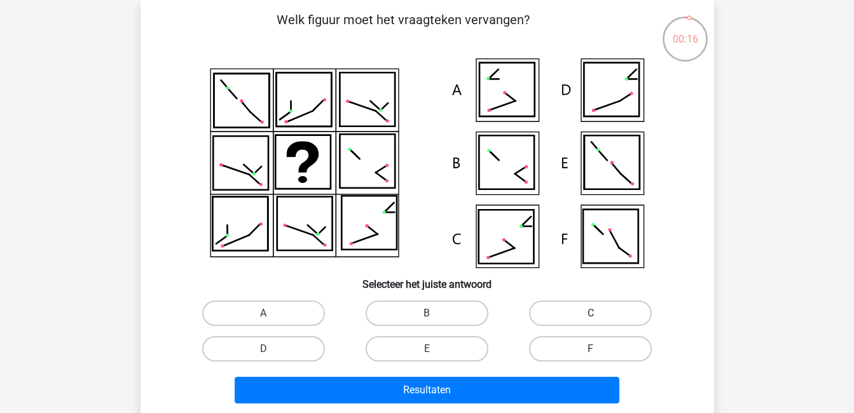
click at [617, 315] on label "C" at bounding box center [590, 313] width 123 height 25
click at [599, 315] on input "C" at bounding box center [595, 317] width 8 height 8
radio input "true"
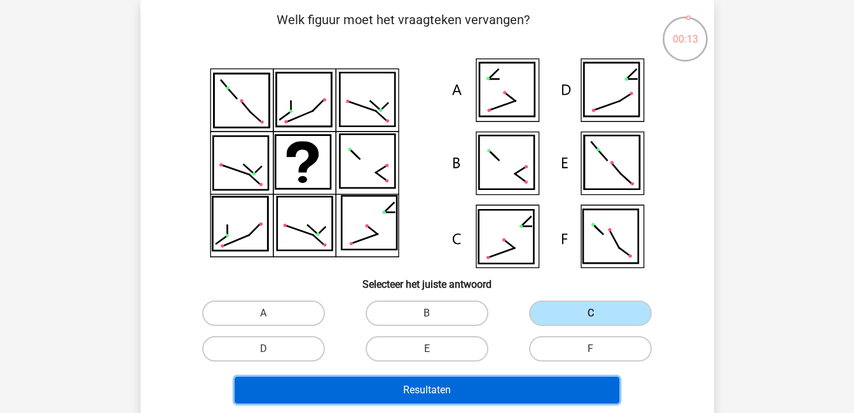
click at [583, 385] on button "Resultaten" at bounding box center [427, 390] width 385 height 27
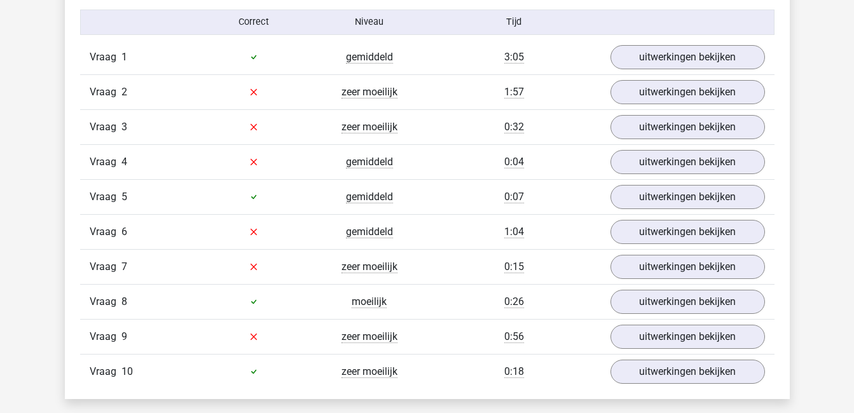
scroll to position [835, 0]
click at [676, 198] on link "uitwerkingen bekijken" at bounding box center [686, 198] width 177 height 28
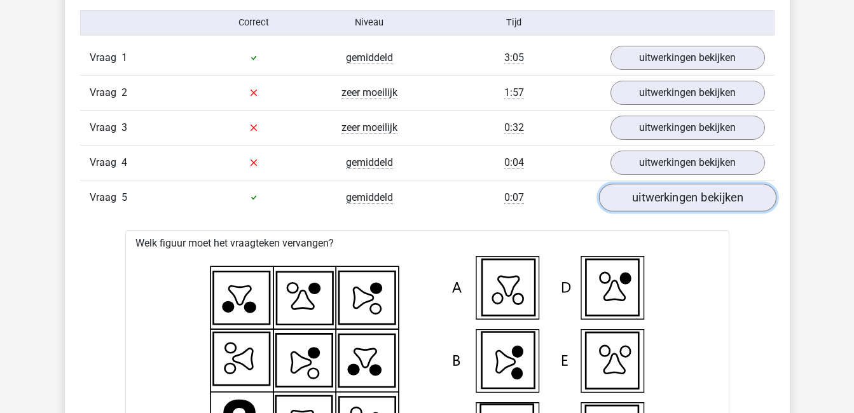
click at [680, 197] on link "uitwerkingen bekijken" at bounding box center [686, 198] width 177 height 28
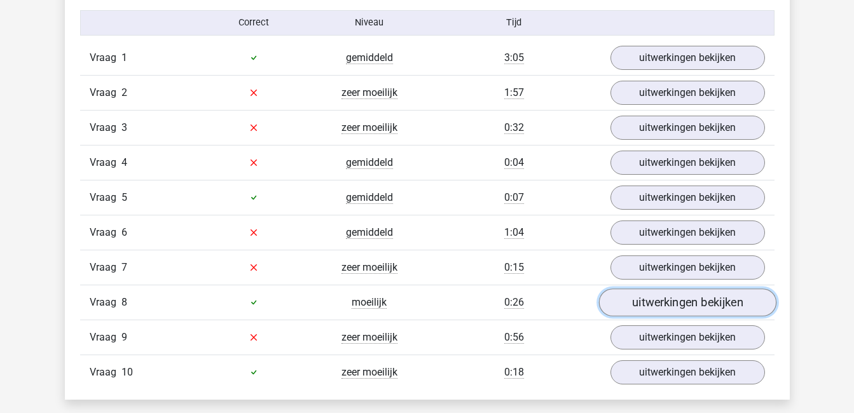
click at [704, 297] on link "uitwerkingen bekijken" at bounding box center [686, 303] width 177 height 28
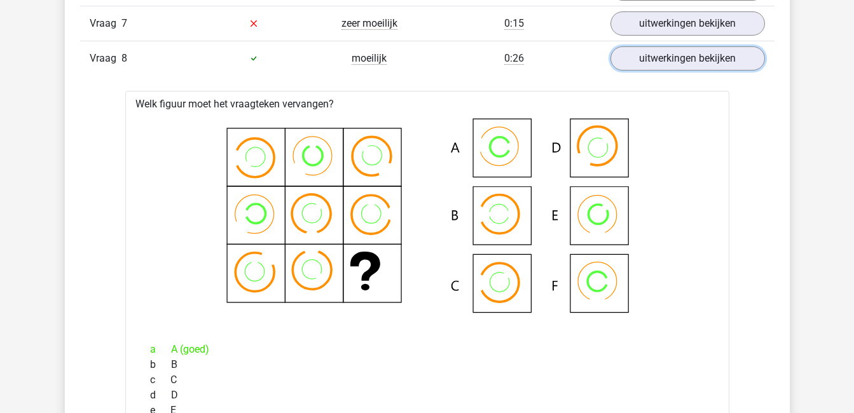
scroll to position [1079, 0]
click at [683, 55] on link "uitwerkingen bekijken" at bounding box center [686, 58] width 177 height 28
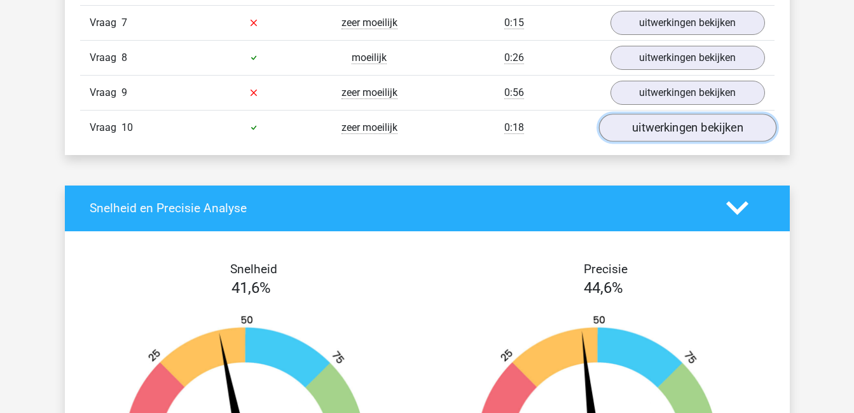
click at [662, 135] on link "uitwerkingen bekijken" at bounding box center [686, 128] width 177 height 28
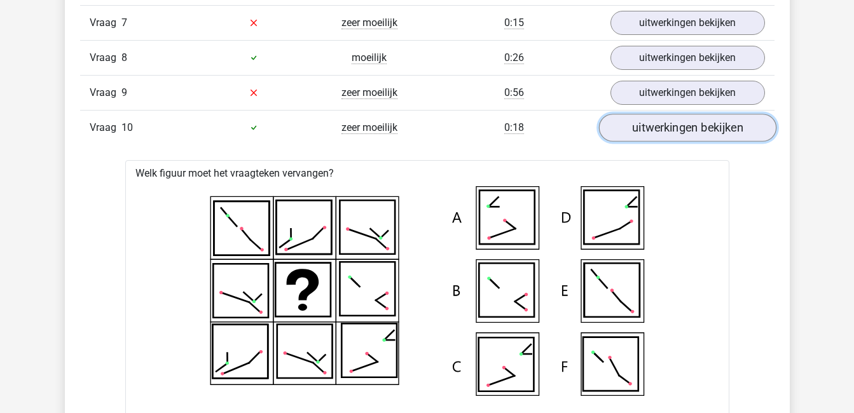
click at [662, 135] on link "uitwerkingen bekijken" at bounding box center [686, 128] width 177 height 28
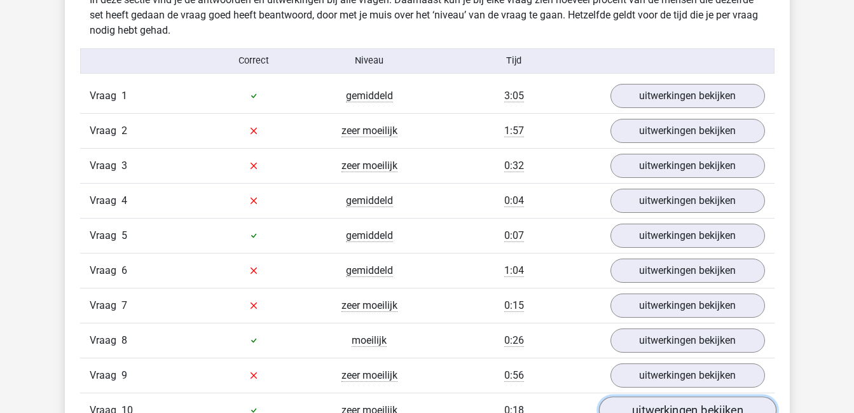
scroll to position [796, 0]
